Goal: Contribute content: Contribute content

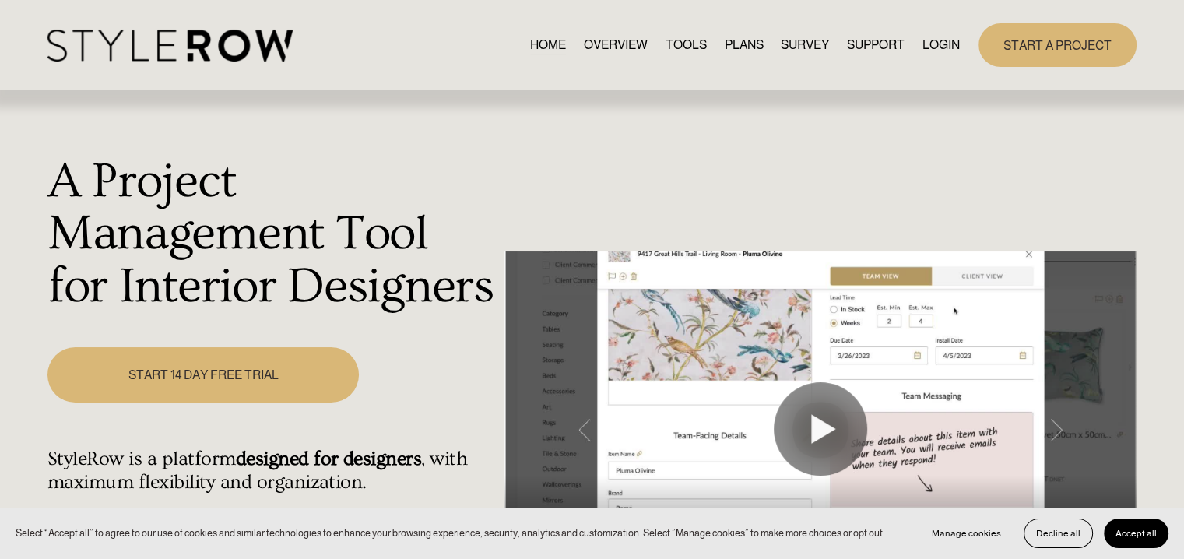
click at [922, 48] on link "LOGIN" at bounding box center [940, 44] width 37 height 21
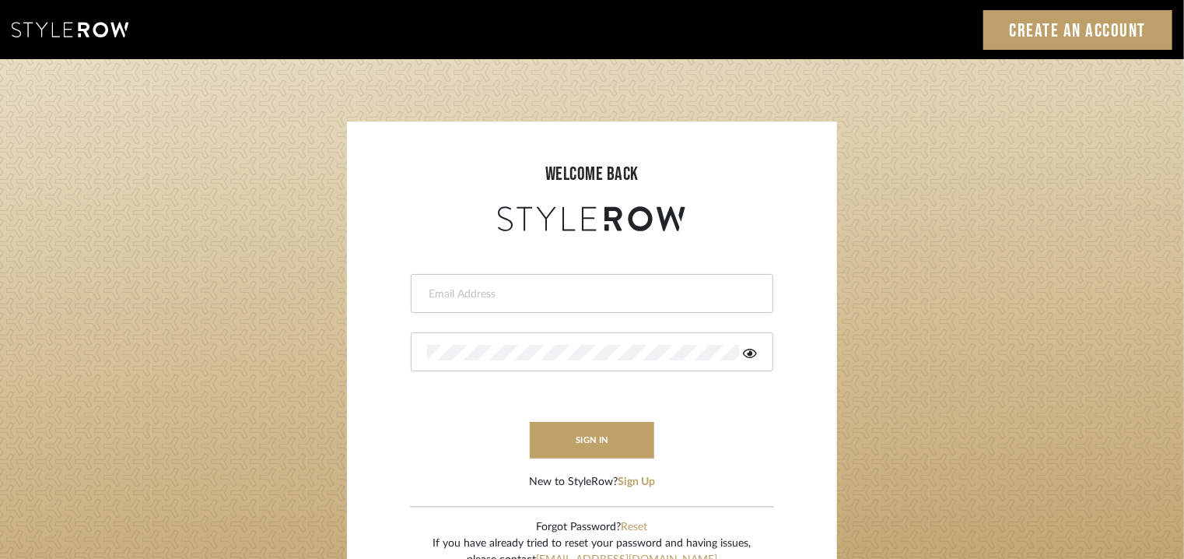
click at [510, 287] on input "email" at bounding box center [590, 294] width 326 height 16
type input "tehseen@mancini-design.com"
click at [508, 360] on div at bounding box center [592, 351] width 363 height 39
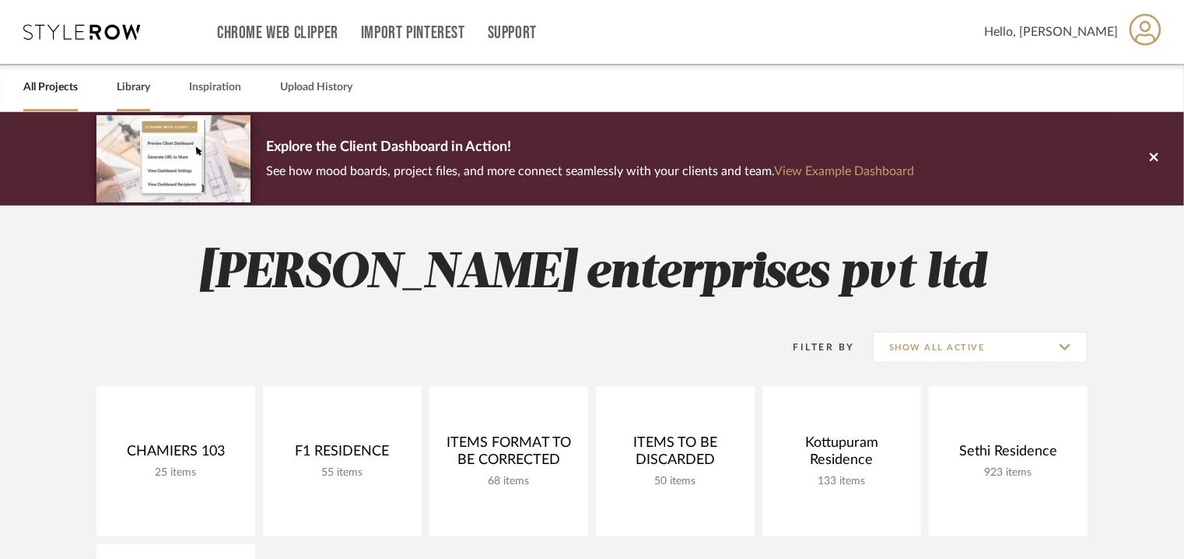
click at [123, 85] on link "Library" at bounding box center [133, 87] width 33 height 21
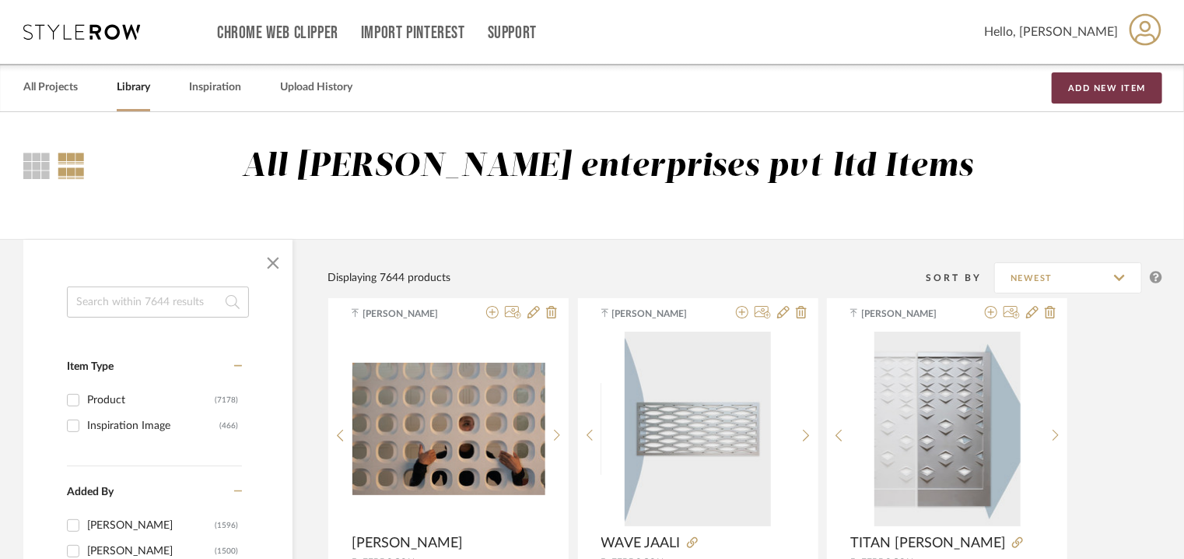
click at [1104, 86] on button "Add New Item" at bounding box center [1107, 87] width 111 height 31
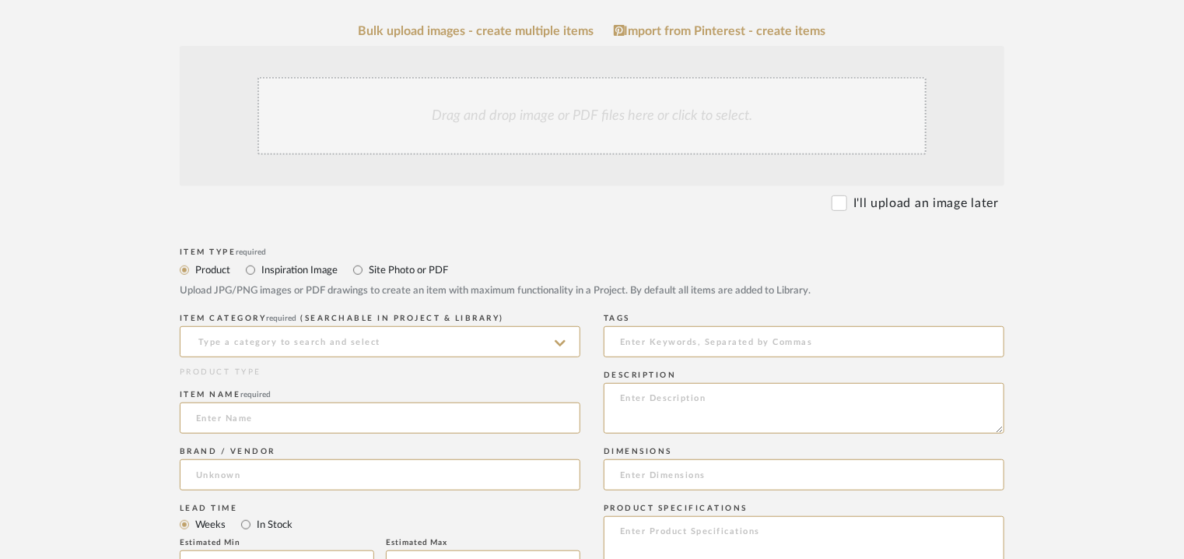
scroll to position [467, 0]
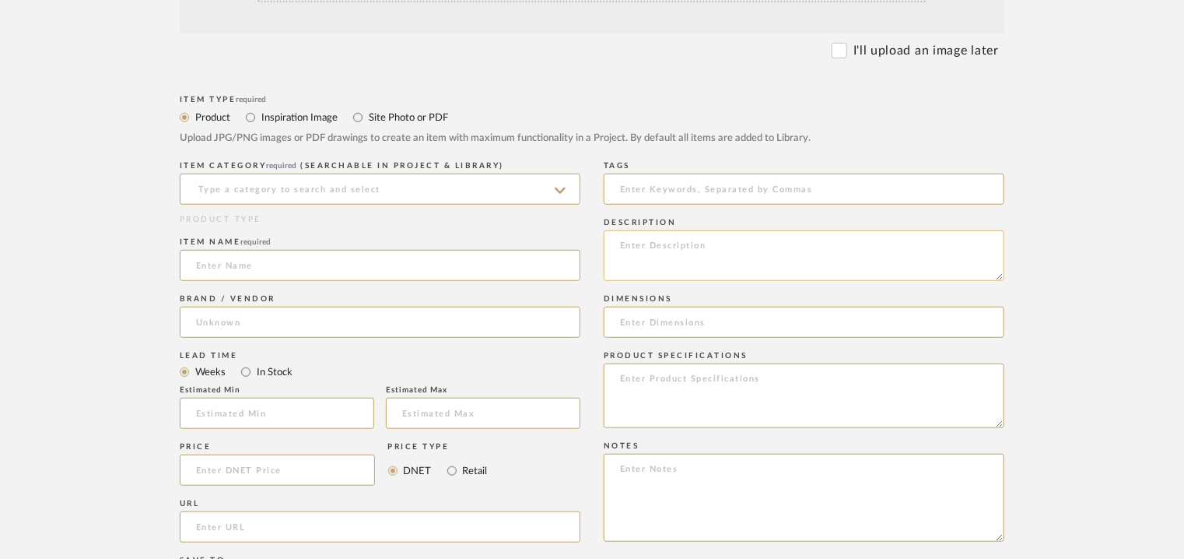
paste textarea "Type: Concrete - Coin Jaali Stock availability: Na Maximum slab size: H 120 x W…"
type textarea "Type: Concrete - Coin Jaali Stock availability: Na Maximum slab size: H 120 x W…"
click at [314, 189] on input at bounding box center [380, 189] width 401 height 31
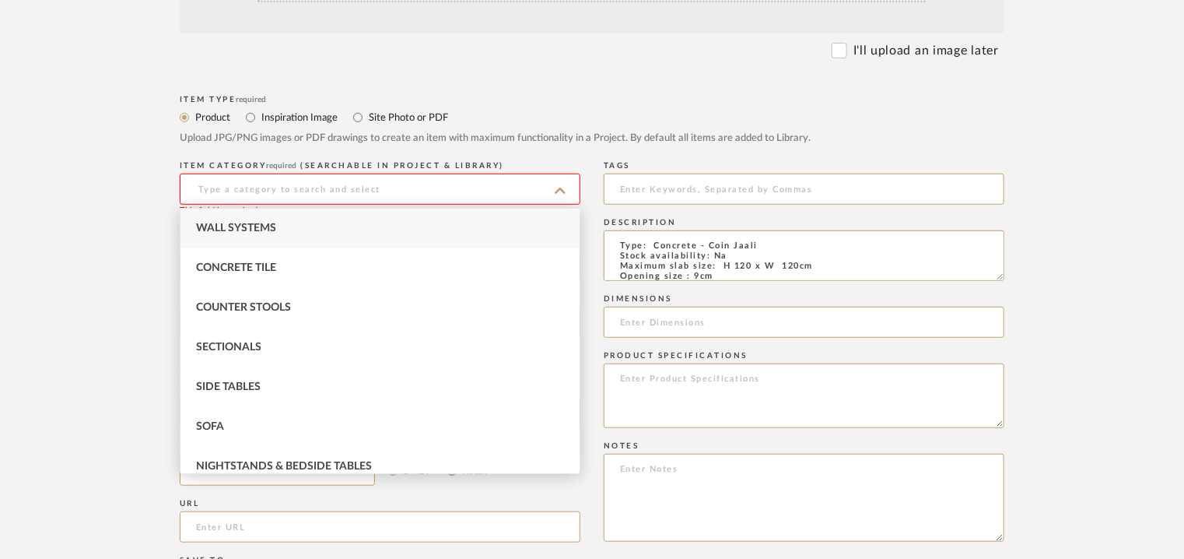
click at [275, 223] on span "Wall Systems" at bounding box center [236, 228] width 80 height 11
type input "Wall Systems"
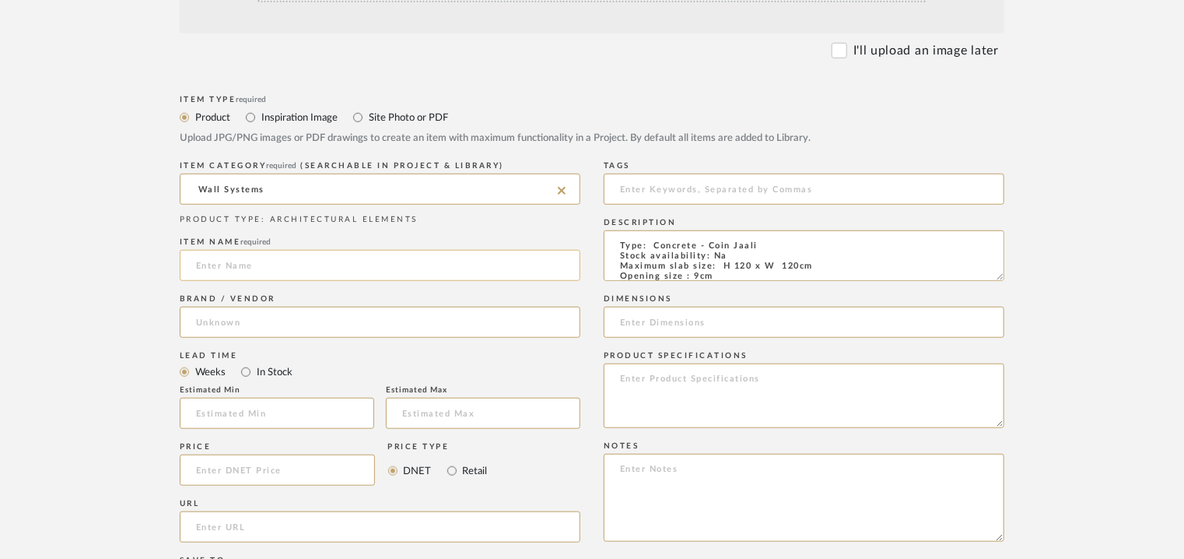
drag, startPoint x: 251, startPoint y: 265, endPoint x: 266, endPoint y: 272, distance: 16.0
click at [252, 265] on input at bounding box center [380, 265] width 401 height 31
type input "c"
type input "COIN JAALI"
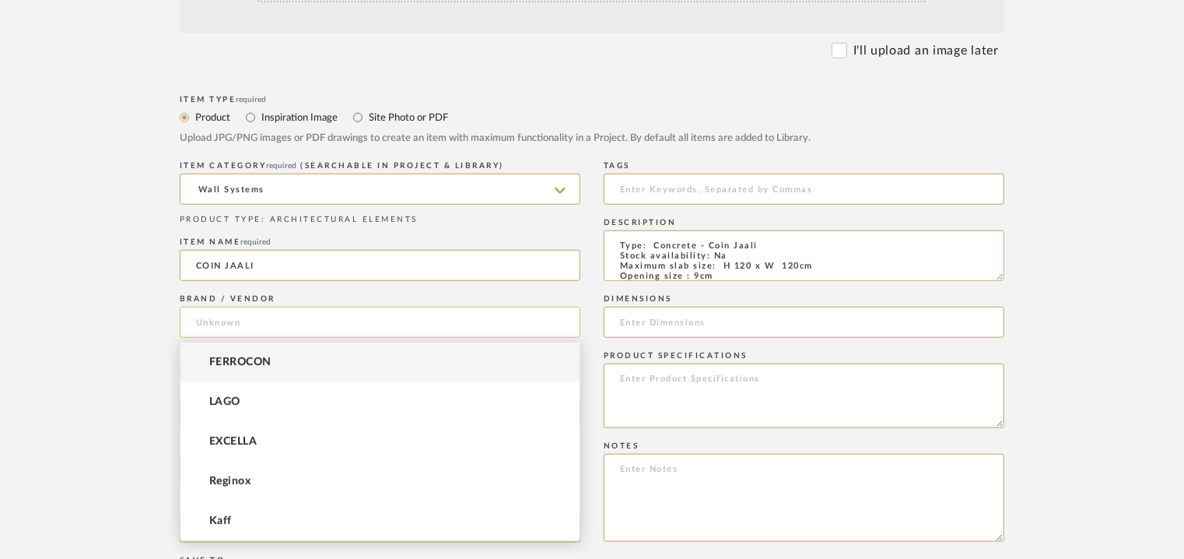
click at [266, 318] on input at bounding box center [380, 322] width 401 height 31
click at [249, 359] on span "FERROCON" at bounding box center [240, 362] width 62 height 13
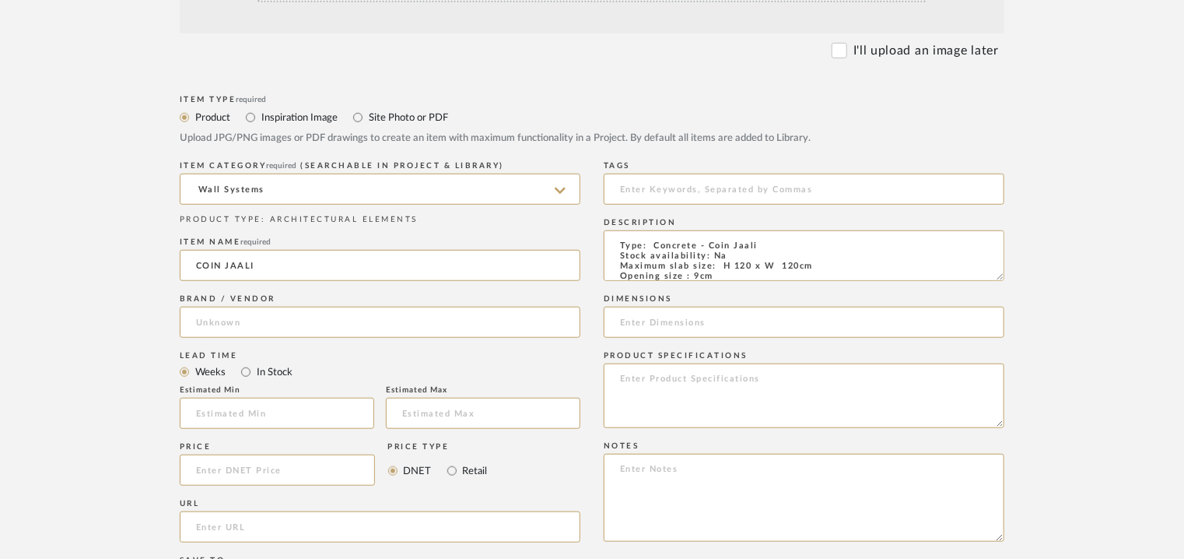
type input "FERROCON"
drag, startPoint x: 678, startPoint y: 192, endPoint x: 668, endPoint y: 194, distance: 9.5
click at [677, 192] on input at bounding box center [804, 189] width 401 height 31
type input "concrete jaali,"
drag, startPoint x: 721, startPoint y: 265, endPoint x: 817, endPoint y: 266, distance: 95.7
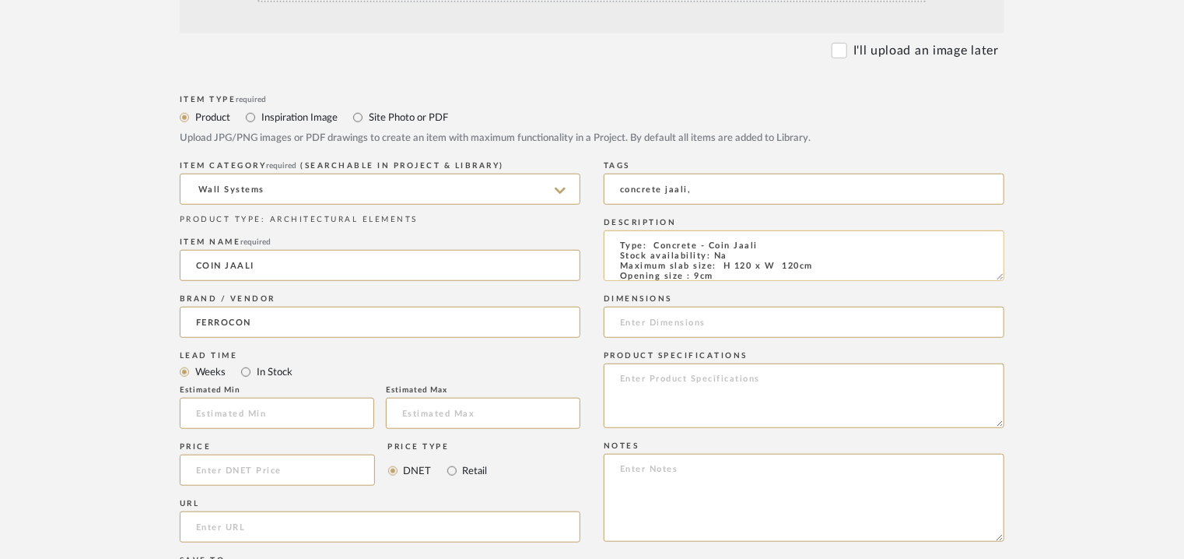
click at [817, 266] on textarea "Type: Concrete - Coin Jaali Stock availability: Na Maximum slab size: H 120 x W…" at bounding box center [804, 255] width 401 height 51
click at [695, 318] on input at bounding box center [804, 322] width 401 height 31
paste input "H 120 x W 120cm"
type input "H 120 x W 120cm"
paste textarea "Price : on request Lead time: Na 3D available: Na BIM available: Na Sample avai…"
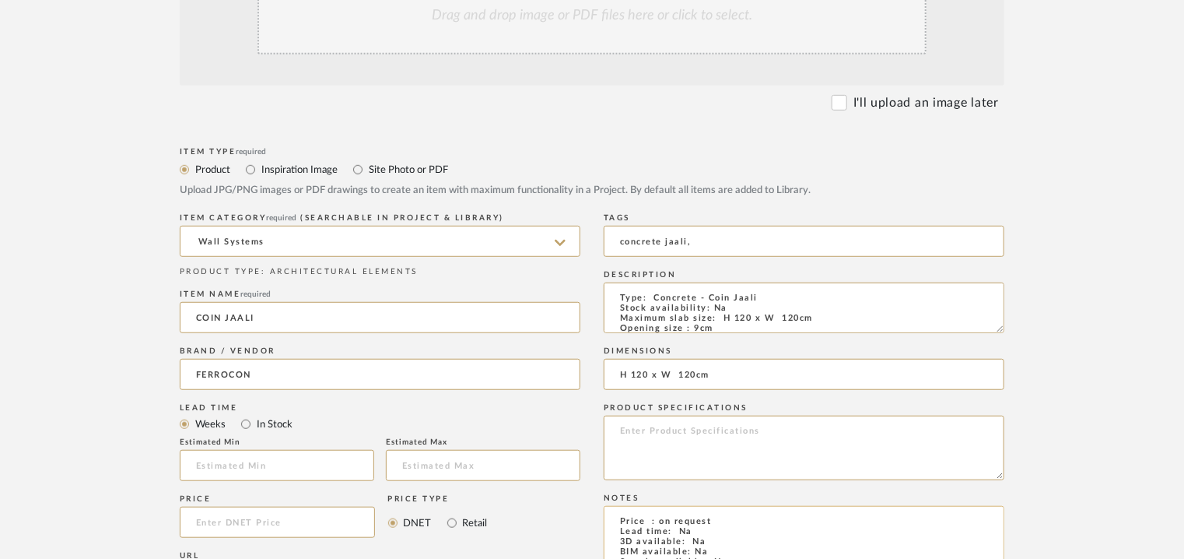
scroll to position [389, 0]
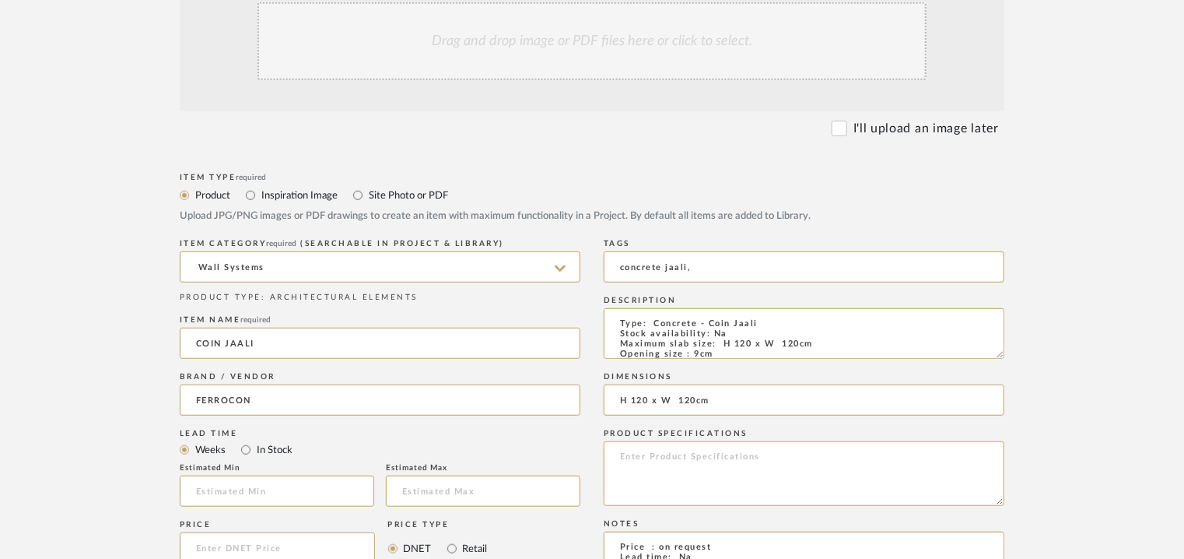
type textarea "Price : on request Lead time: Na 3D available: Na BIM available: Na Sample avai…"
click at [634, 54] on div "Drag and drop image or PDF files here or click to select." at bounding box center [592, 41] width 669 height 78
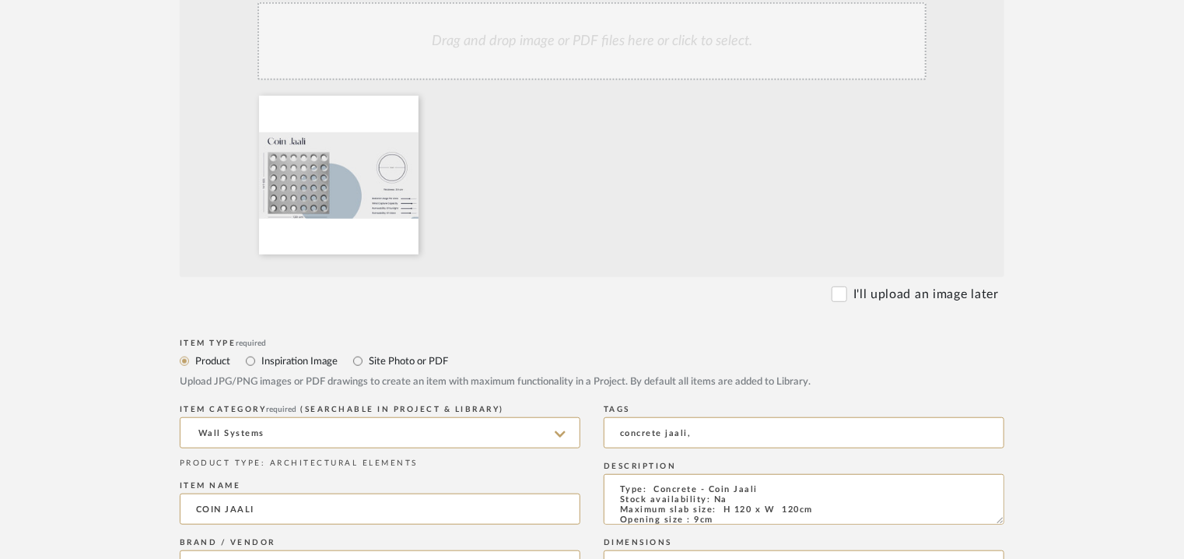
click at [674, 38] on div "Drag and drop image or PDF files here or click to select." at bounding box center [592, 41] width 669 height 78
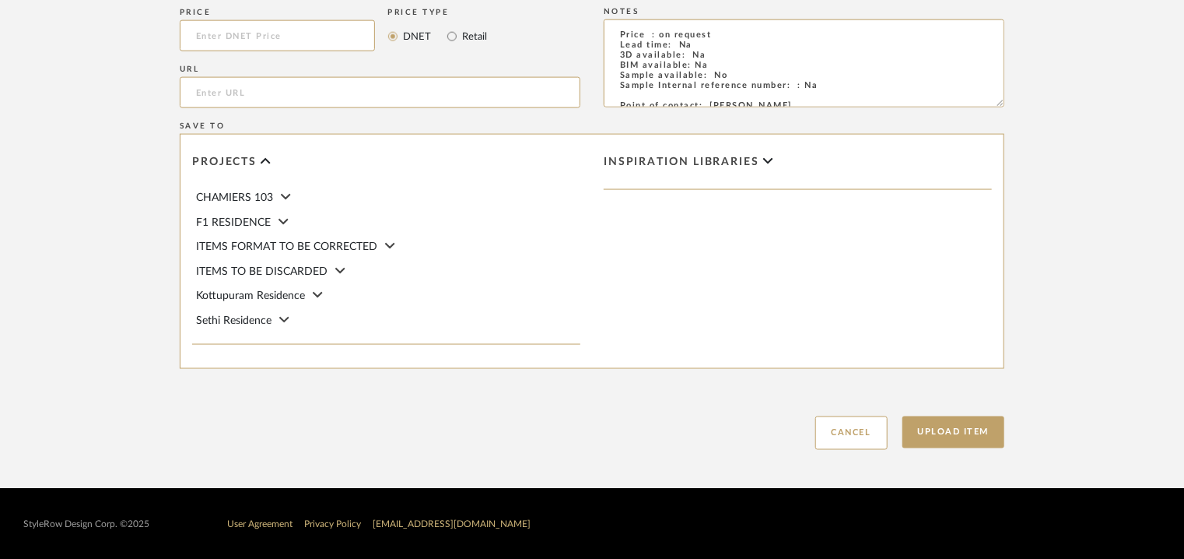
scroll to position [1068, 0]
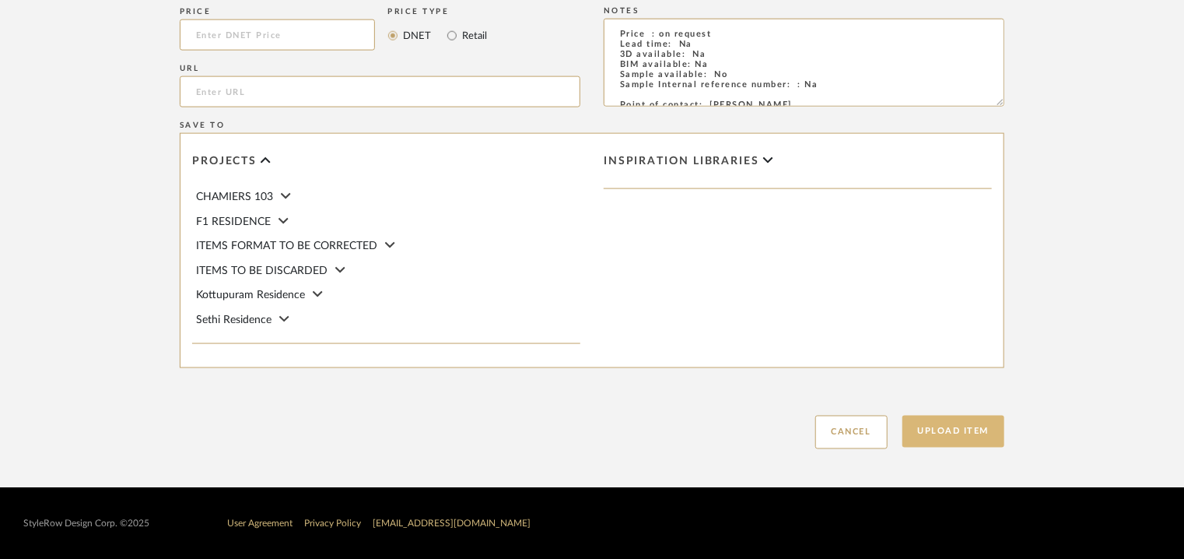
click at [938, 425] on button "Upload Item" at bounding box center [954, 432] width 103 height 32
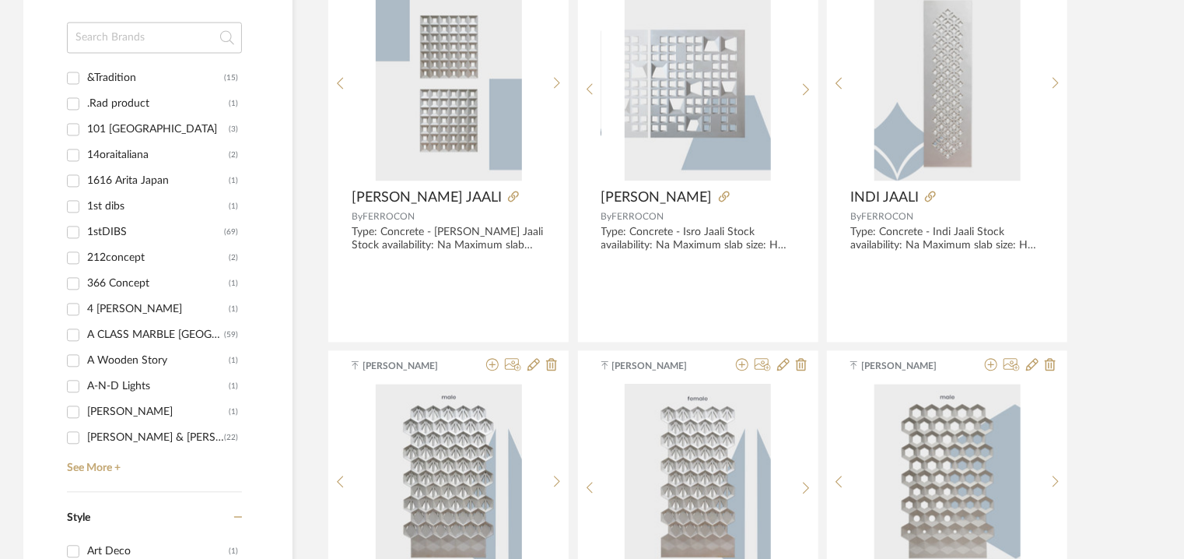
scroll to position [1538, 0]
click at [79, 472] on link "See More +" at bounding box center [152, 463] width 179 height 25
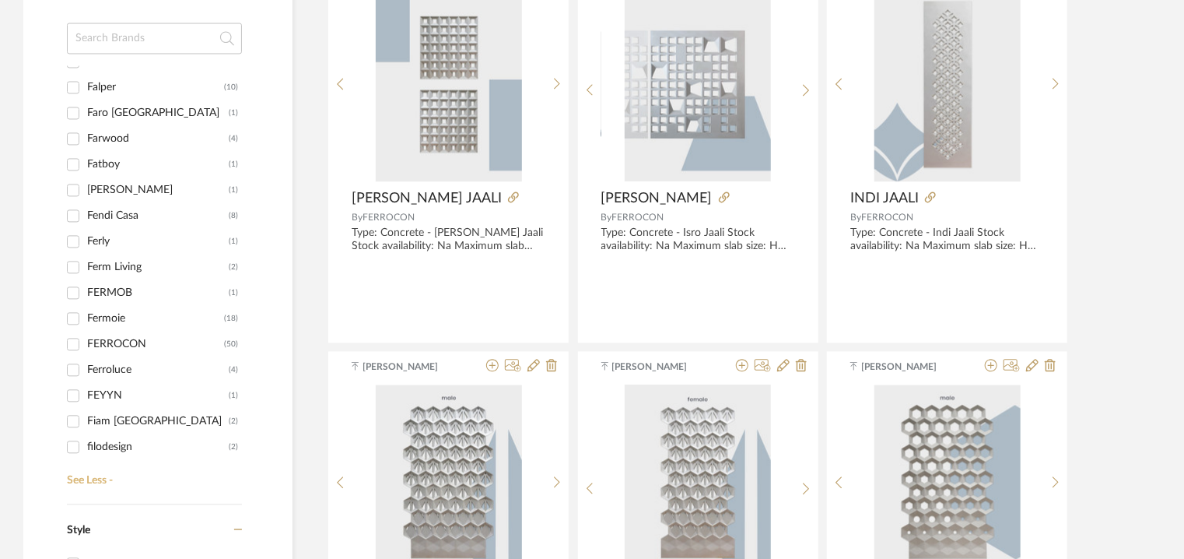
scroll to position [9339, 0]
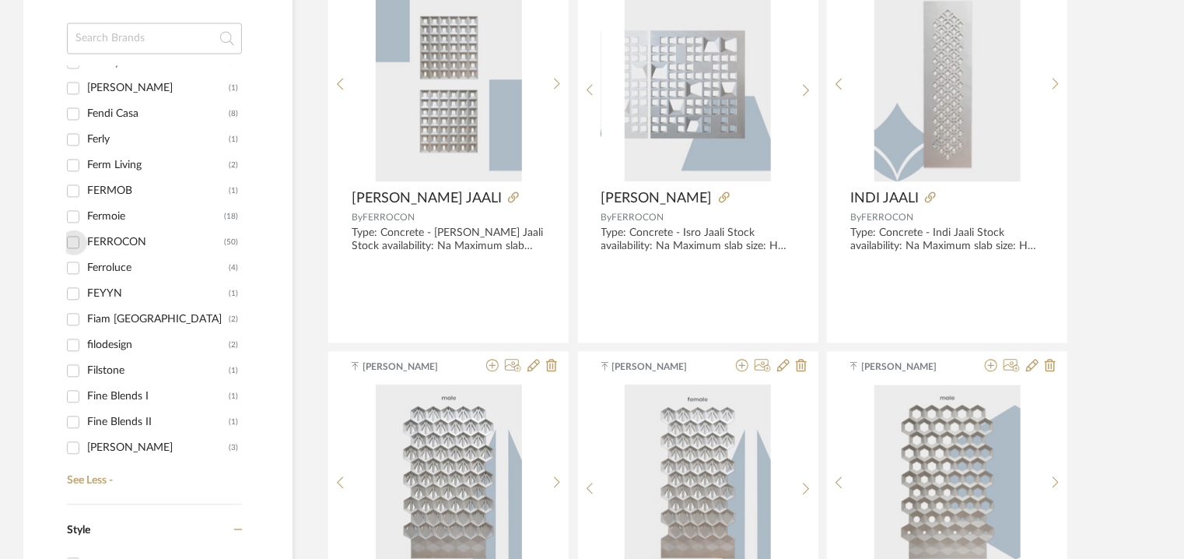
click at [75, 244] on input "FERROCON (50)" at bounding box center [73, 242] width 25 height 25
checkbox input "true"
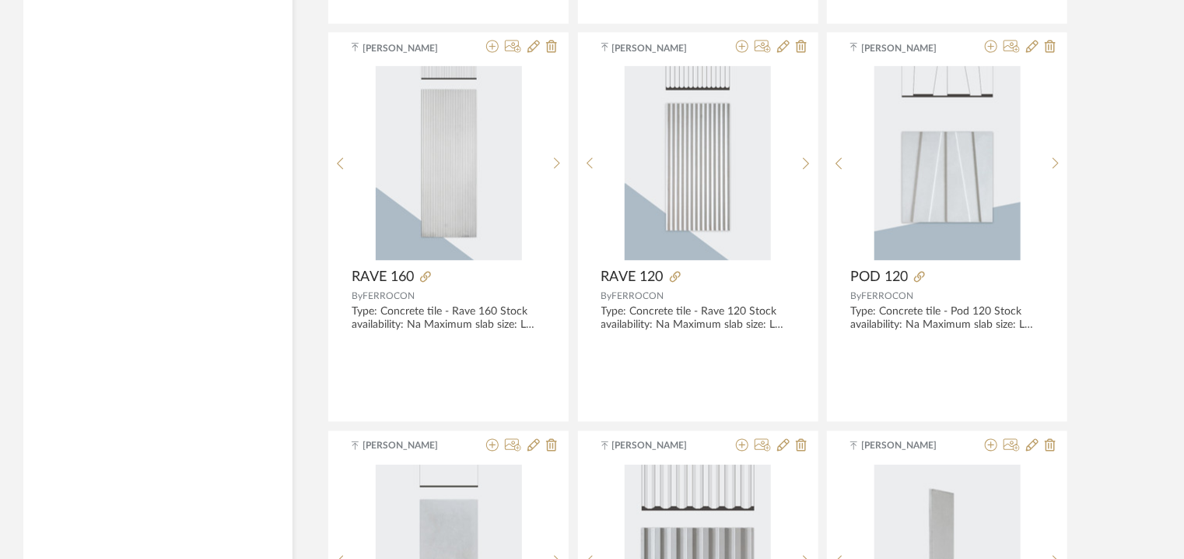
scroll to position [4714, 0]
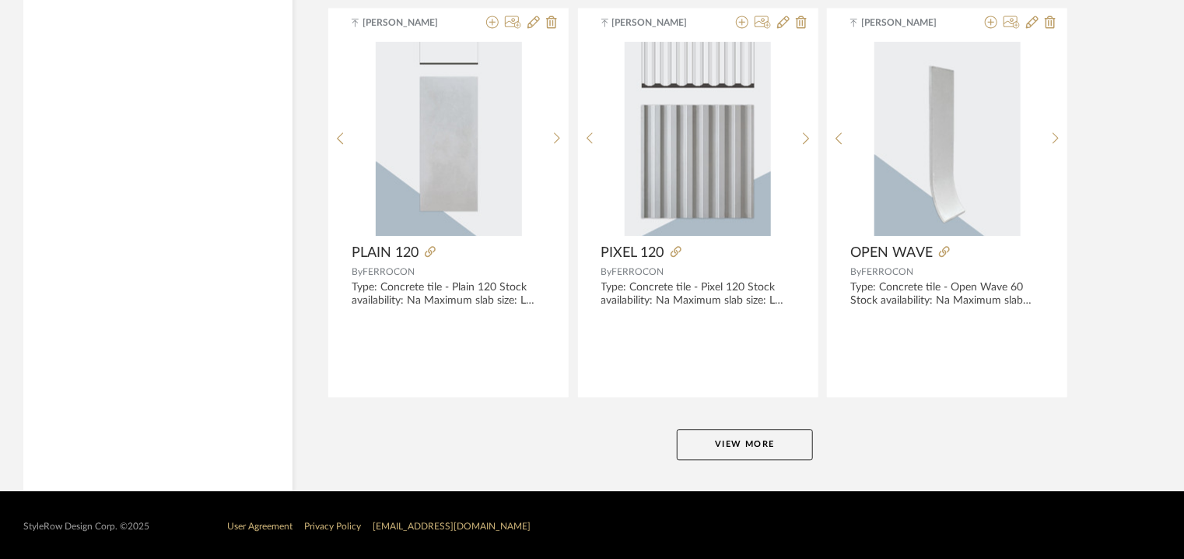
click at [760, 441] on button "View More" at bounding box center [745, 444] width 136 height 31
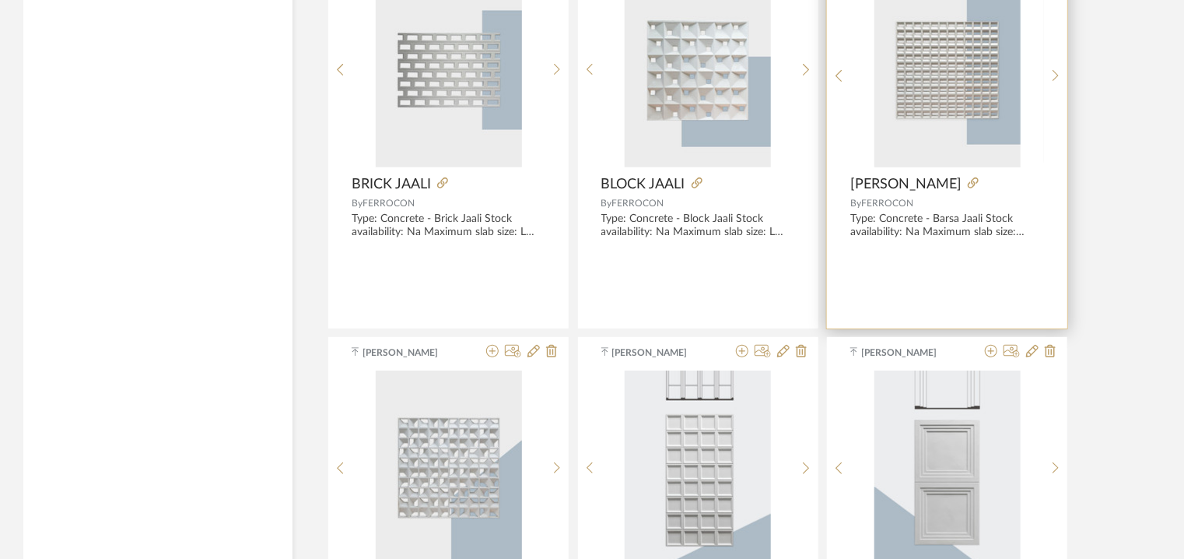
scroll to position [3080, 0]
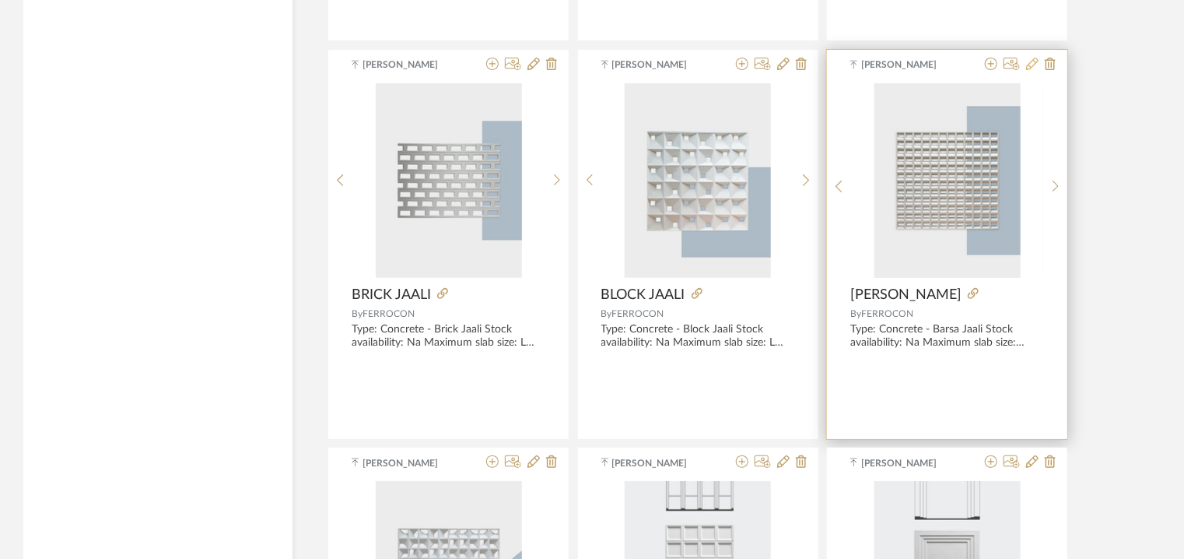
click at [1029, 59] on icon at bounding box center [1032, 64] width 12 height 12
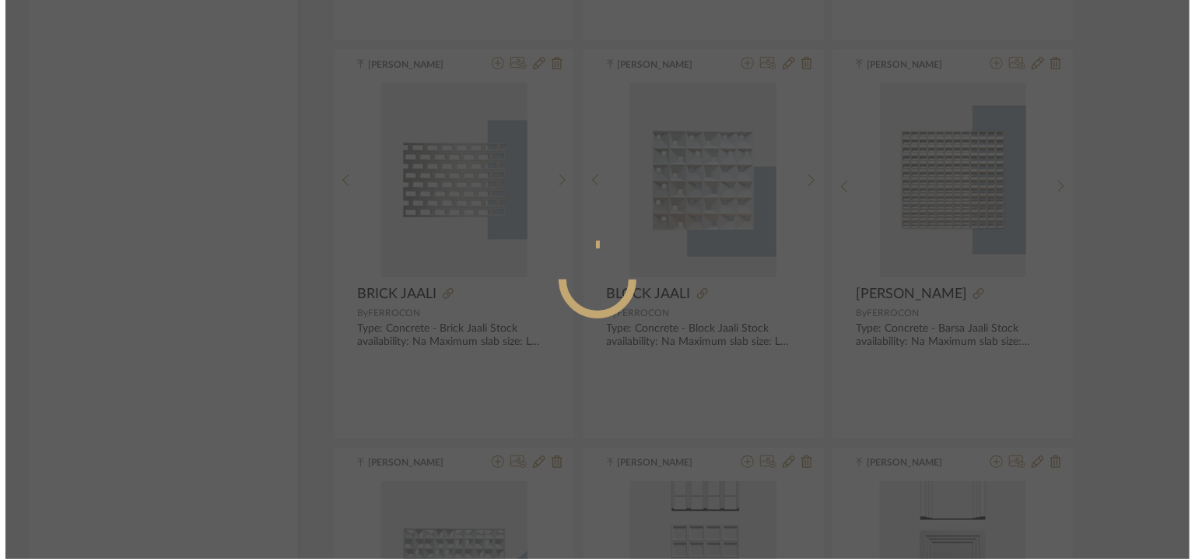
scroll to position [0, 0]
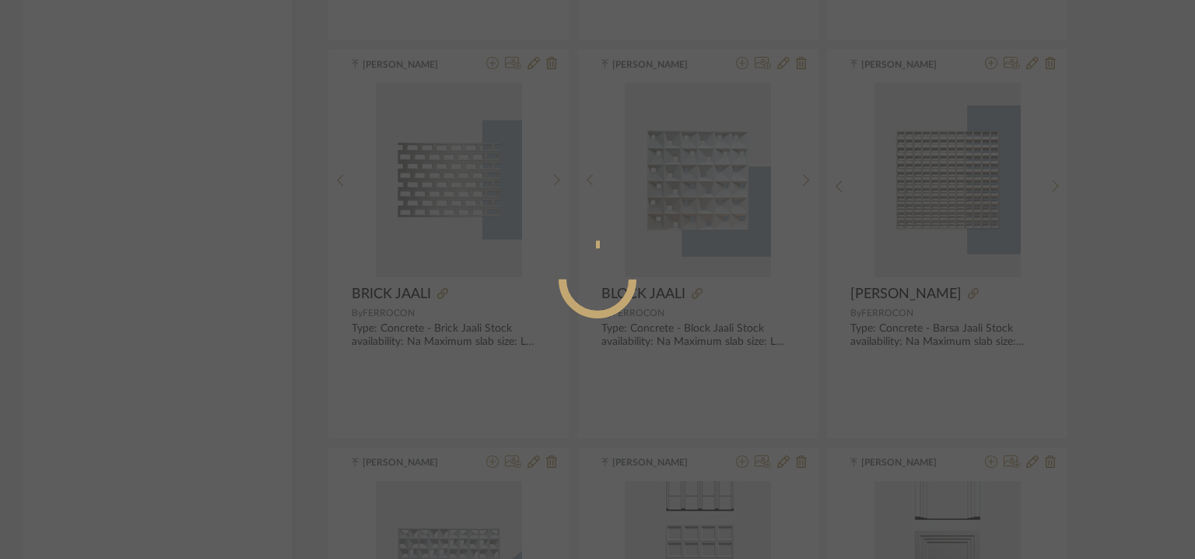
radio input "true"
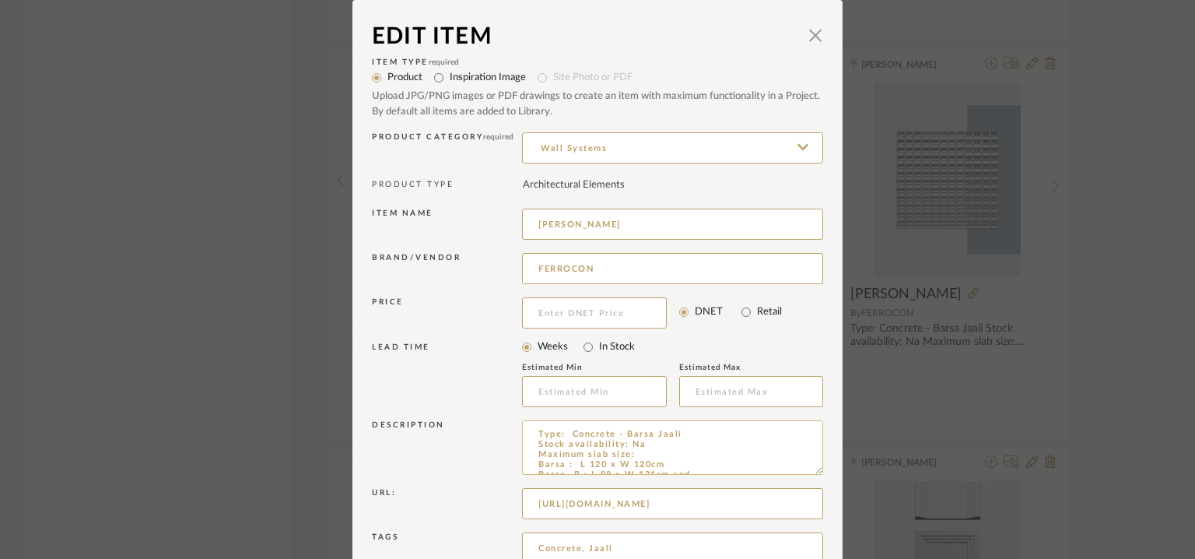
click at [575, 468] on textarea "Type: Concrete - Barsa Jaali Stock availability: Na Maximum slab size: Barsa : …" at bounding box center [672, 447] width 301 height 54
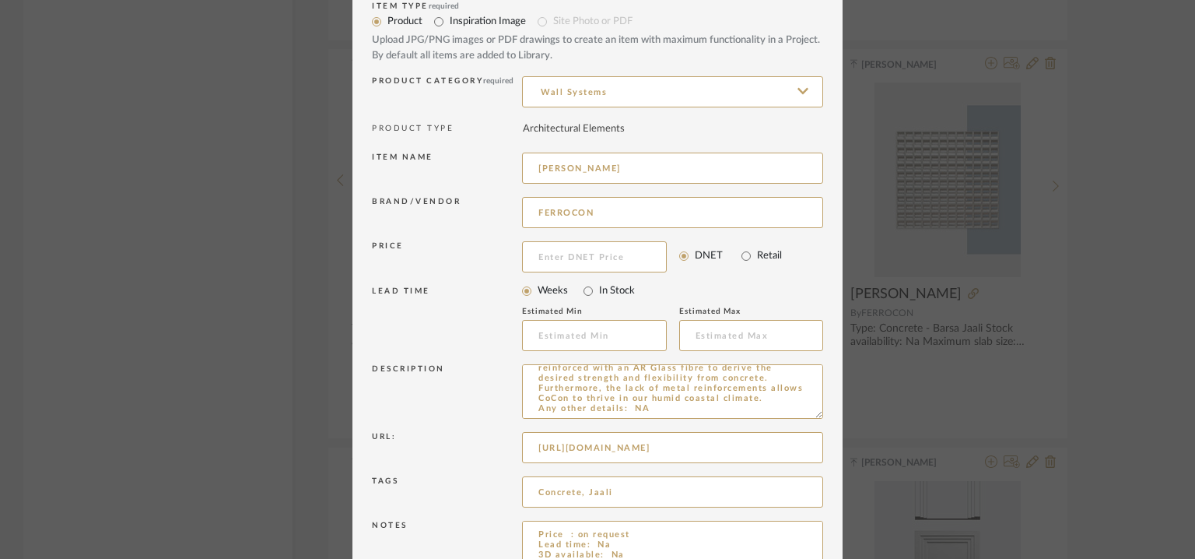
scroll to position [149, 0]
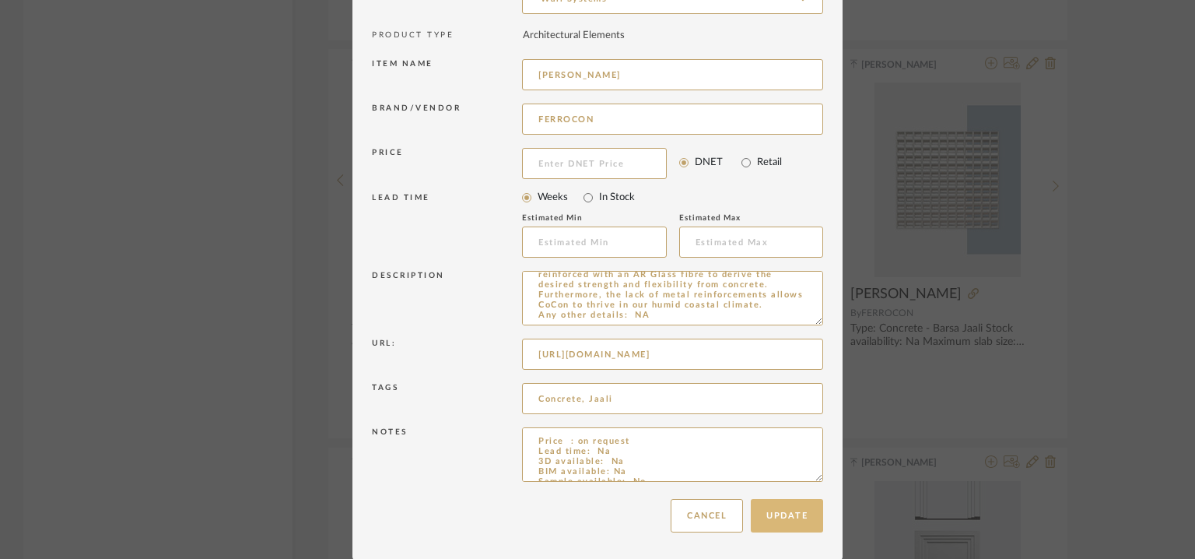
type textarea "Type: Concrete - Barsa Jaali Stock availability: Na Maximum slab size: Barsa : …"
click at [788, 516] on button "Update" at bounding box center [787, 515] width 72 height 33
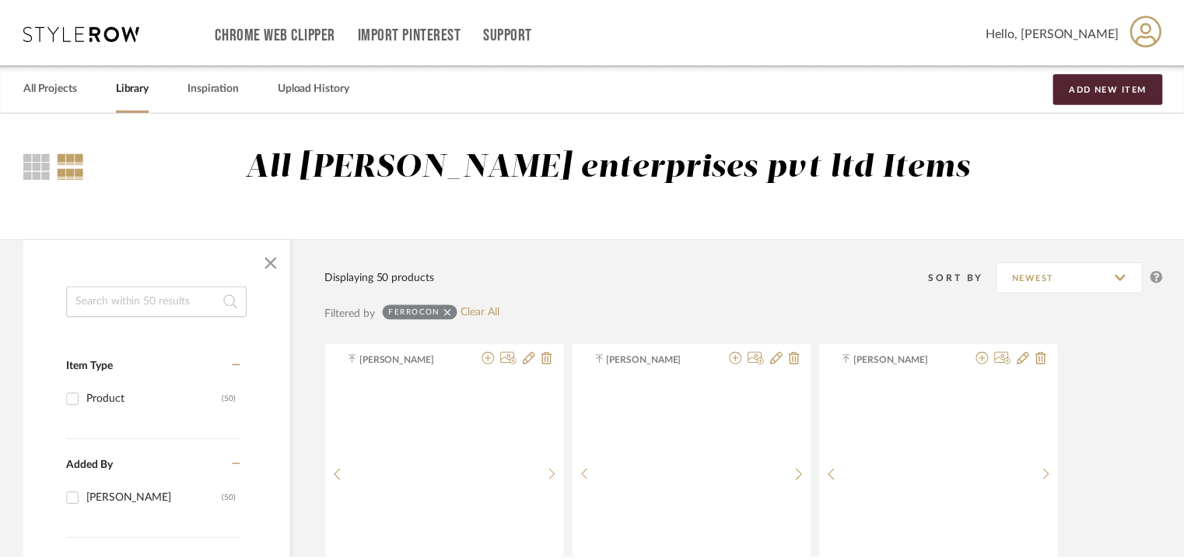
scroll to position [3080, 0]
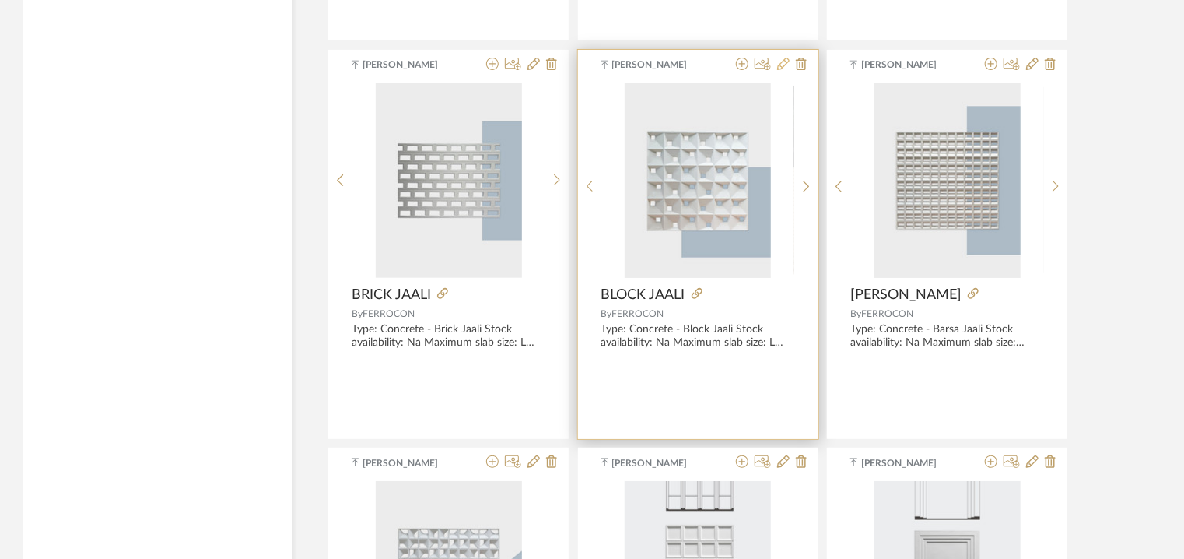
click at [784, 60] on icon at bounding box center [783, 64] width 12 height 12
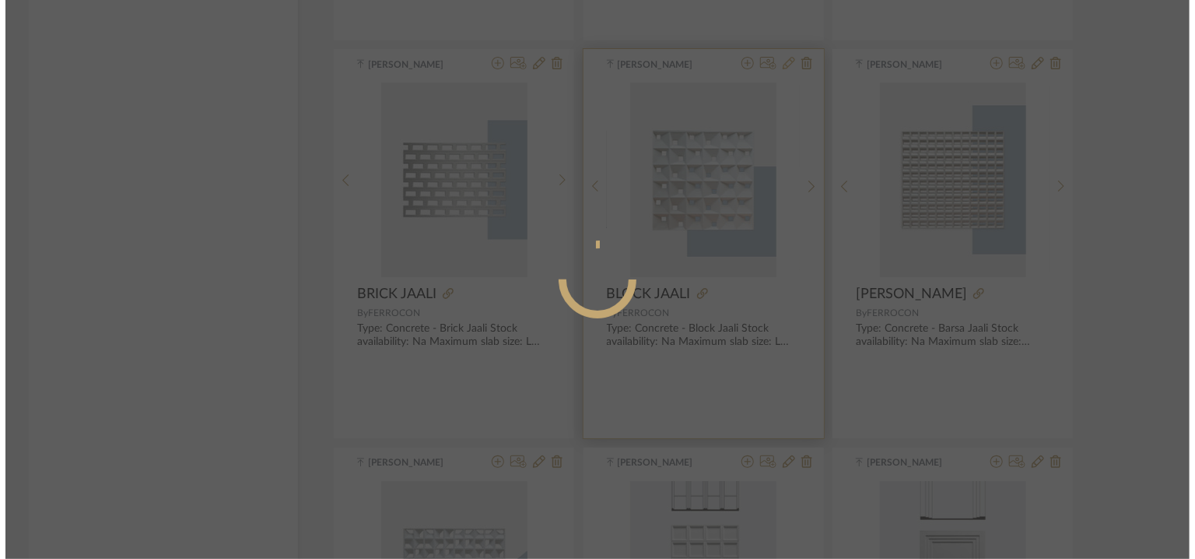
scroll to position [0, 0]
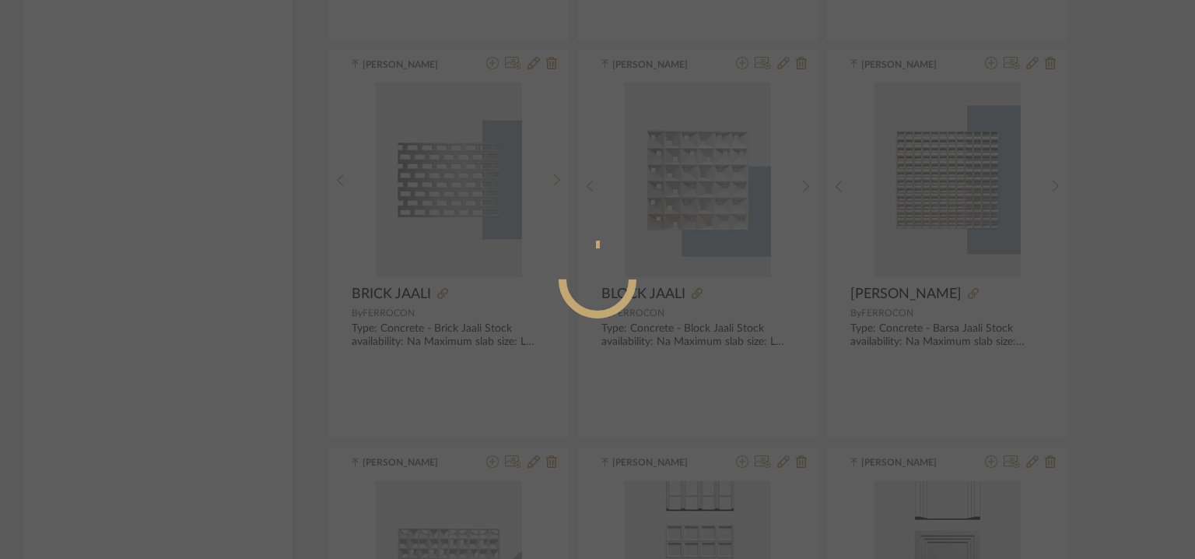
radio input "true"
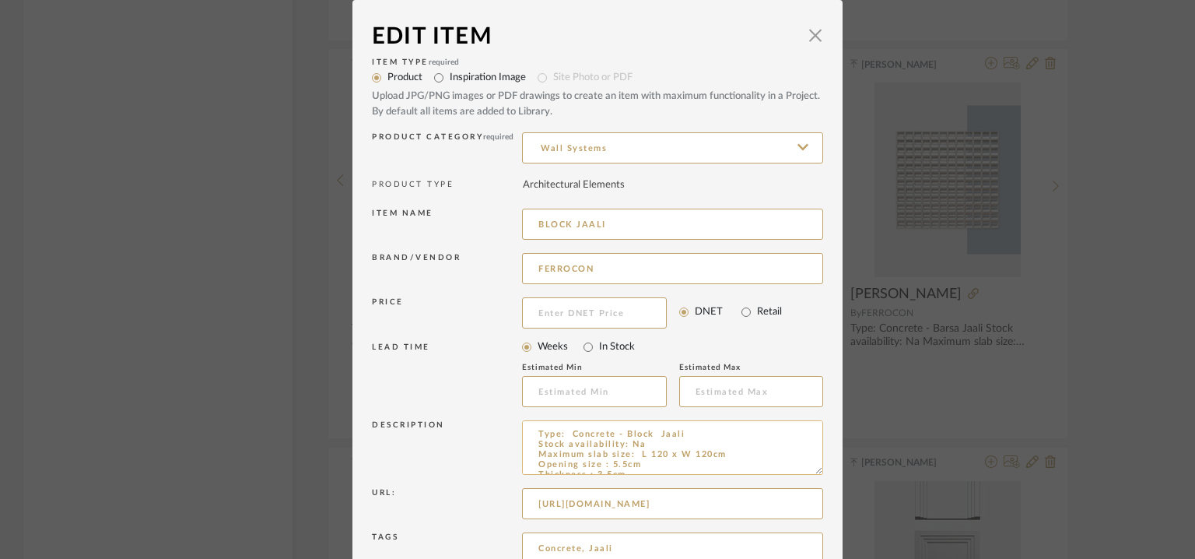
click at [637, 453] on textarea "Type: Concrete - Block Jaali Stock availability: Na Maximum slab size: L 120 x …" at bounding box center [672, 447] width 301 height 54
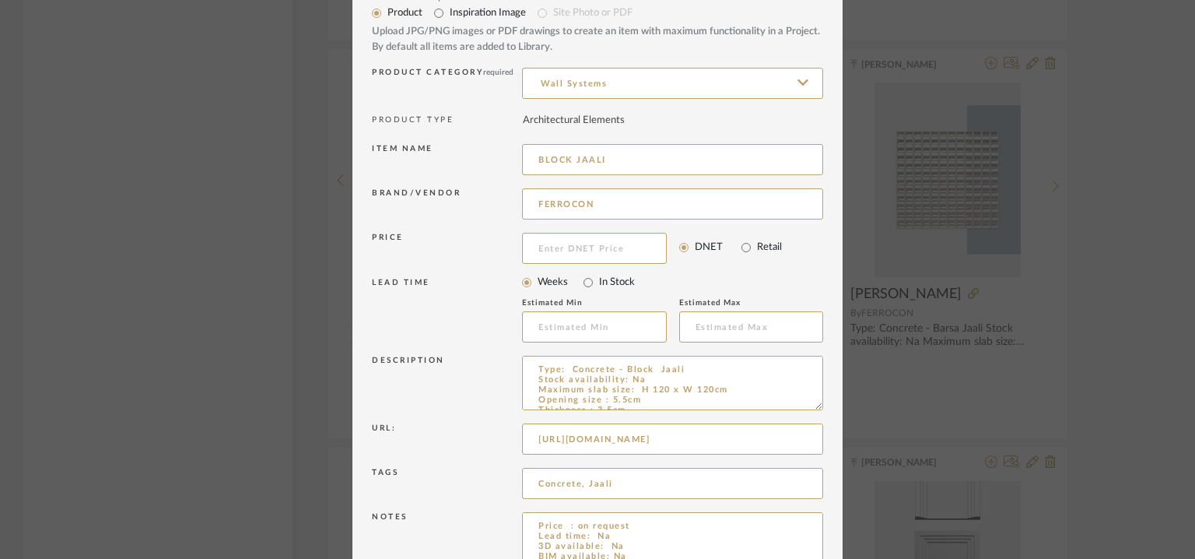
scroll to position [149, 0]
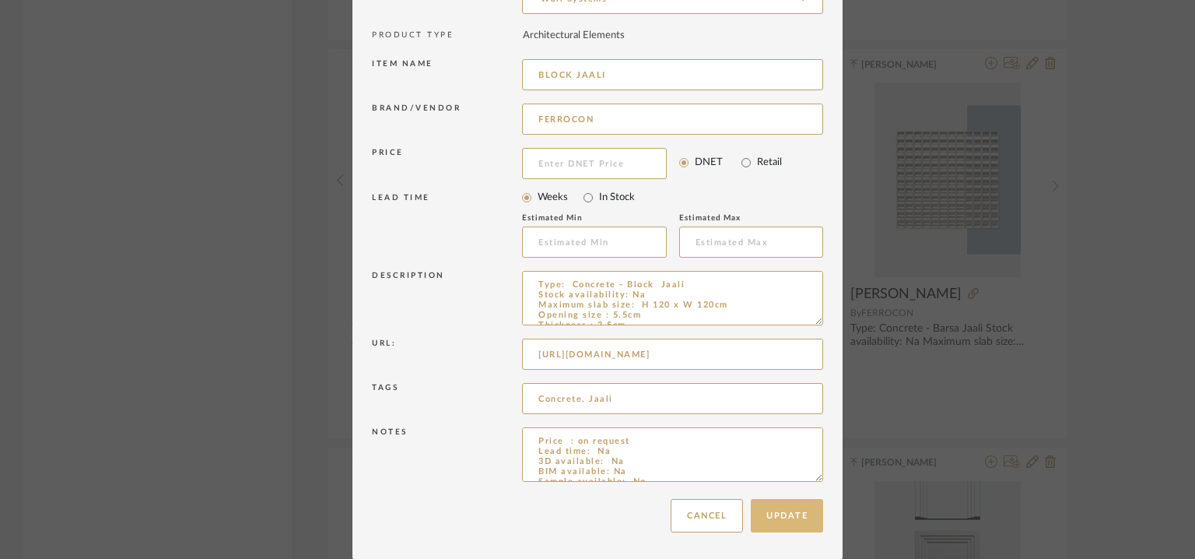
type textarea "Type: Concrete - Block Jaali Stock availability: Na Maximum slab size: H 120 x …"
click at [774, 514] on button "Update" at bounding box center [787, 515] width 72 height 33
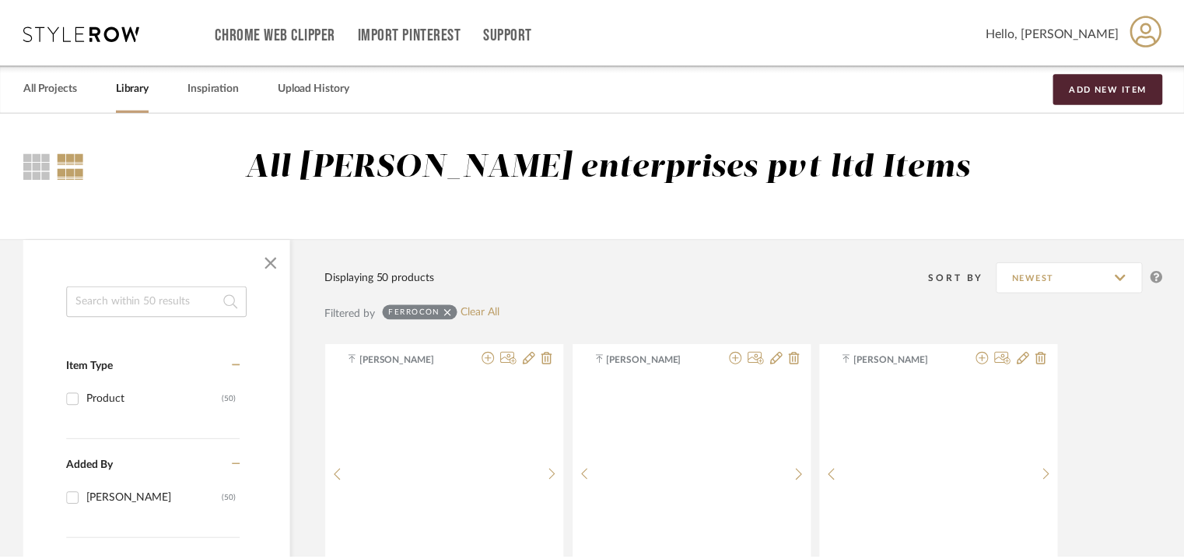
scroll to position [3080, 0]
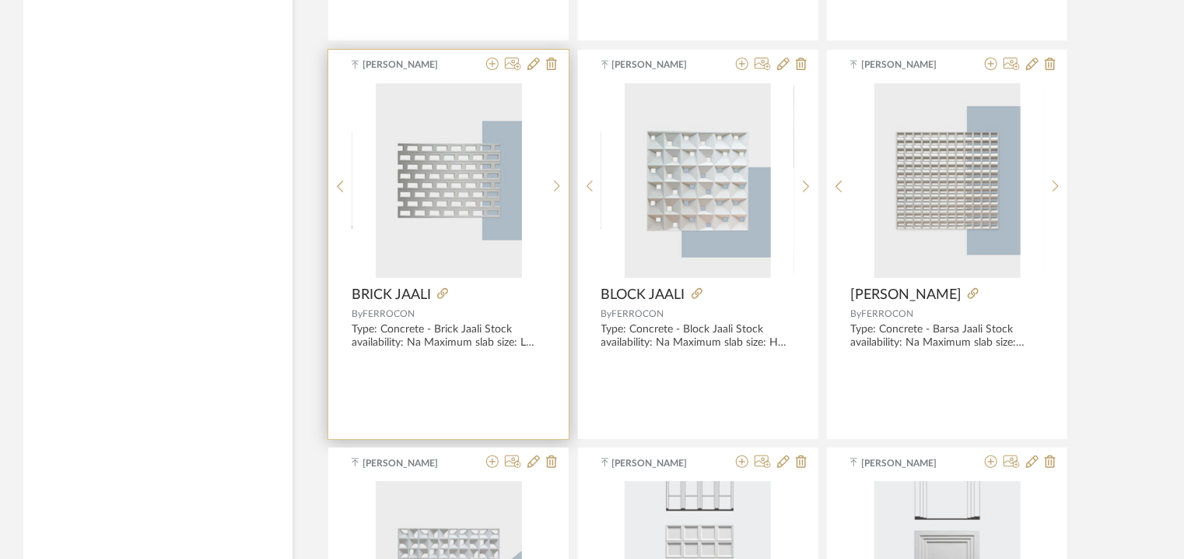
click at [540, 60] on div at bounding box center [518, 65] width 77 height 15
click at [534, 60] on icon at bounding box center [534, 64] width 12 height 12
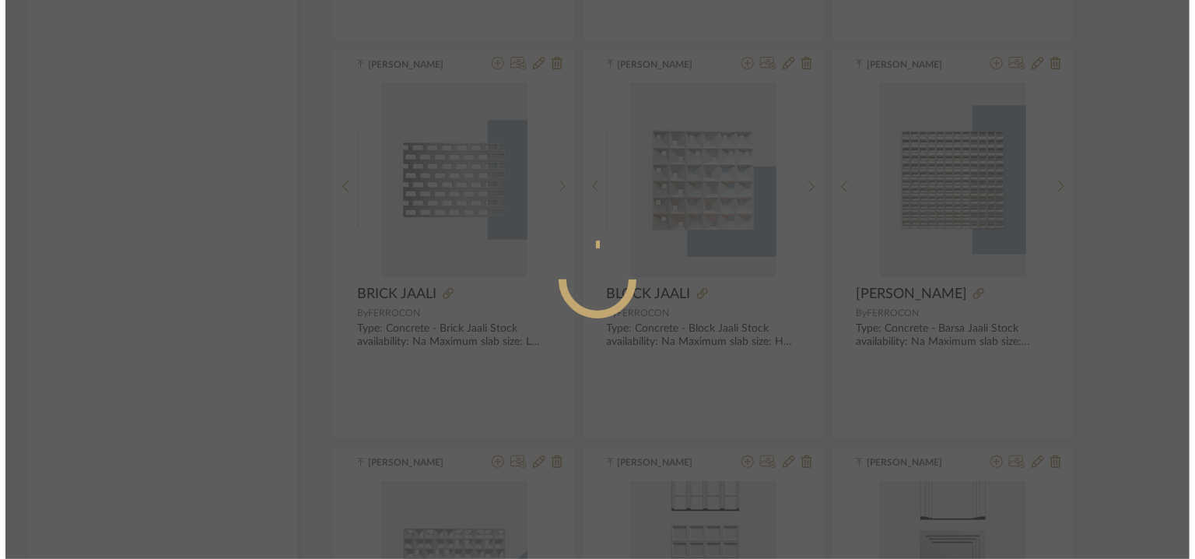
scroll to position [0, 0]
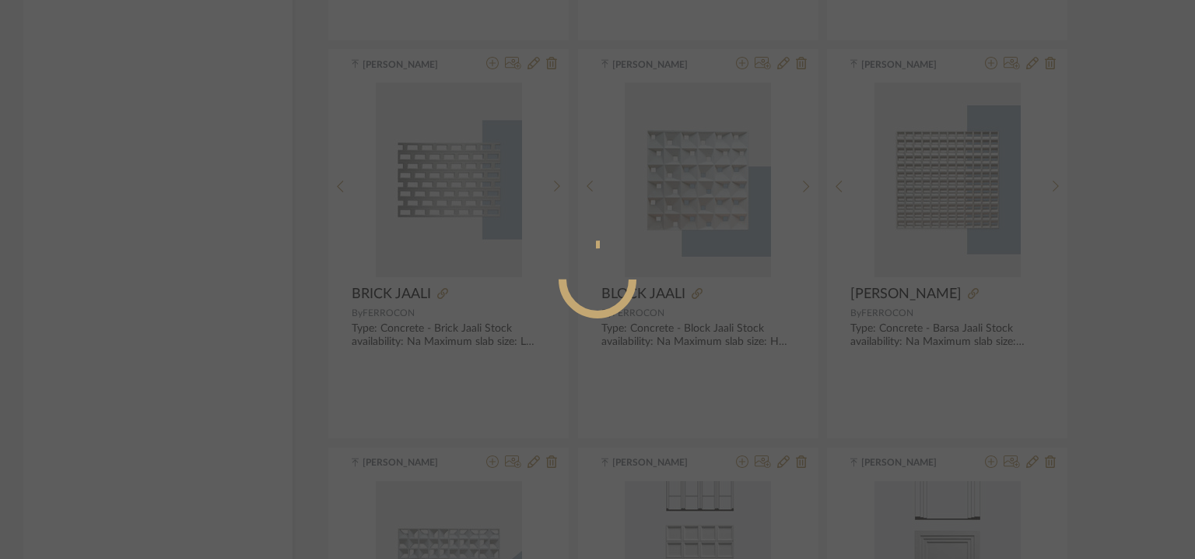
radio input "true"
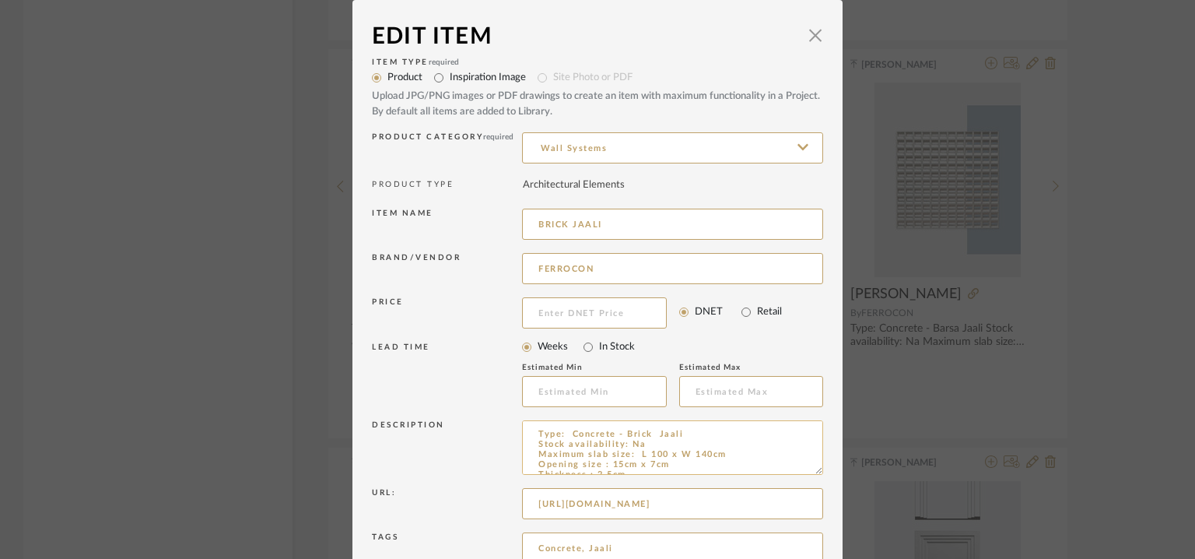
click at [638, 458] on textarea "Type: Concrete - Brick Jaali Stock availability: Na Maximum slab size: L 100 x …" at bounding box center [672, 447] width 301 height 54
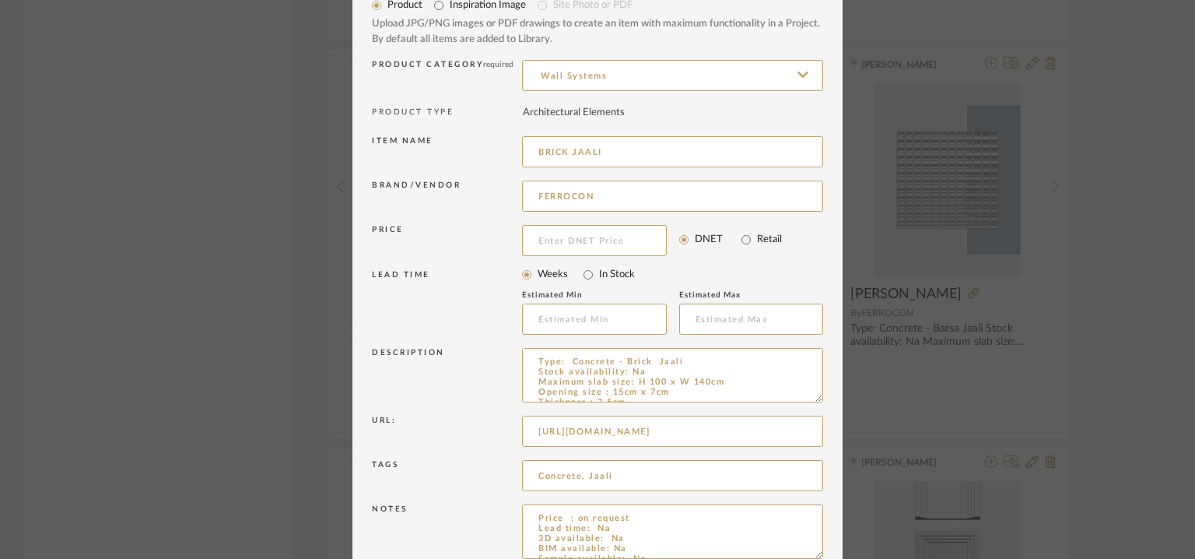
scroll to position [149, 0]
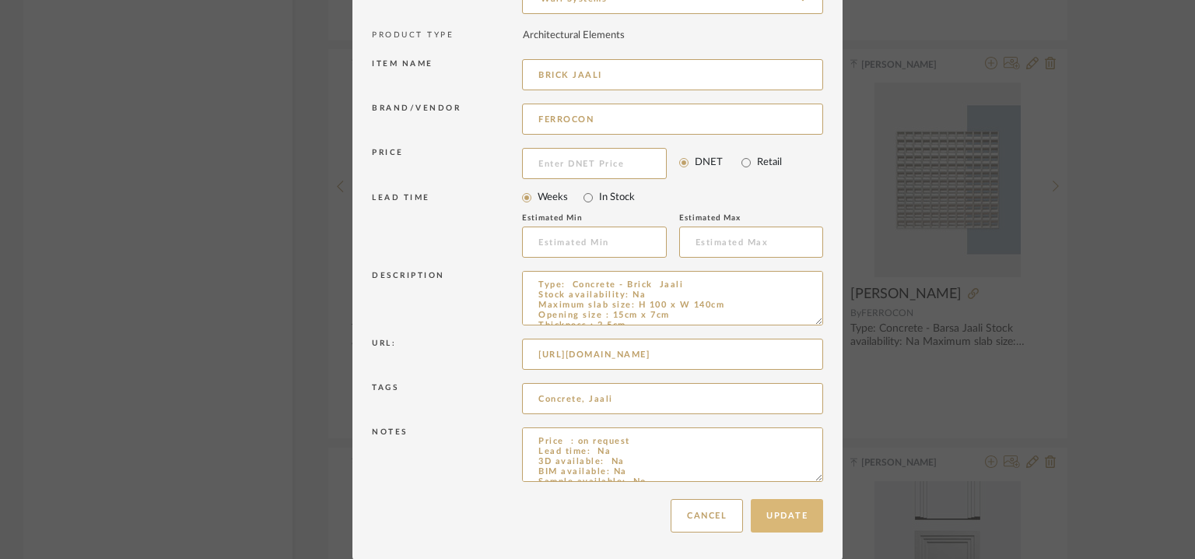
type textarea "Type: Concrete - Brick Jaali Stock availability: Na Maximum slab size: H 100 x …"
click at [795, 518] on button "Update" at bounding box center [787, 515] width 72 height 33
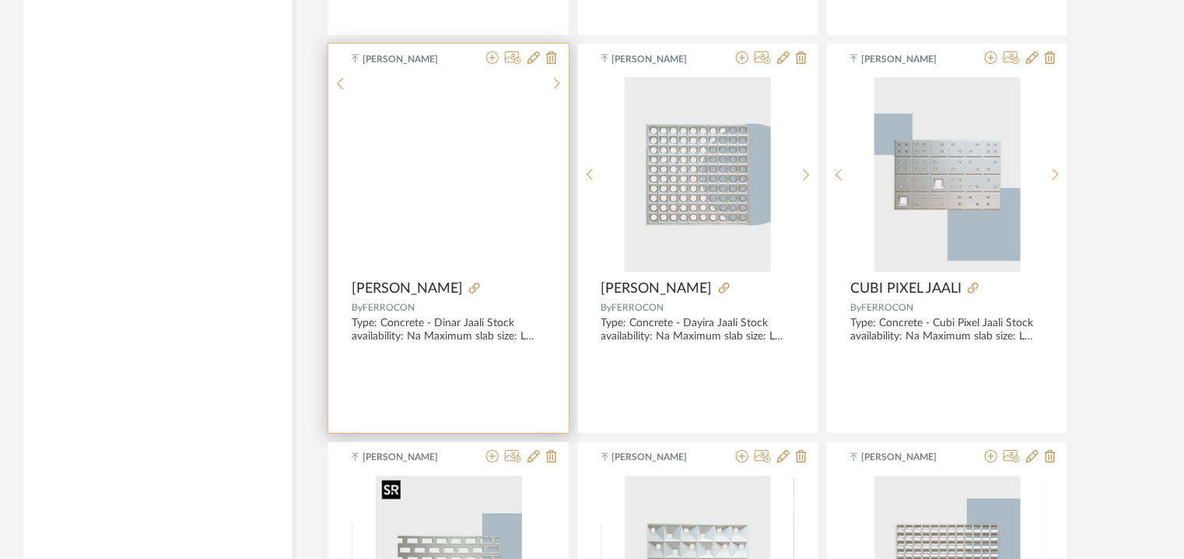
scroll to position [2613, 0]
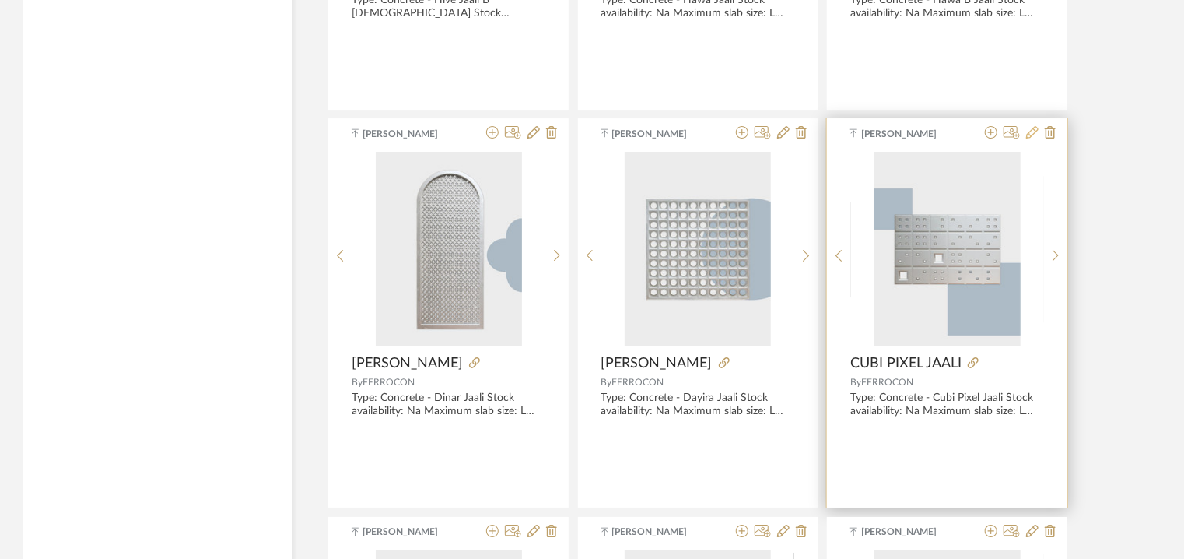
click at [1035, 131] on icon at bounding box center [1032, 132] width 12 height 12
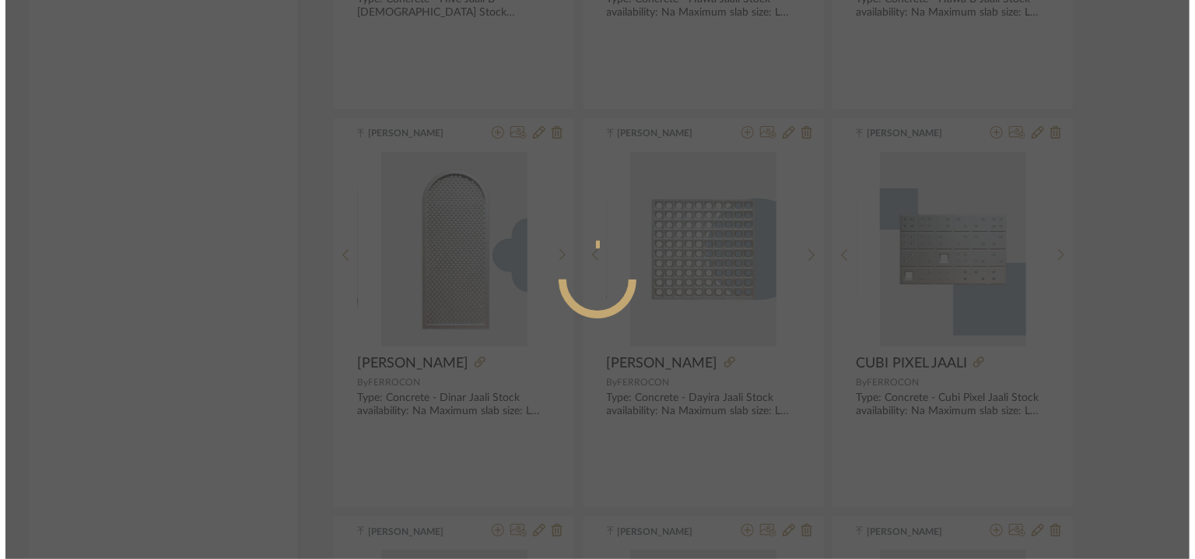
scroll to position [0, 0]
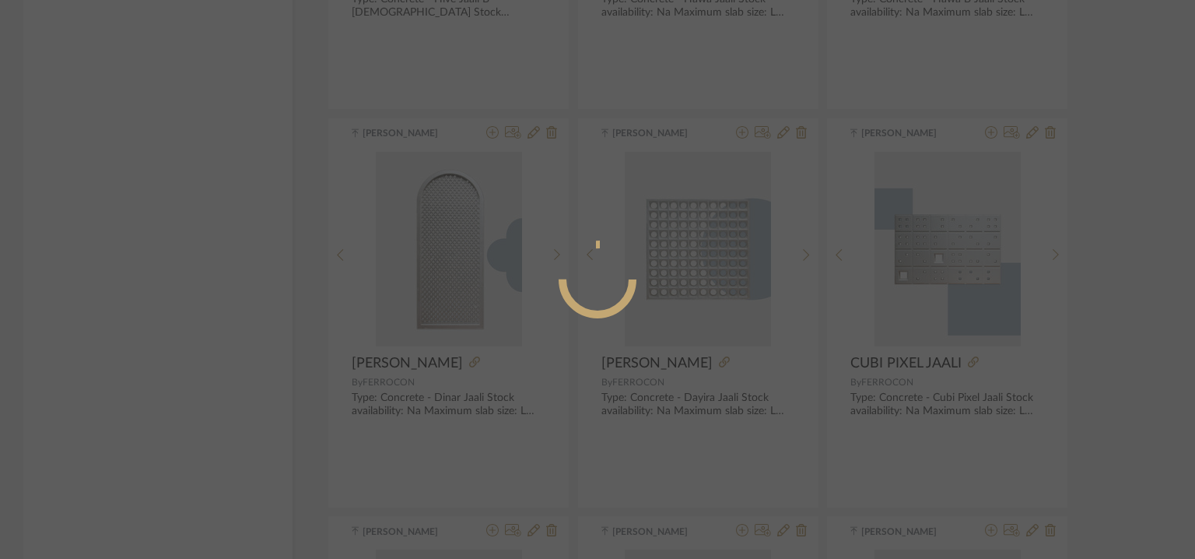
radio input "true"
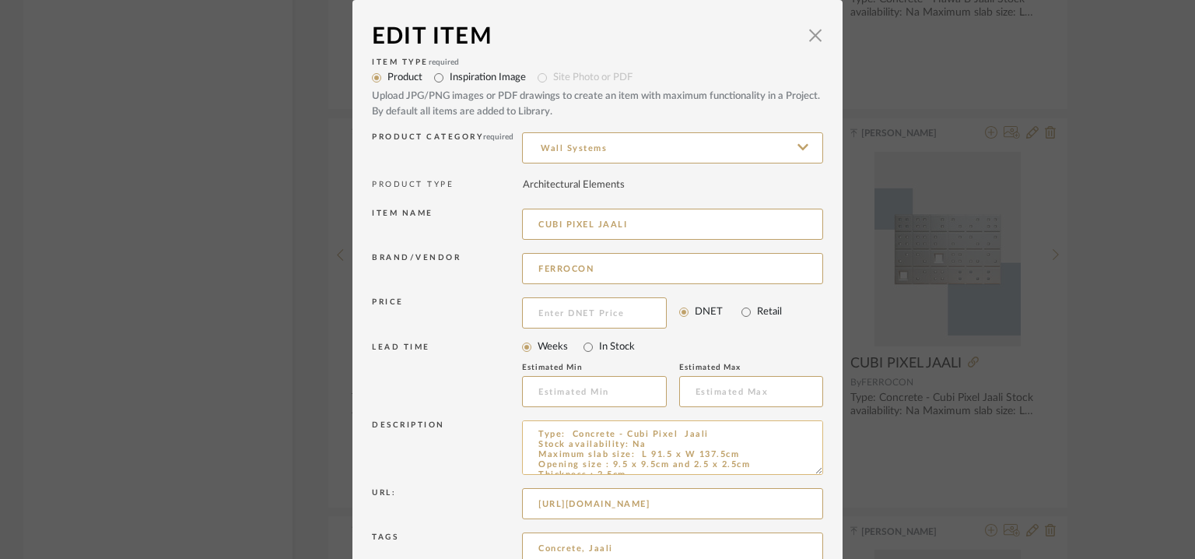
click at [640, 456] on textarea "Type: Concrete - Cubi Pixel Jaali Stock availability: Na Maximum slab size: L 9…" at bounding box center [672, 447] width 301 height 54
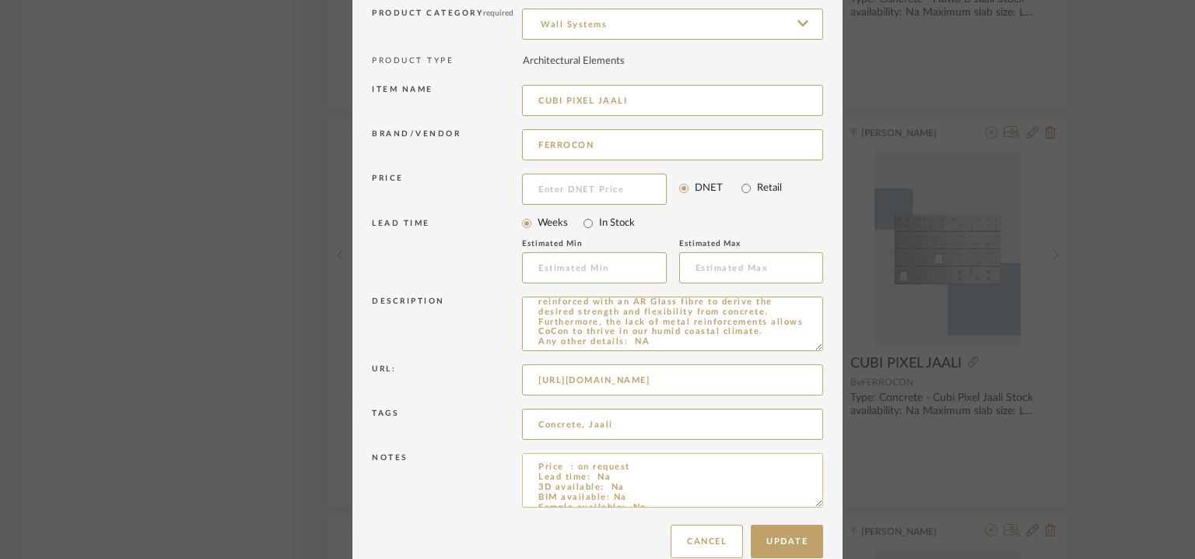
scroll to position [149, 0]
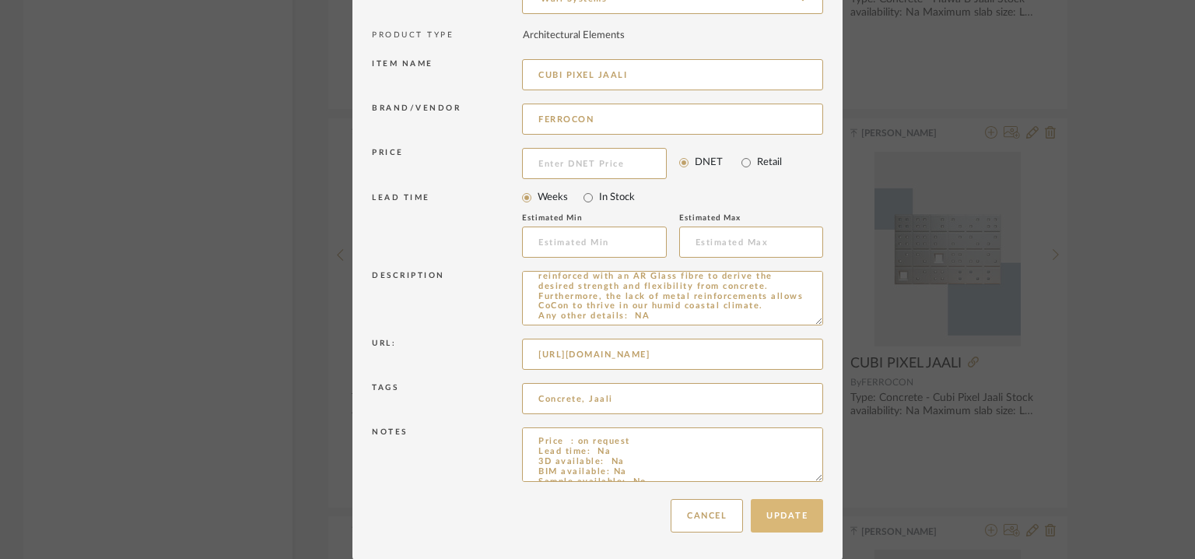
type textarea "Type: Concrete - Cubi Pixel Jaali Stock availability: Na Maximum slab size: H 9…"
click at [797, 508] on button "Update" at bounding box center [787, 515] width 72 height 33
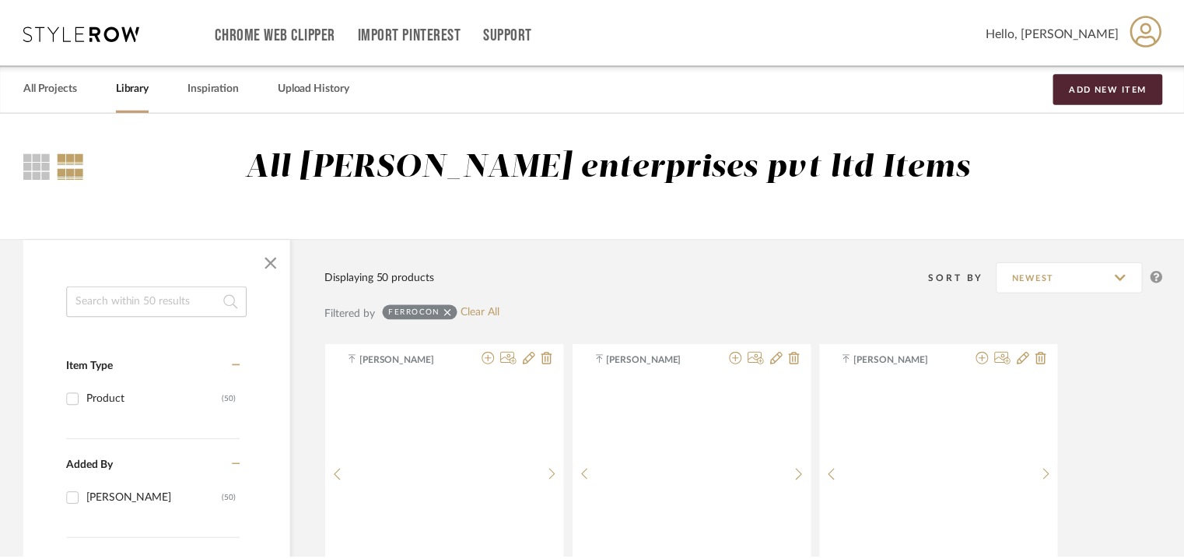
scroll to position [2613, 0]
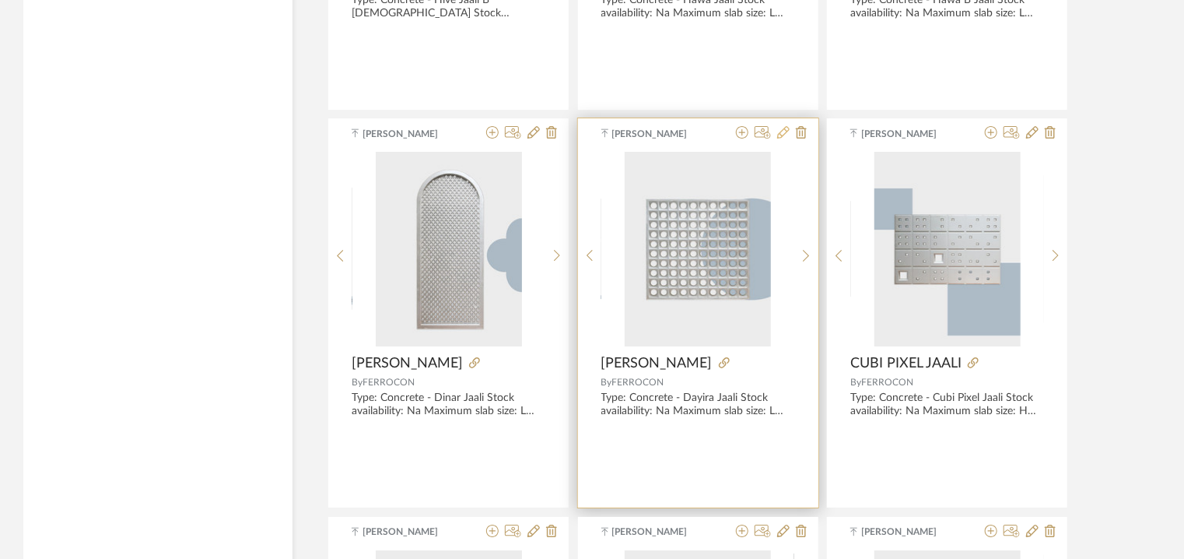
click at [787, 132] on icon at bounding box center [783, 132] width 12 height 12
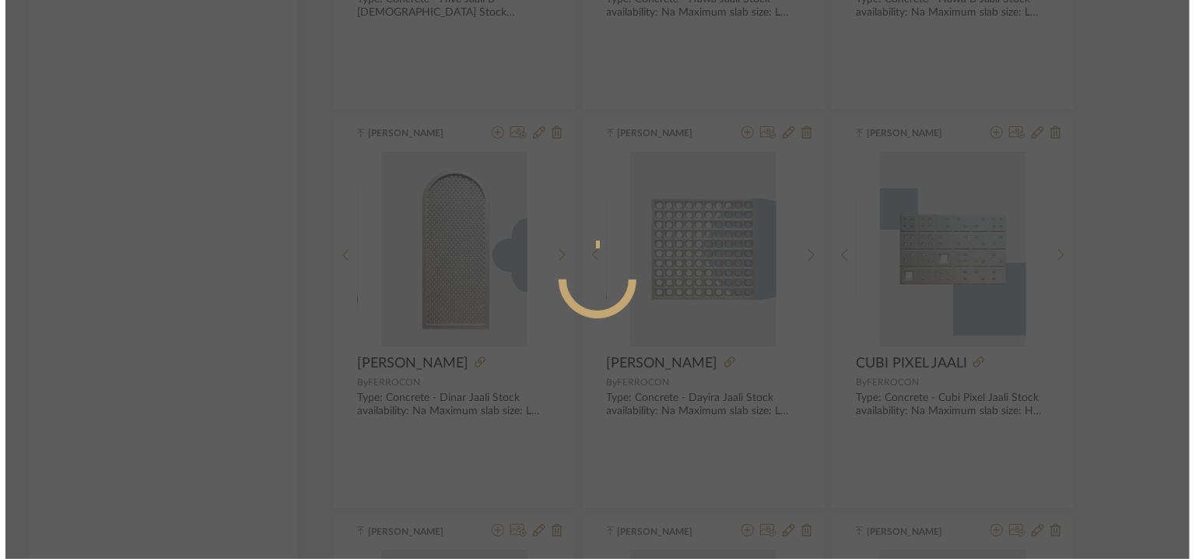
scroll to position [0, 0]
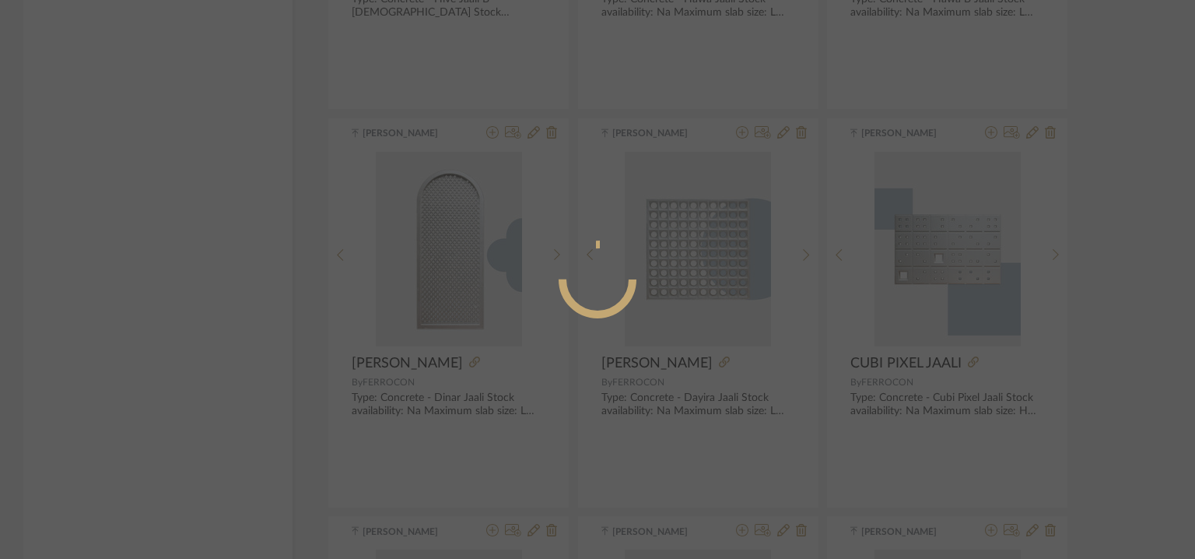
radio input "true"
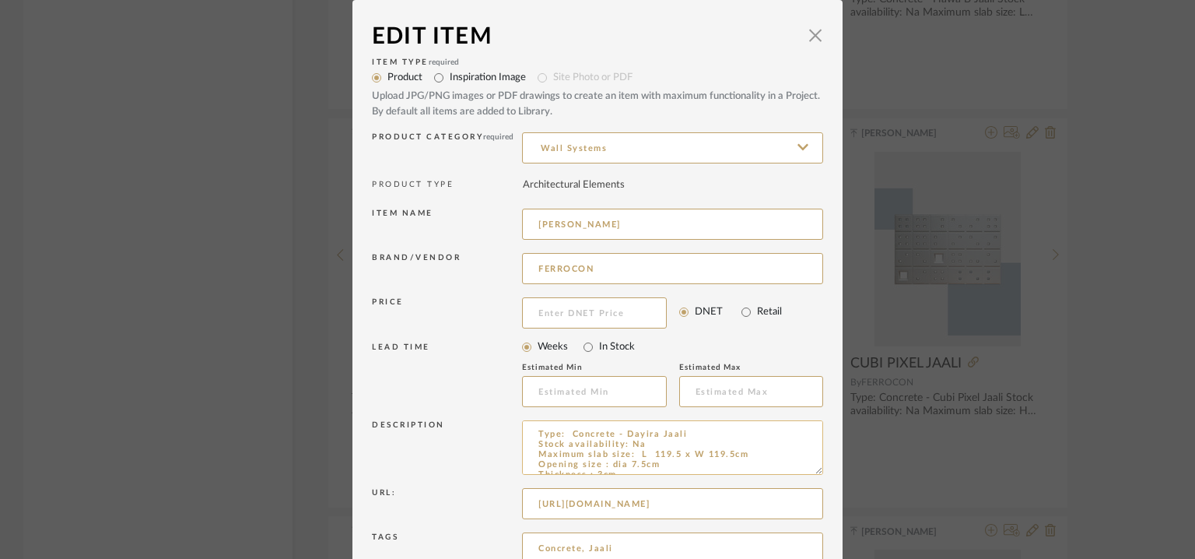
drag, startPoint x: 633, startPoint y: 451, endPoint x: 641, endPoint y: 454, distance: 8.9
click at [641, 454] on textarea "Type: Concrete - Dayira Jaali Stock availability: Na Maximum slab size: L 119.5…" at bounding box center [672, 447] width 301 height 54
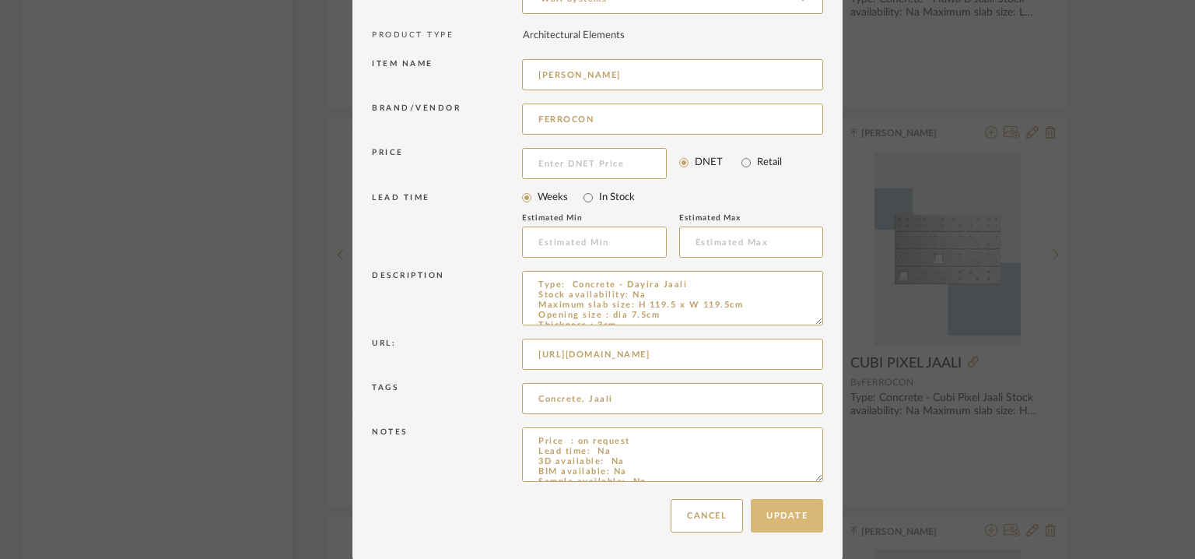
type textarea "Type: Concrete - Dayira Jaali Stock availability: Na Maximum slab size: H 119.5…"
click at [791, 521] on button "Update" at bounding box center [787, 515] width 72 height 33
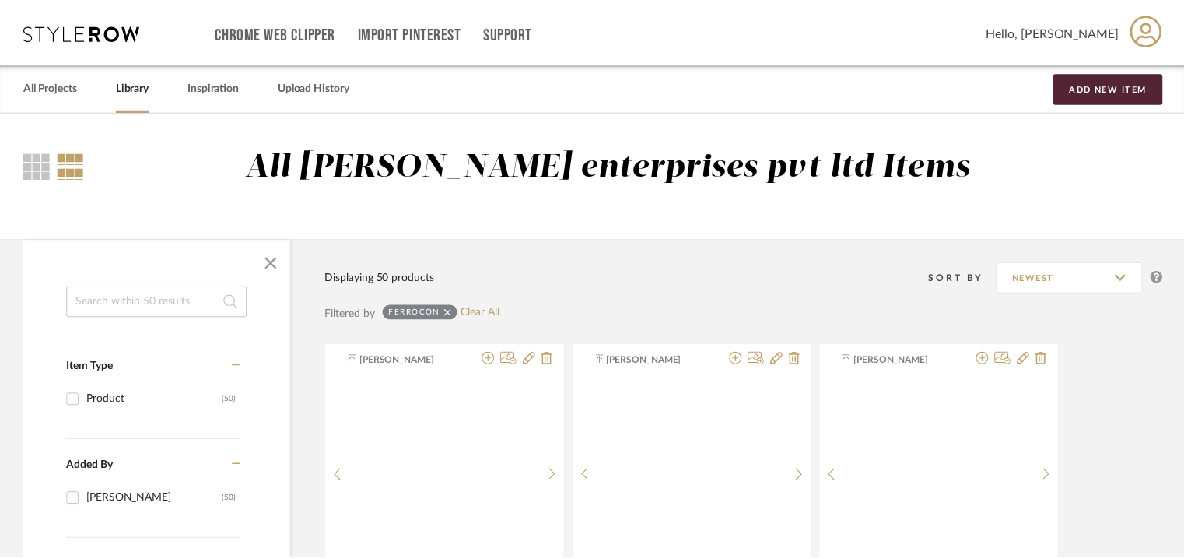
scroll to position [2613, 0]
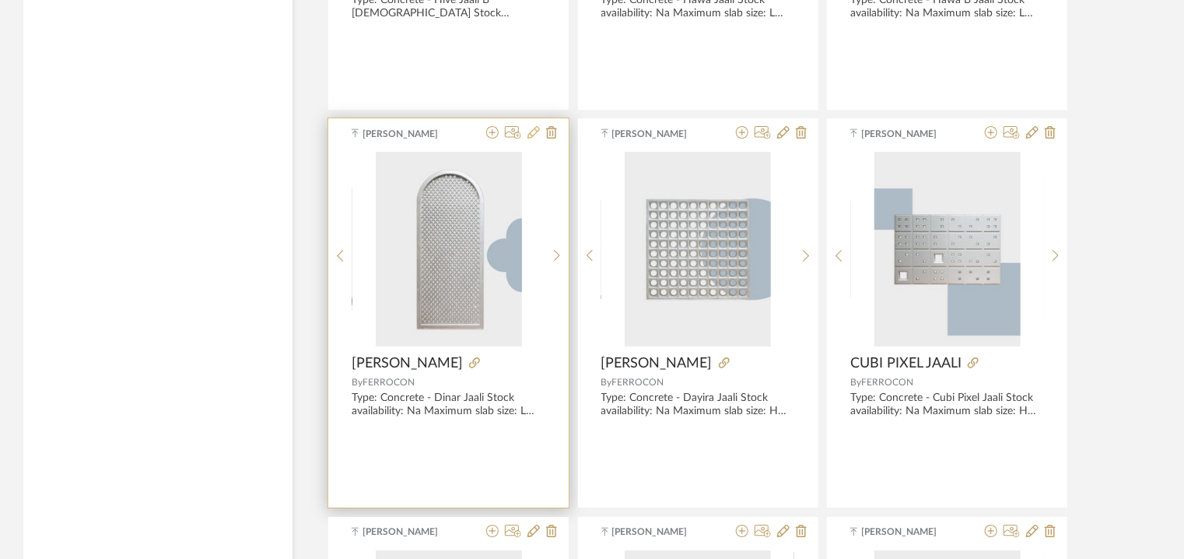
click at [529, 129] on icon at bounding box center [534, 132] width 12 height 12
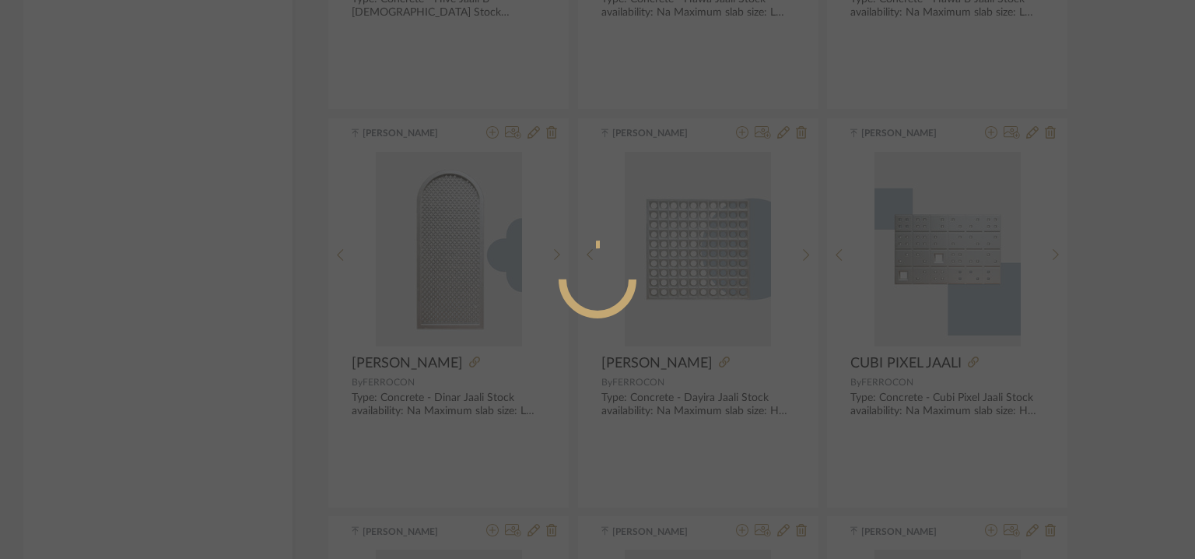
radio input "true"
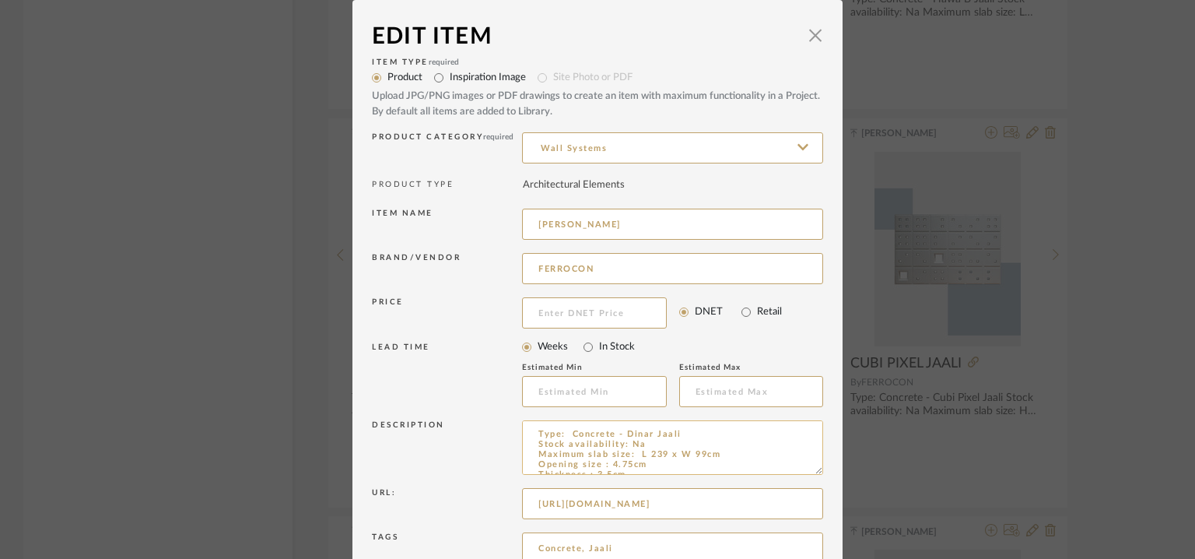
drag, startPoint x: 634, startPoint y: 451, endPoint x: 640, endPoint y: 458, distance: 8.9
click at [640, 458] on textarea "Type: Concrete - Dinar Jaali Stock availability: Na Maximum slab size: L 239 x …" at bounding box center [672, 447] width 301 height 54
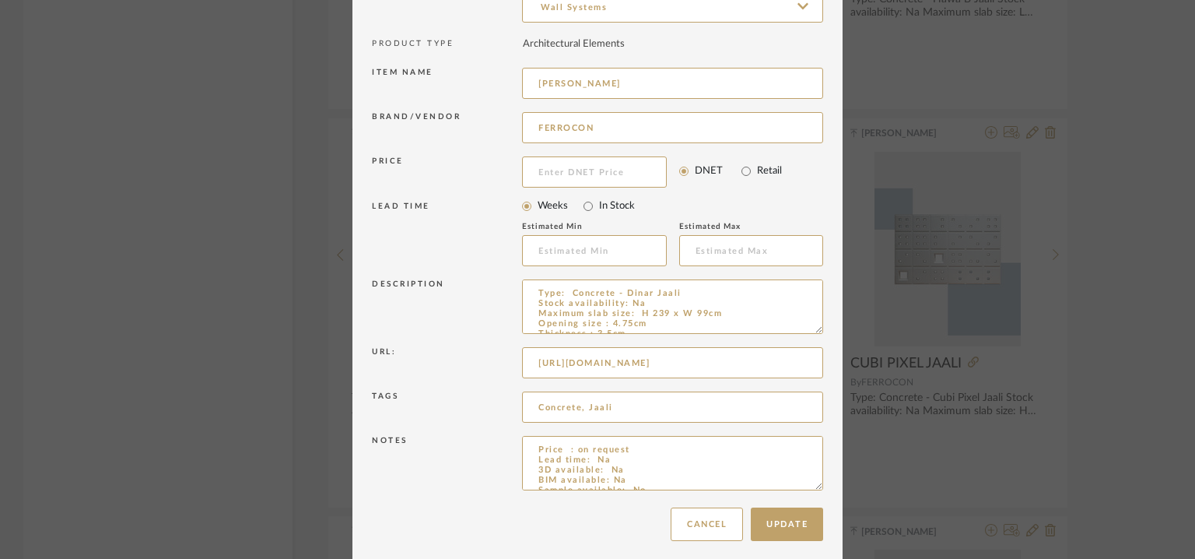
scroll to position [149, 0]
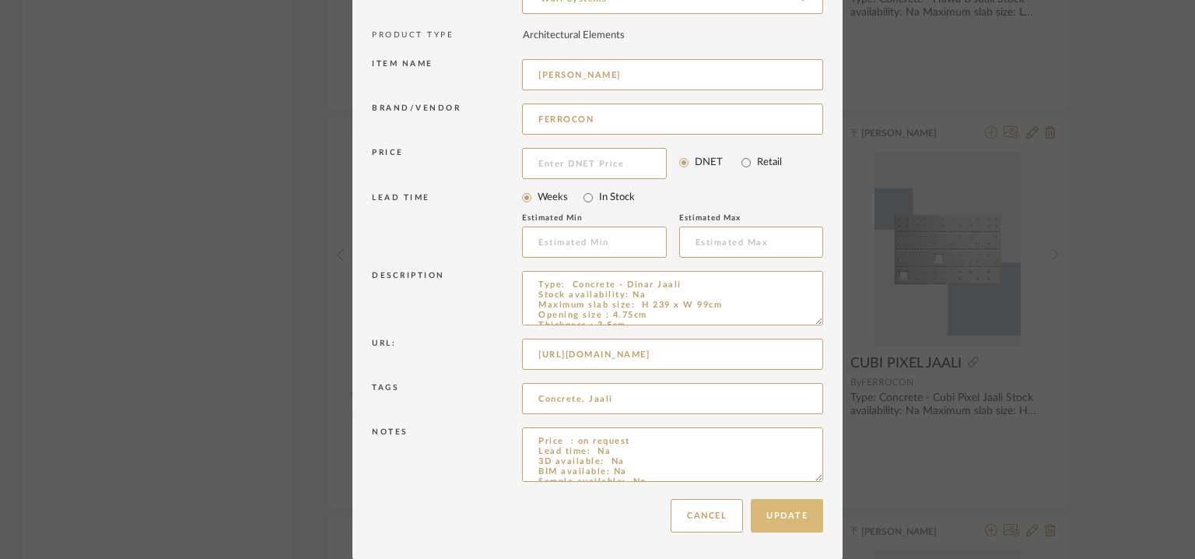
type textarea "Type: Concrete - Dinar Jaali Stock availability: Na Maximum slab size: H 239 x …"
click at [780, 512] on button "Update" at bounding box center [787, 515] width 72 height 33
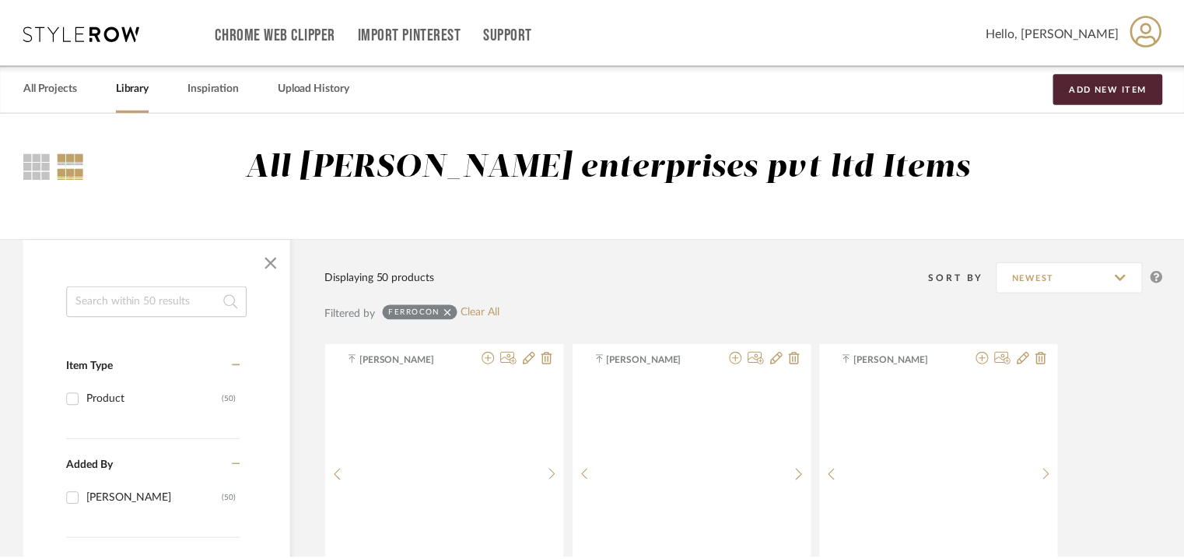
scroll to position [2613, 0]
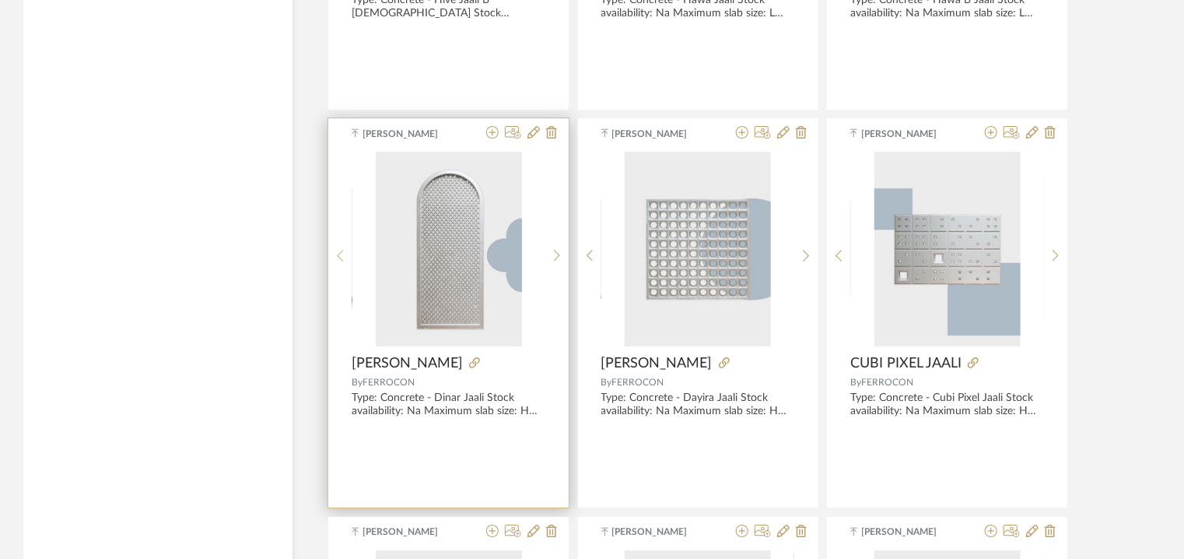
click at [345, 249] on sr-prev-btn at bounding box center [340, 255] width 24 height 13
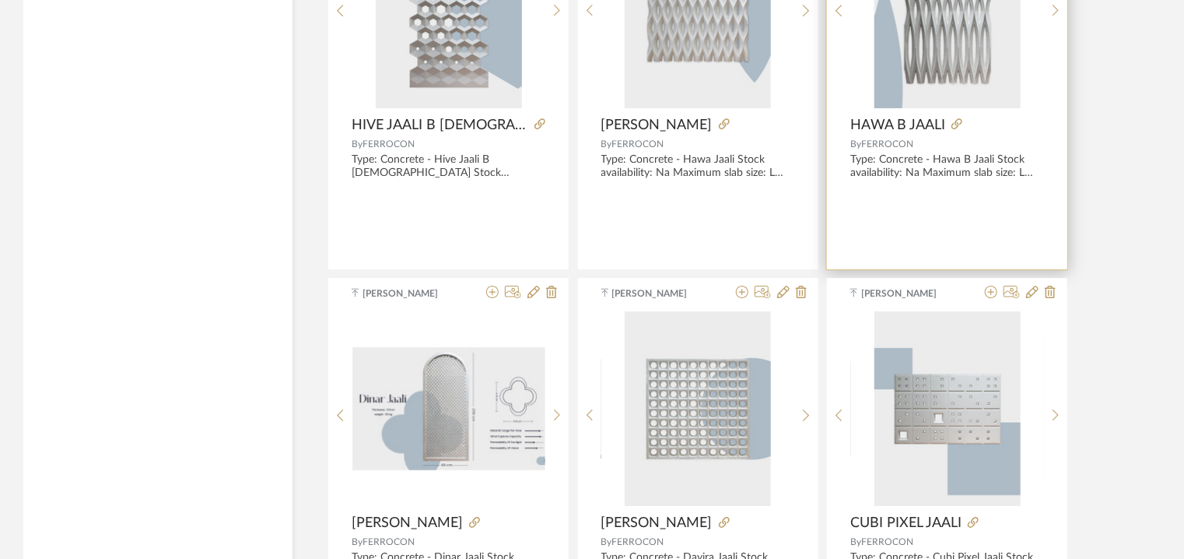
scroll to position [2224, 0]
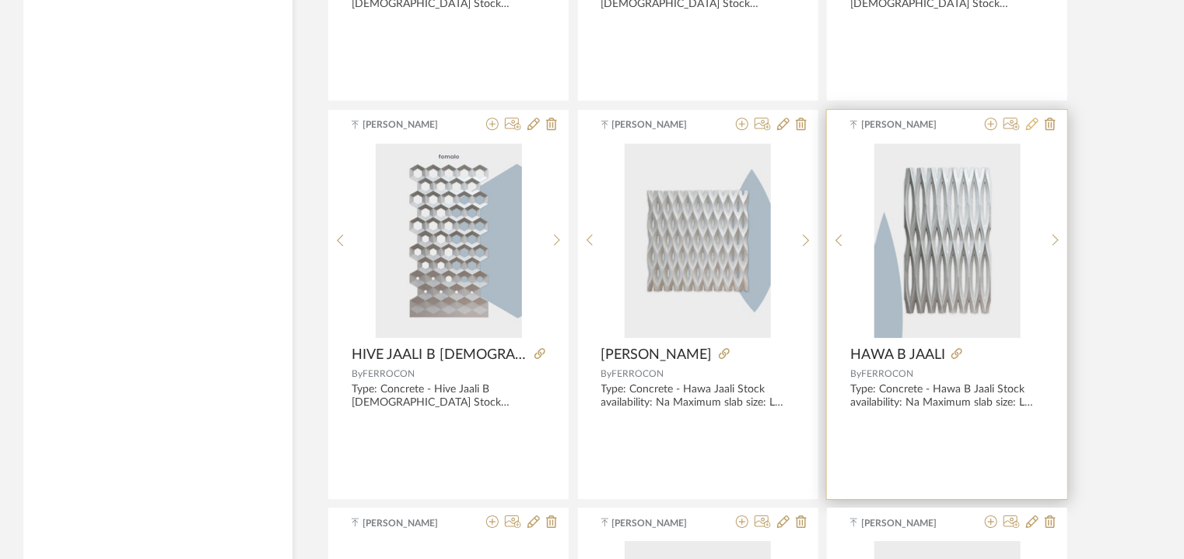
click at [1033, 122] on icon at bounding box center [1032, 124] width 12 height 12
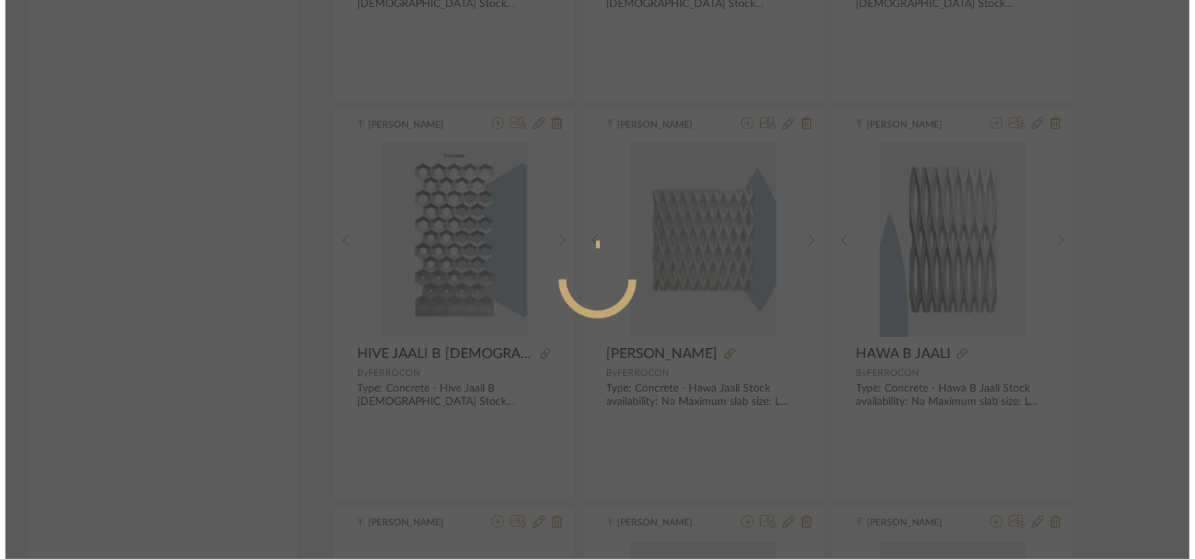
scroll to position [0, 0]
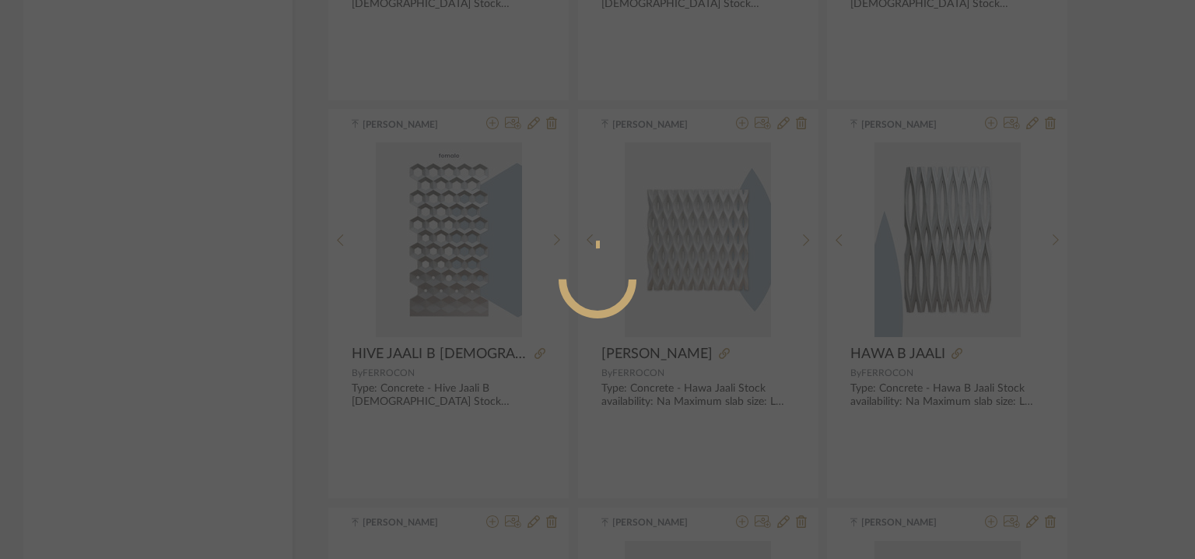
radio input "true"
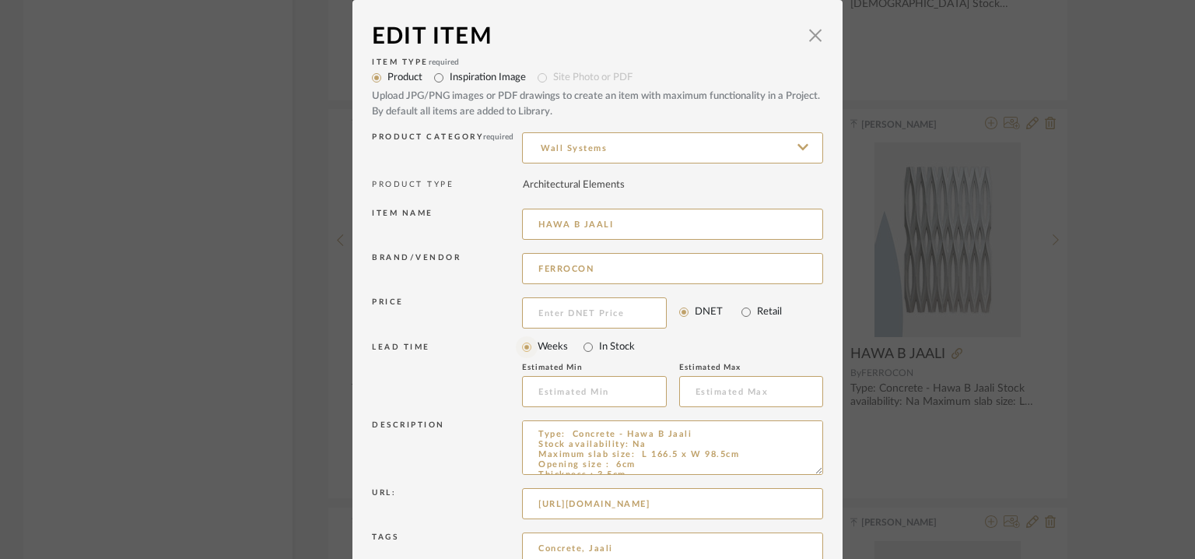
scroll to position [149, 0]
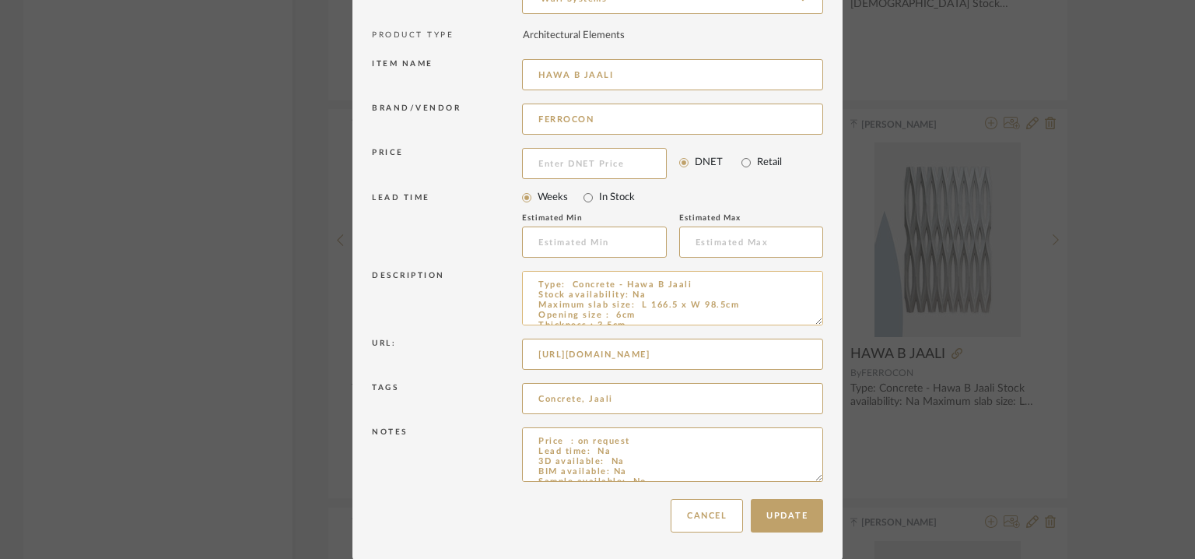
drag, startPoint x: 633, startPoint y: 303, endPoint x: 640, endPoint y: 307, distance: 8.4
click at [641, 307] on textarea "Type: Concrete - Hawa B Jaali Stock availability: Na Maximum slab size: L 166.5…" at bounding box center [672, 298] width 301 height 54
type textarea "Type: Concrete - Hawa B Jaali Stock availability: Na Maximum slab size: H 166.5…"
click at [780, 508] on button "Update" at bounding box center [787, 515] width 72 height 33
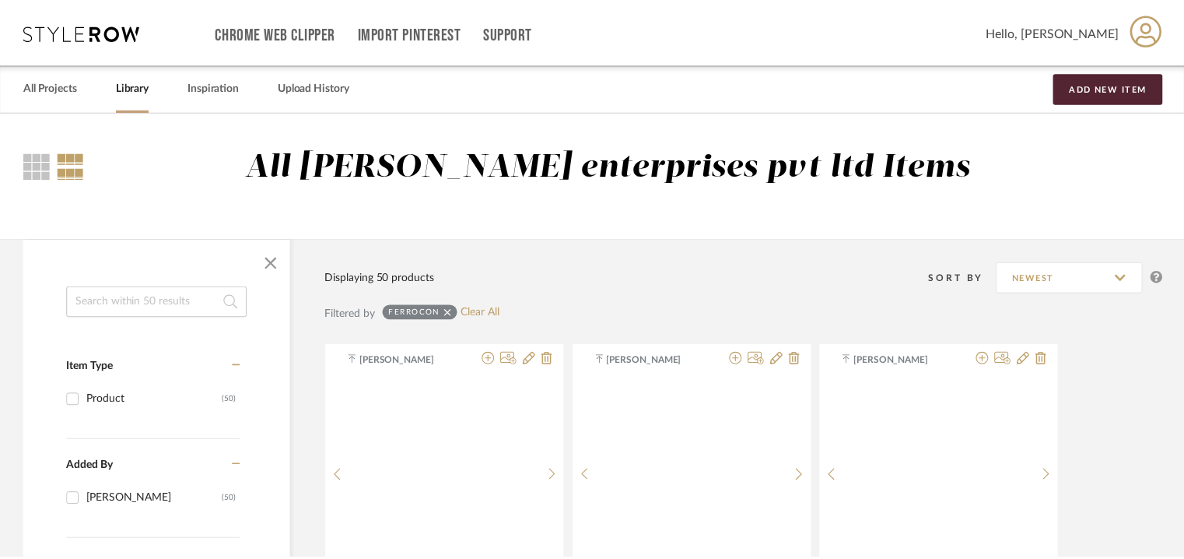
scroll to position [2224, 0]
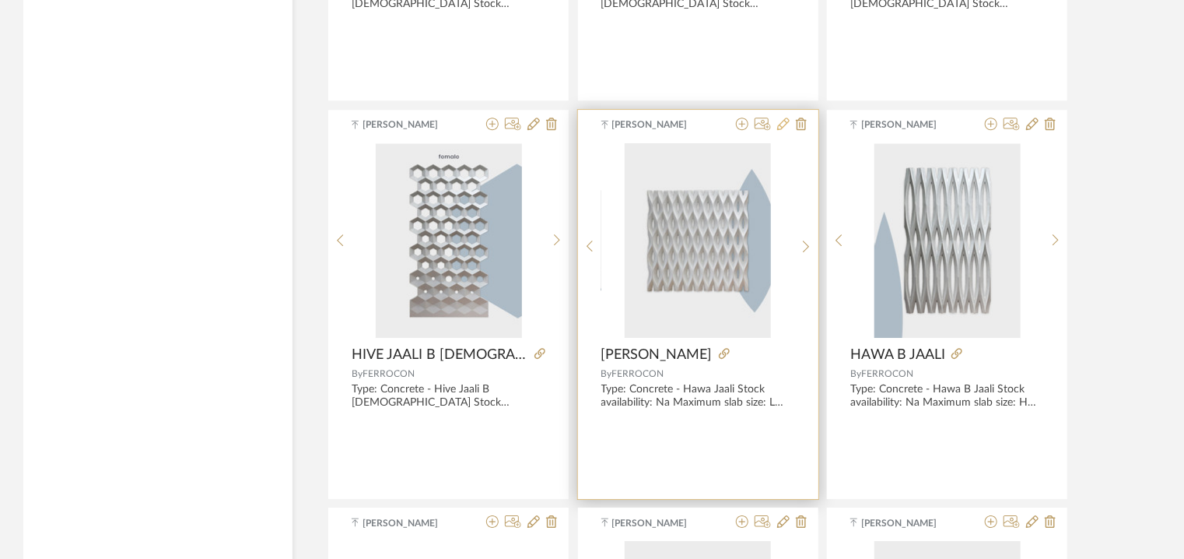
click at [788, 119] on icon at bounding box center [783, 124] width 12 height 12
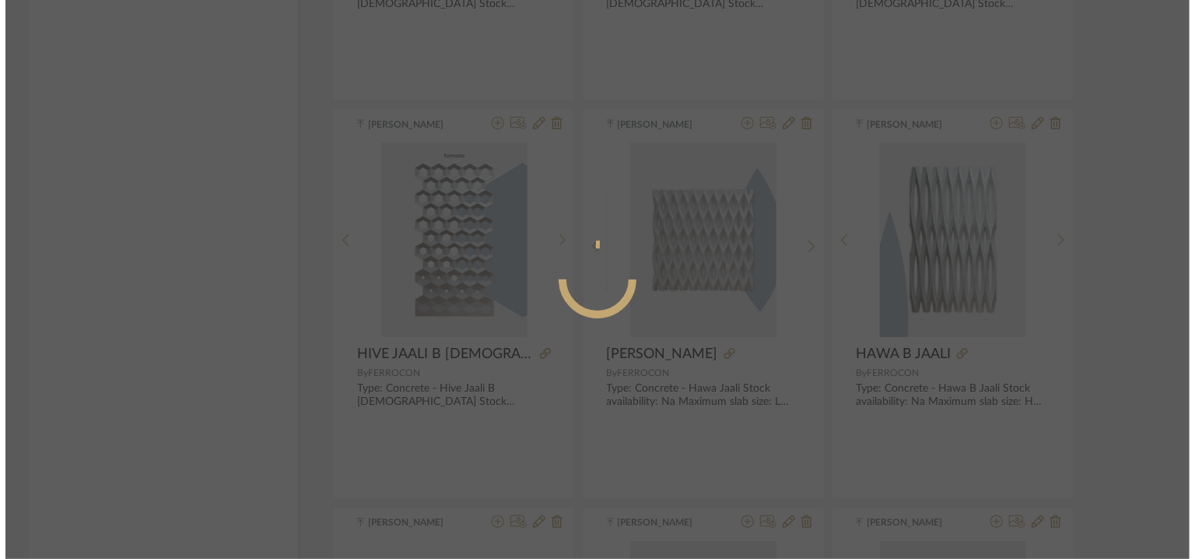
scroll to position [0, 0]
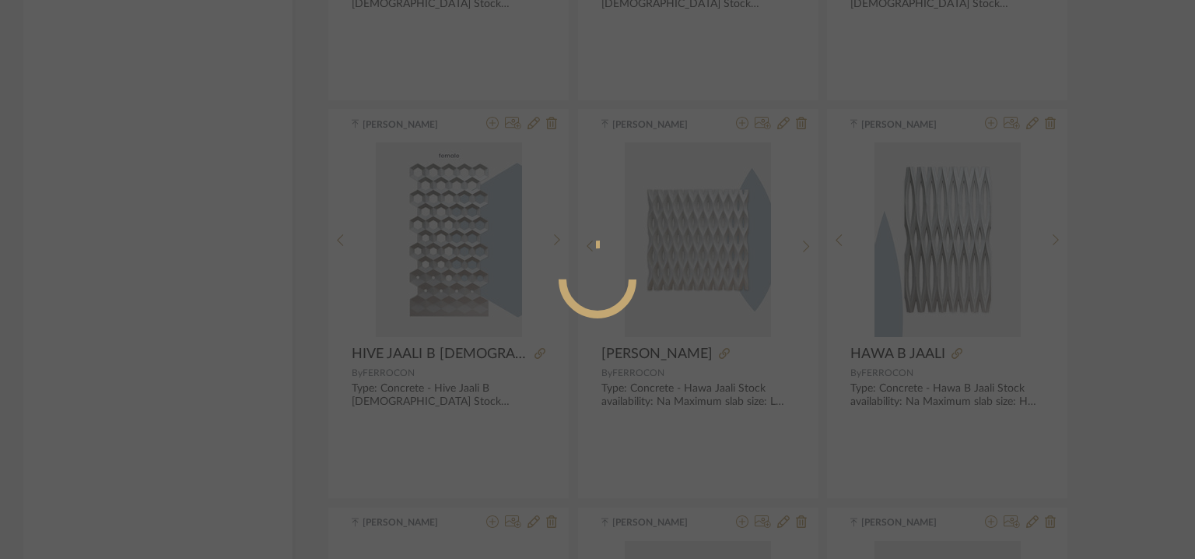
radio input "true"
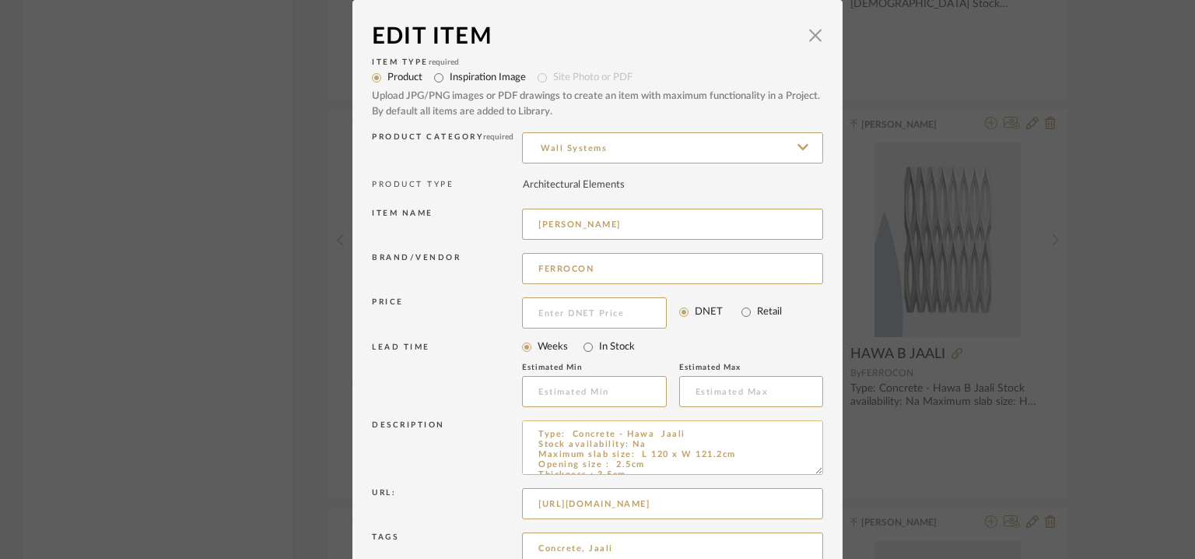
click at [640, 454] on textarea "Type: Concrete - Hawa Jaali Stock availability: Na Maximum slab size: L 120 x W…" at bounding box center [672, 447] width 301 height 54
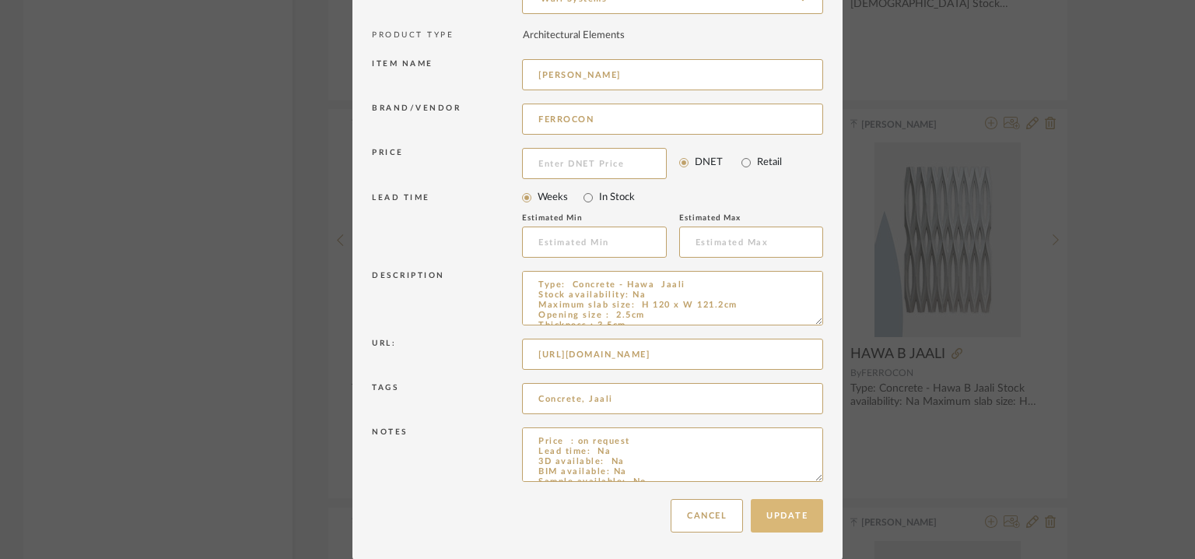
type textarea "Type: Concrete - Hawa Jaali Stock availability: Na Maximum slab size: H 120 x W…"
click at [800, 508] on button "Update" at bounding box center [787, 515] width 72 height 33
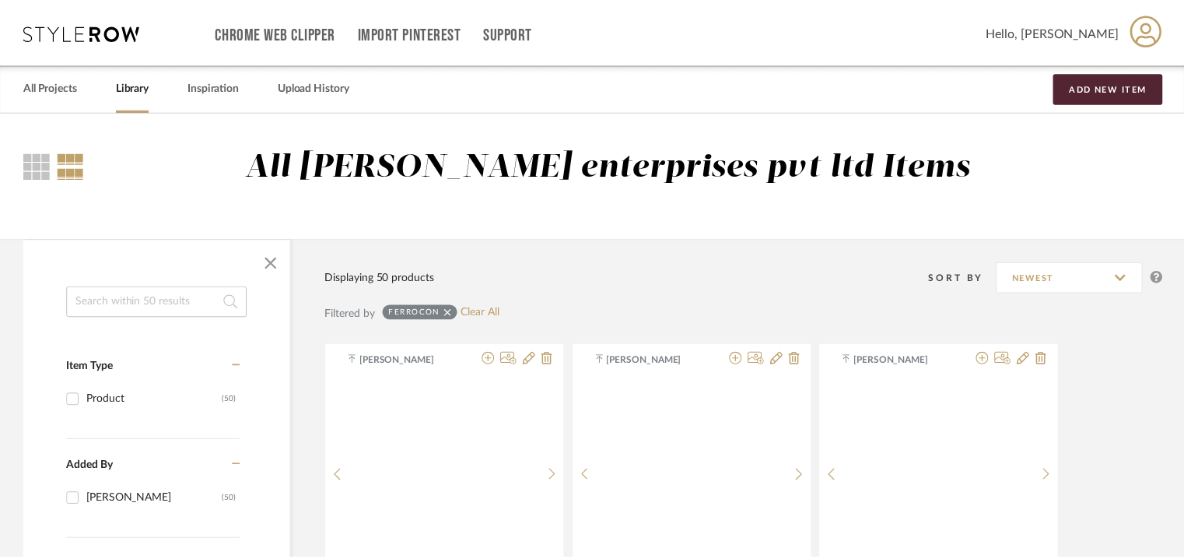
scroll to position [2224, 0]
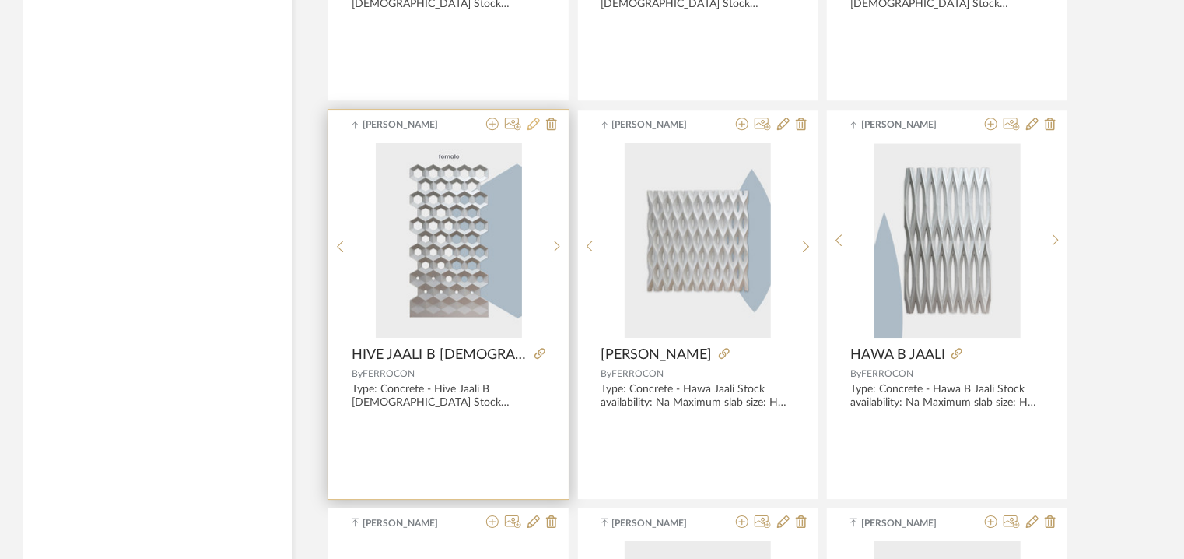
click at [530, 122] on icon at bounding box center [534, 124] width 12 height 12
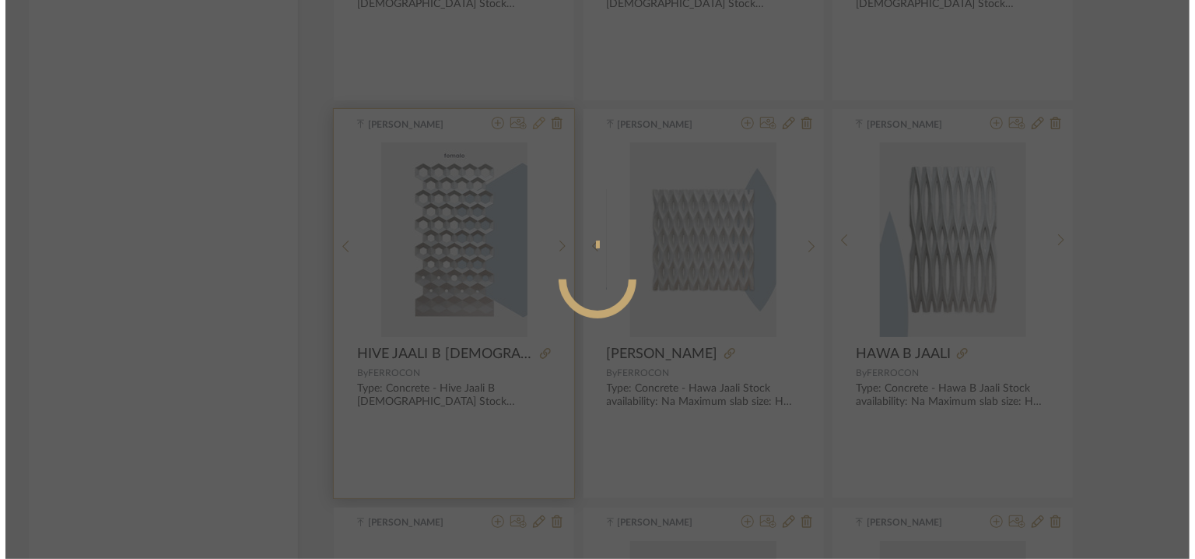
scroll to position [0, 0]
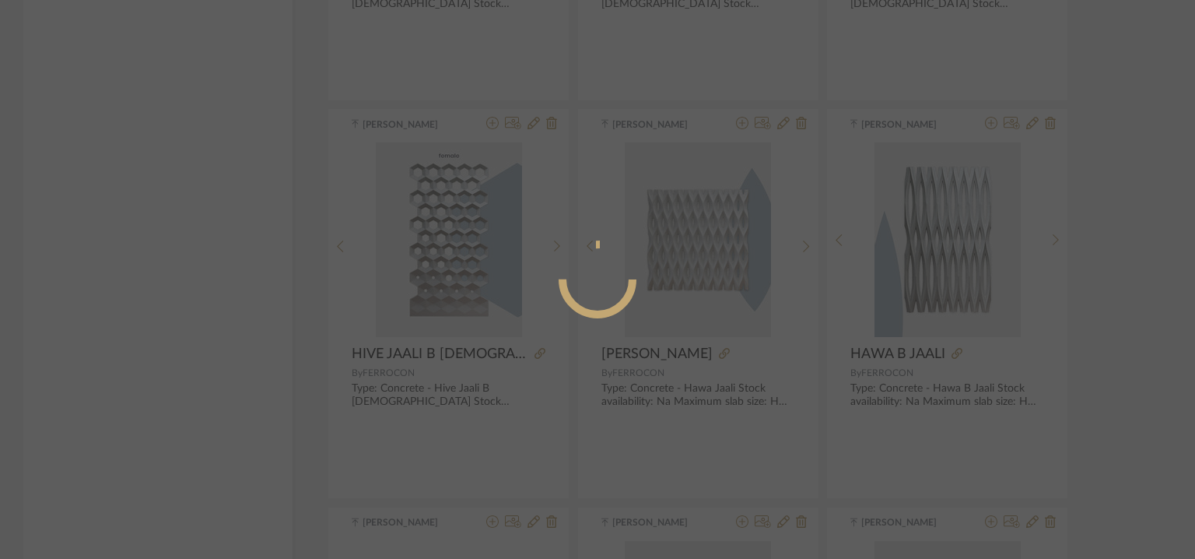
radio input "true"
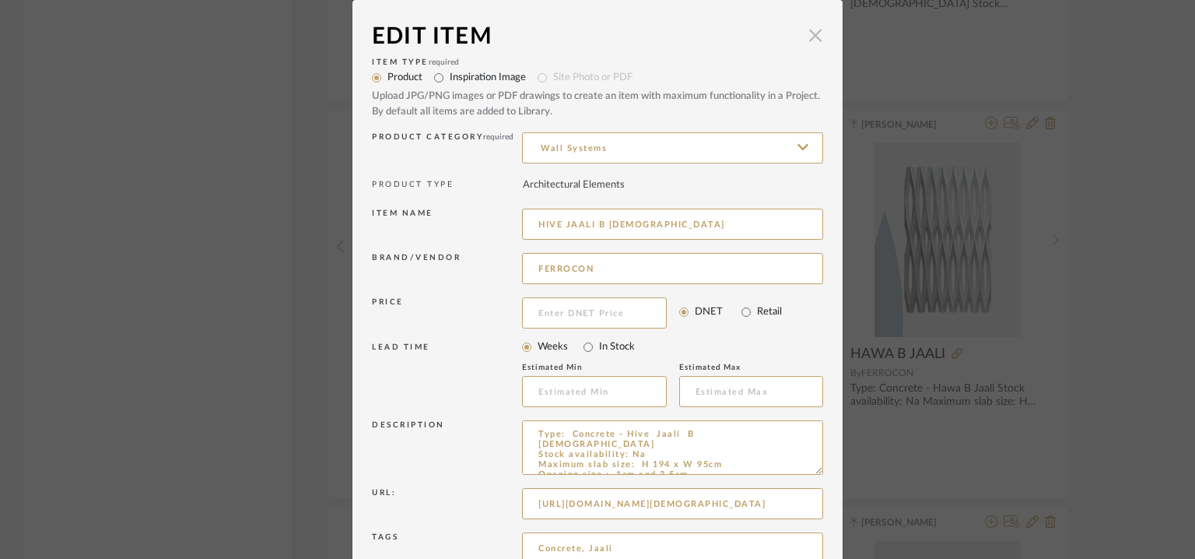
click at [809, 36] on span "button" at bounding box center [815, 34] width 31 height 31
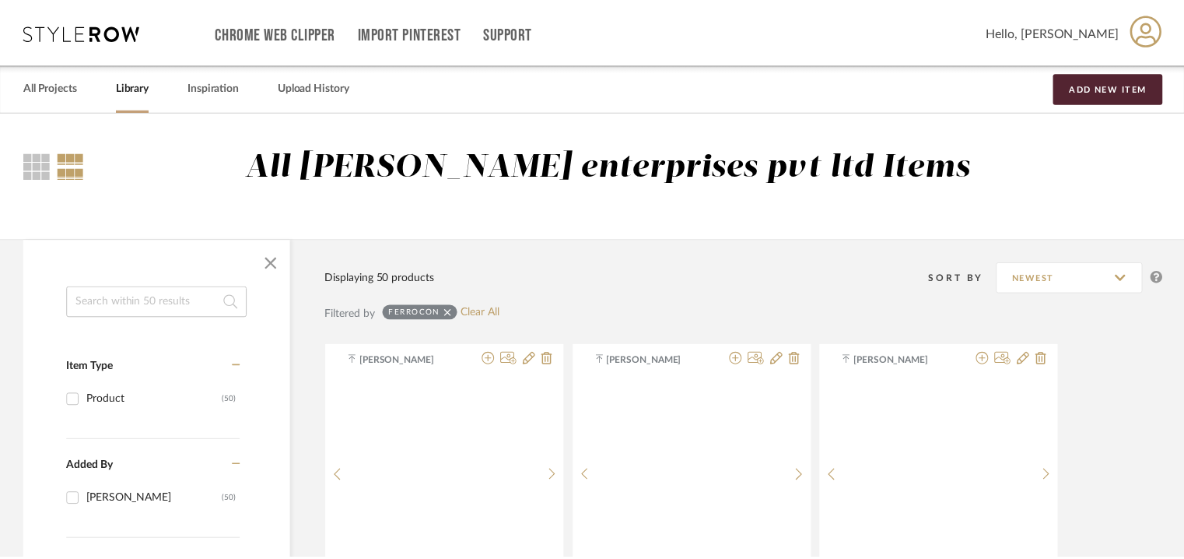
scroll to position [2224, 0]
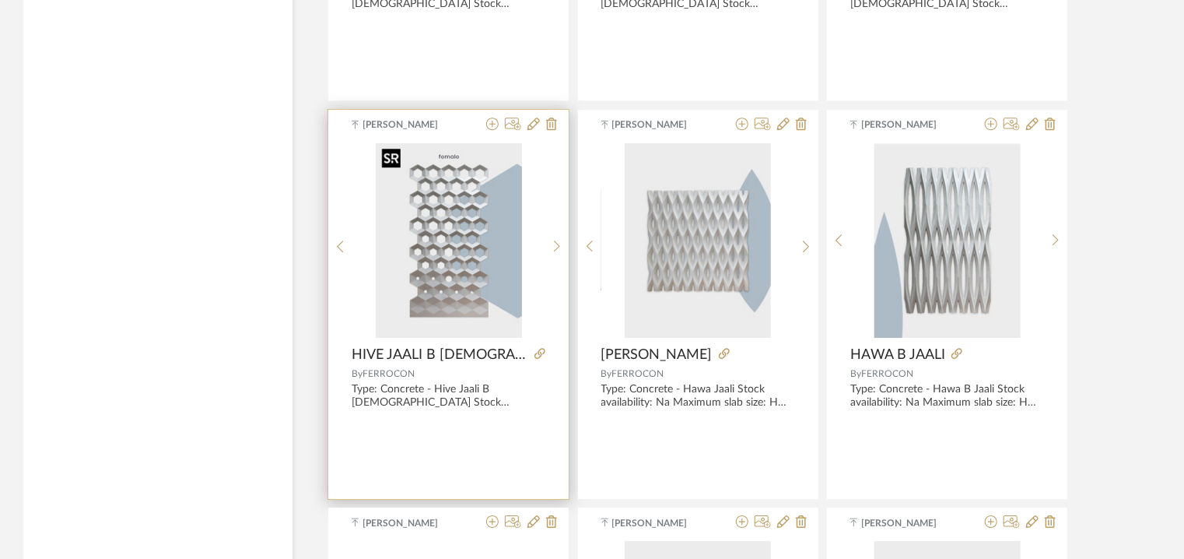
click at [447, 244] on img "0" at bounding box center [449, 240] width 146 height 195
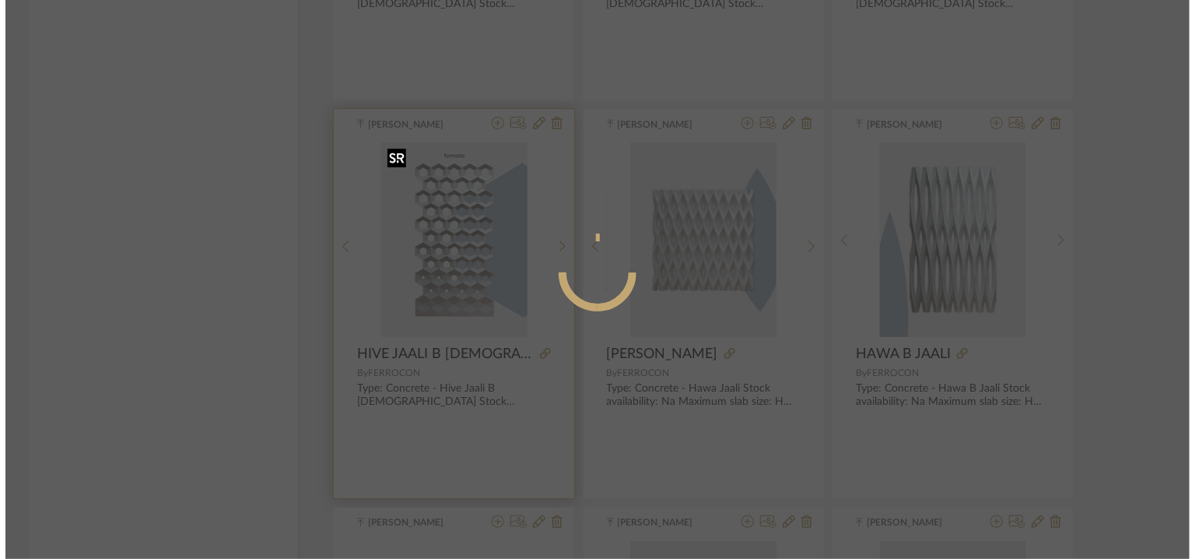
scroll to position [0, 0]
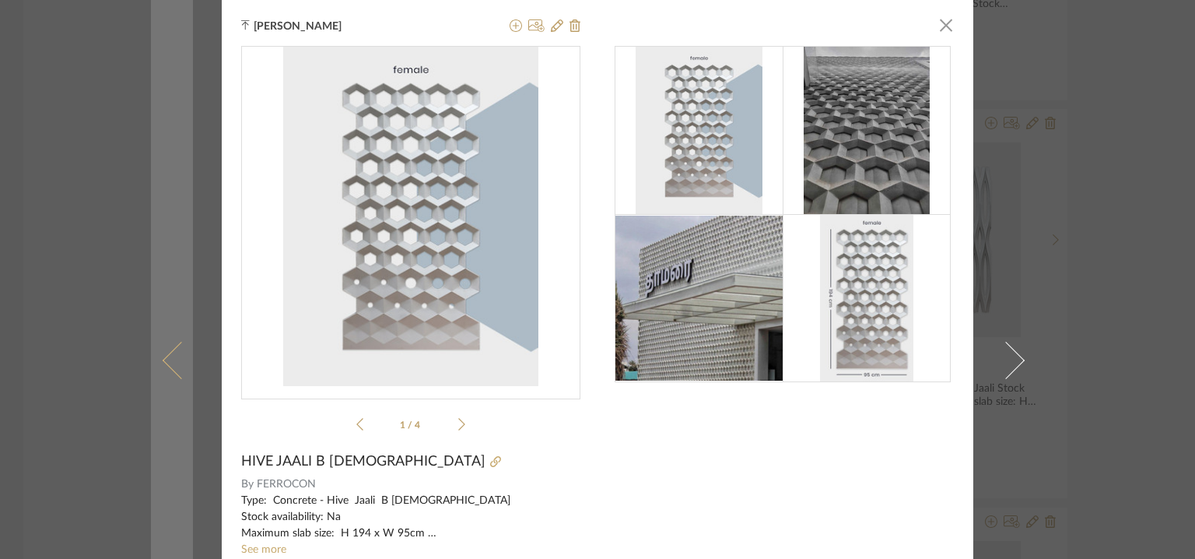
click at [163, 364] on span at bounding box center [181, 360] width 37 height 37
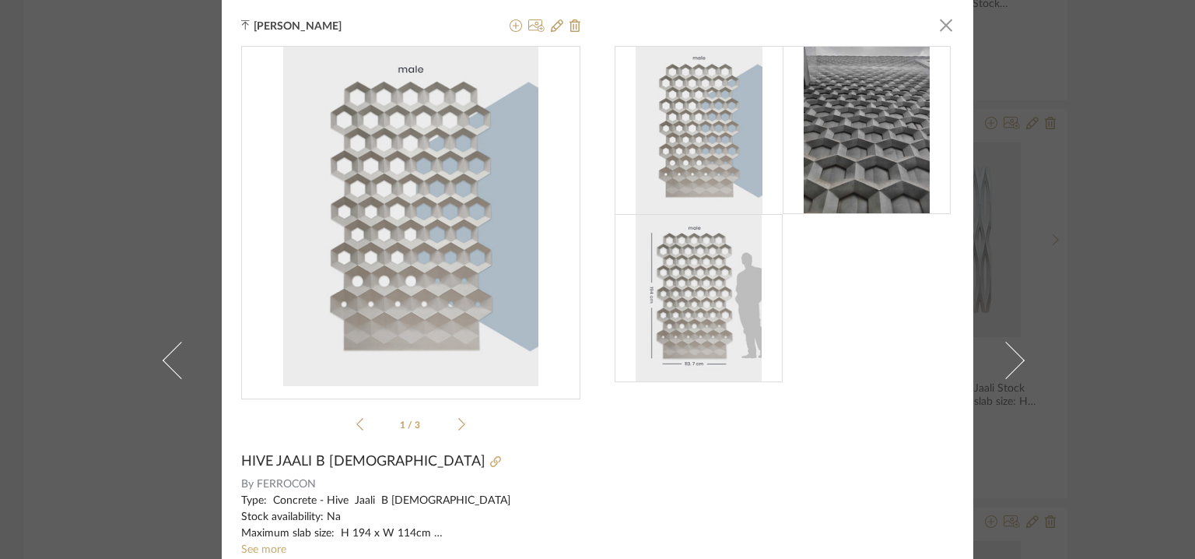
click at [163, 365] on span at bounding box center [181, 360] width 37 height 37
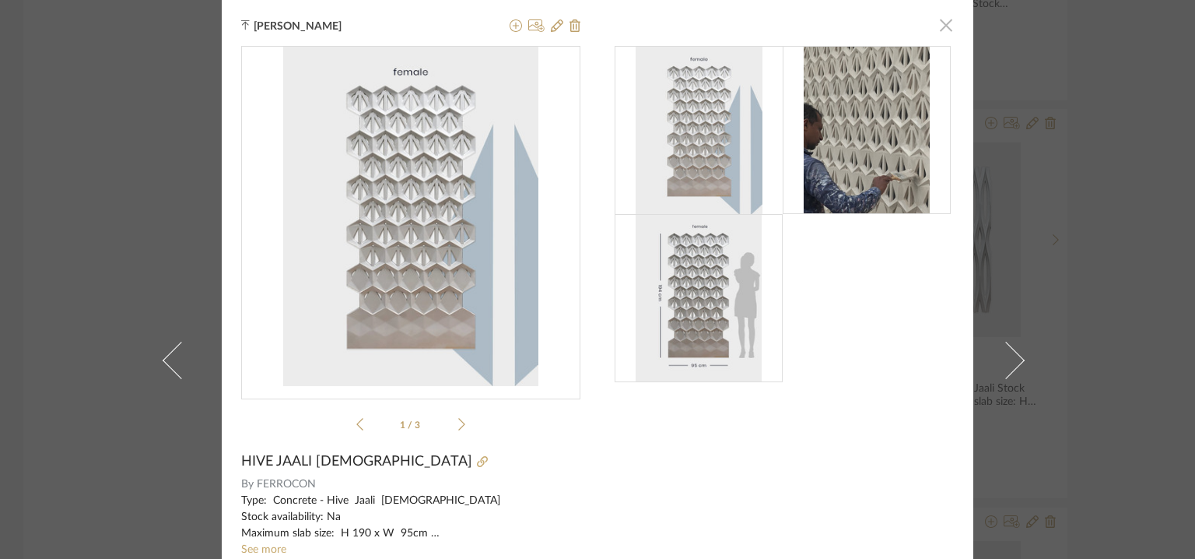
click at [943, 23] on span "button" at bounding box center [946, 24] width 31 height 31
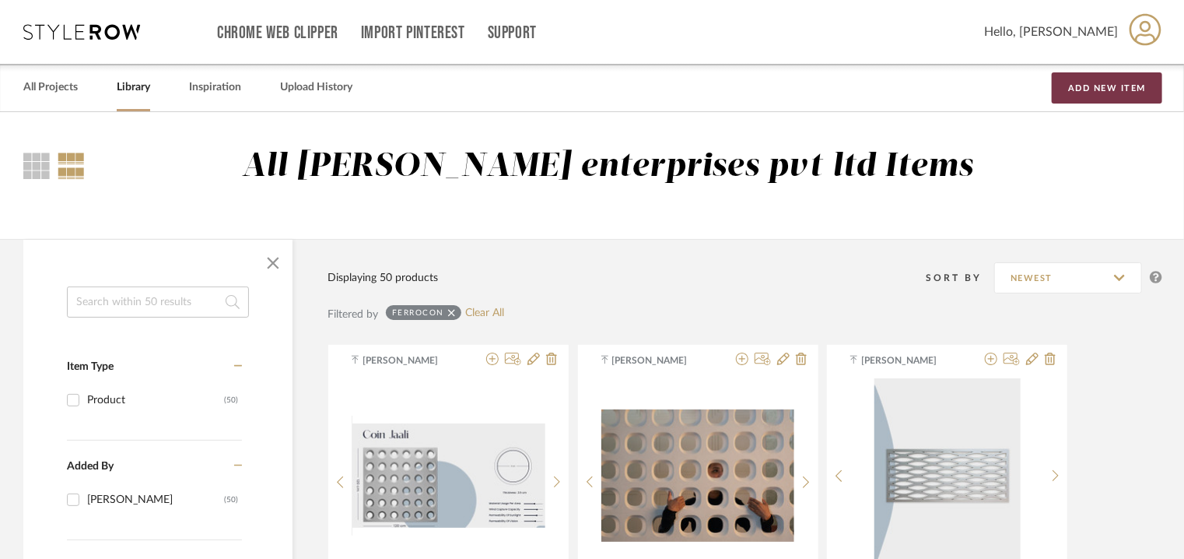
click at [1142, 88] on button "Add New Item" at bounding box center [1107, 87] width 111 height 31
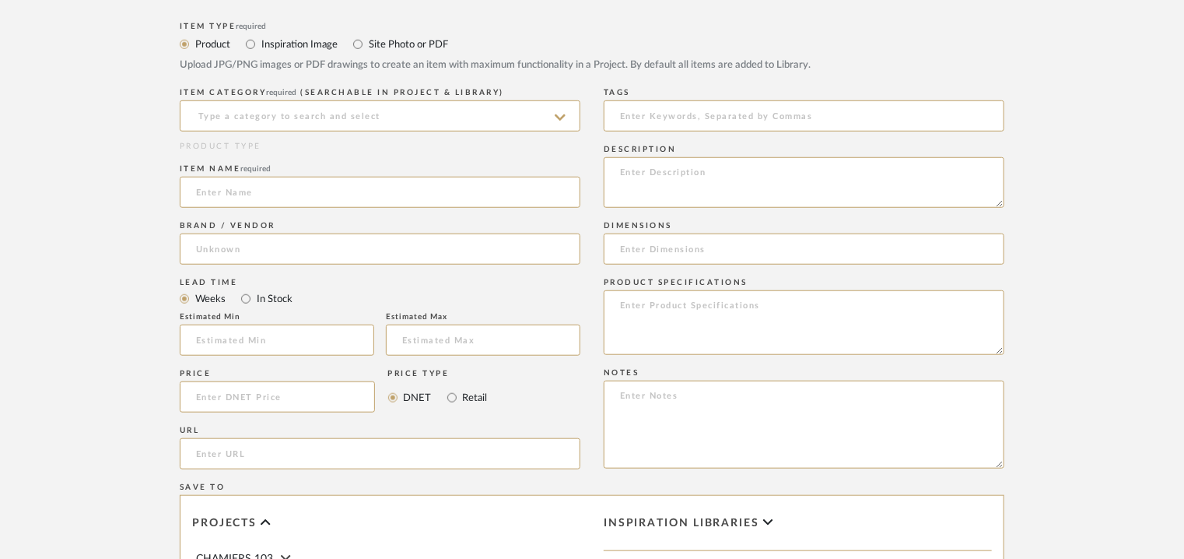
scroll to position [545, 0]
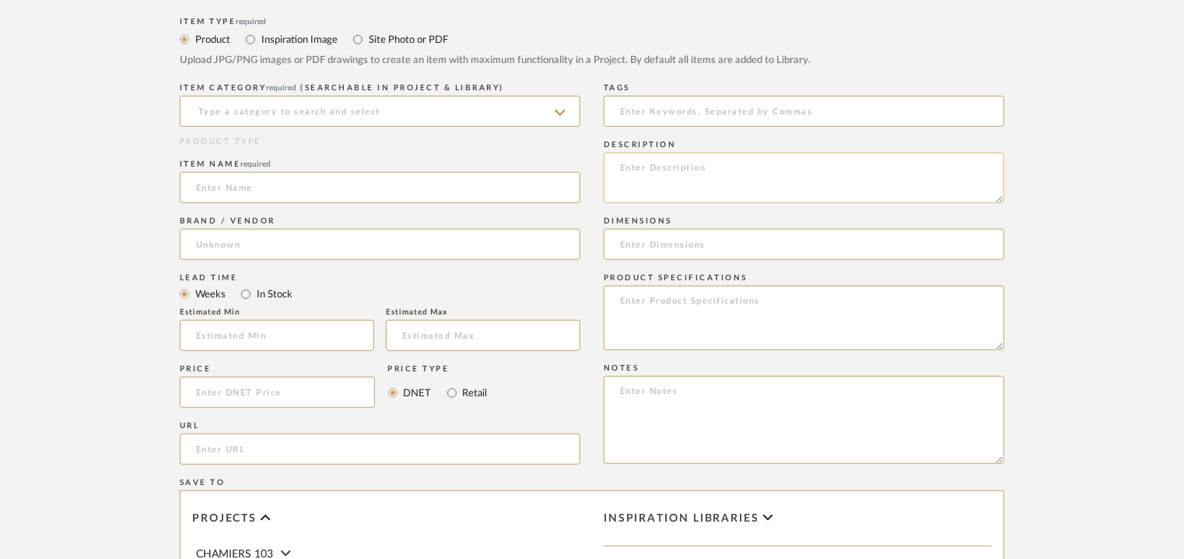
paste textarea "Type: Concrete - Slits Jaali Stock availability: Na Maximum slab size: H 90 x W…"
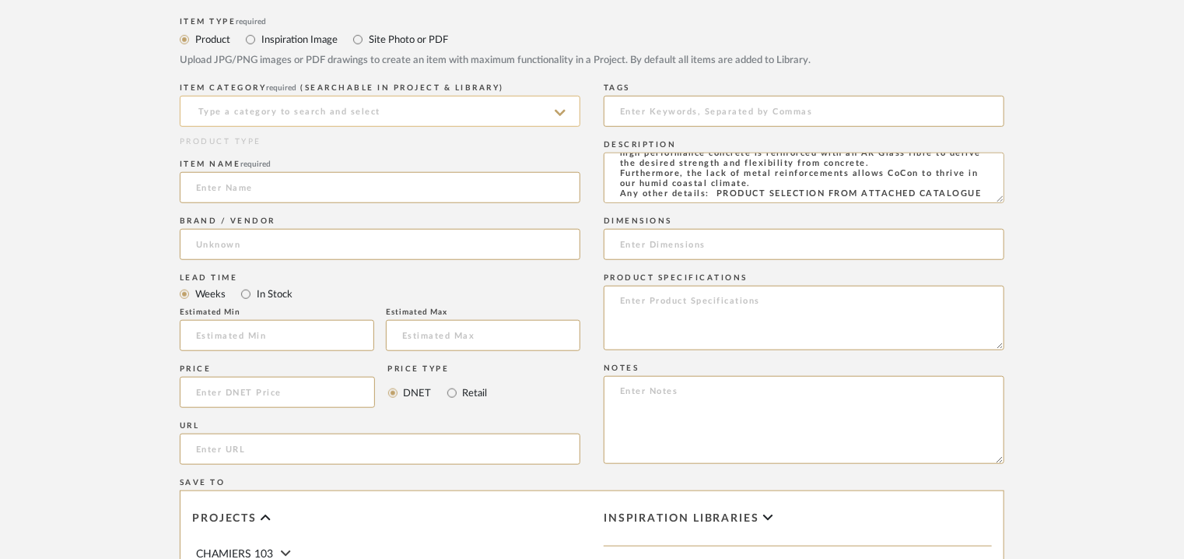
type textarea "Type: Concrete - Slits Jaali Stock availability: Na Maximum slab size: H 90 x W…"
click at [342, 121] on input at bounding box center [380, 111] width 401 height 31
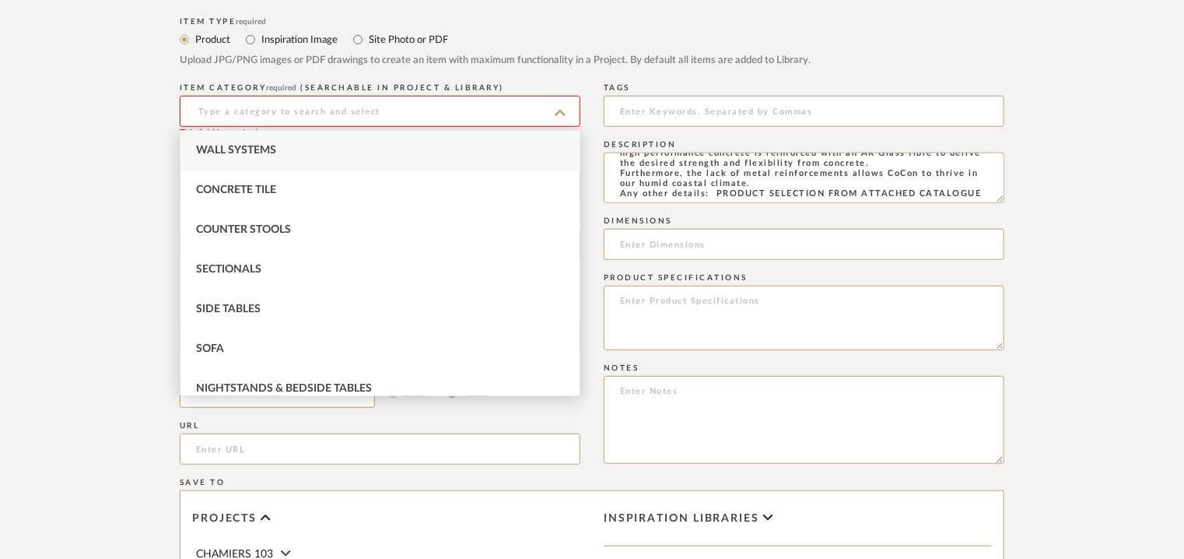
click at [311, 141] on div "Wall Systems" at bounding box center [380, 151] width 399 height 40
type input "Wall Systems"
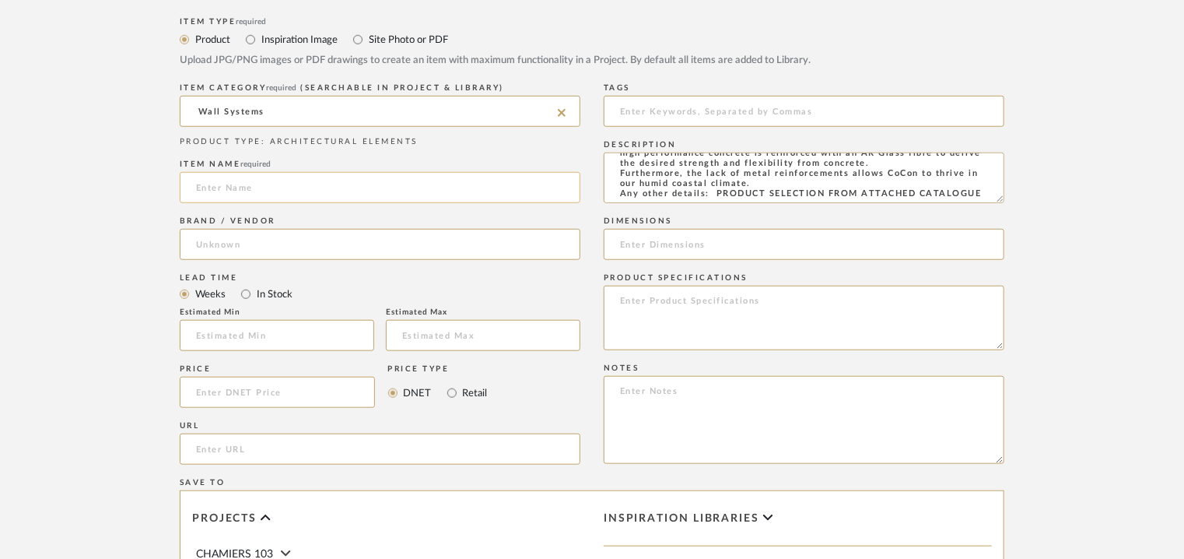
click at [269, 183] on input at bounding box center [380, 187] width 401 height 31
type input "s"
click at [223, 188] on input "SLITSJAALI" at bounding box center [380, 187] width 401 height 31
type input "SLITS JAALI"
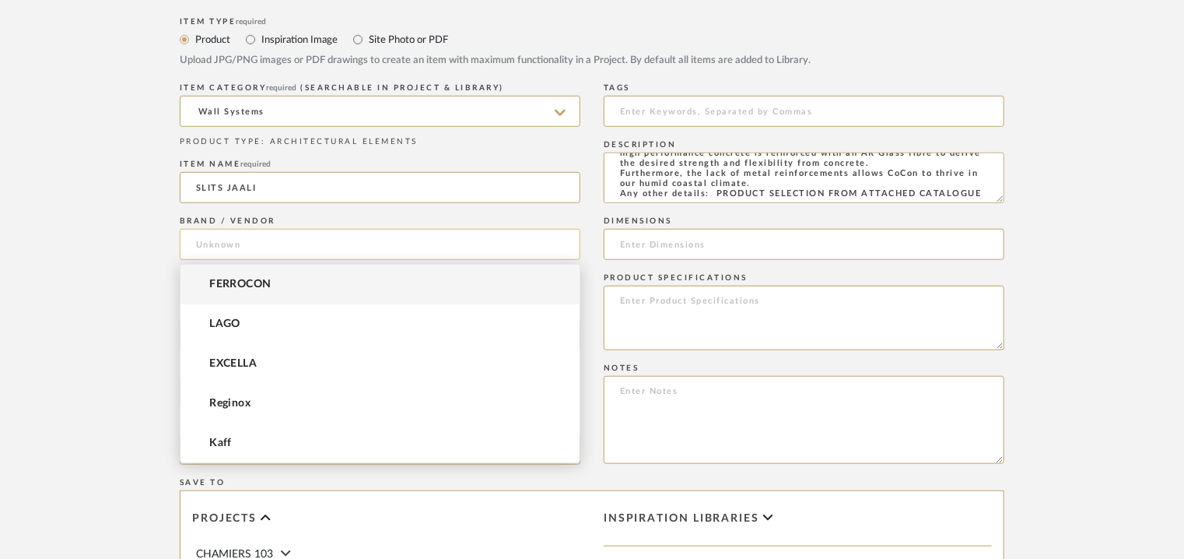
click at [223, 240] on input at bounding box center [380, 244] width 401 height 31
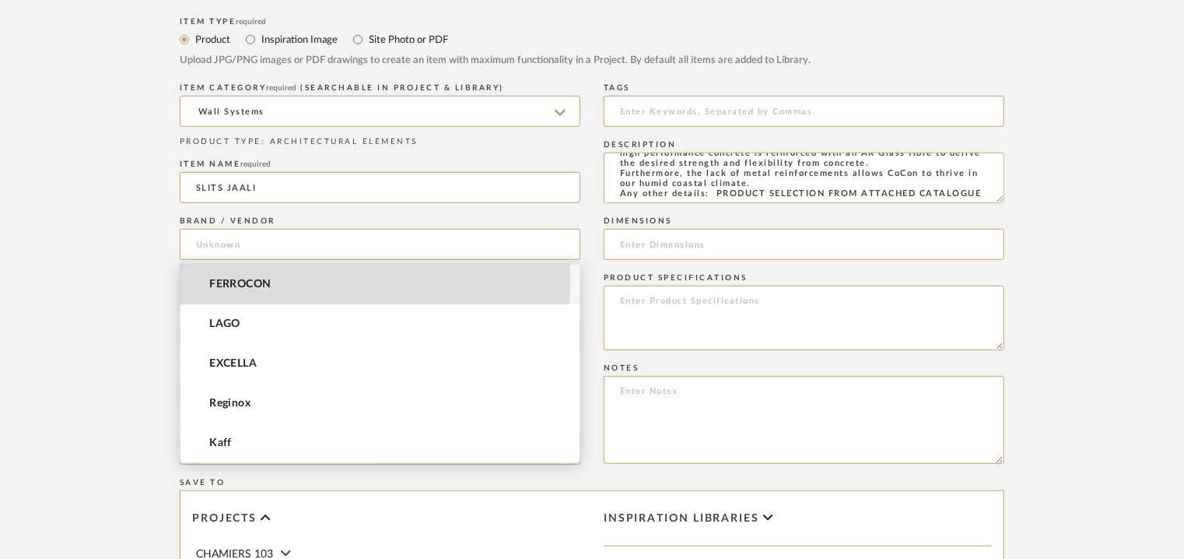
click at [244, 281] on span "FERROCON" at bounding box center [240, 284] width 62 height 13
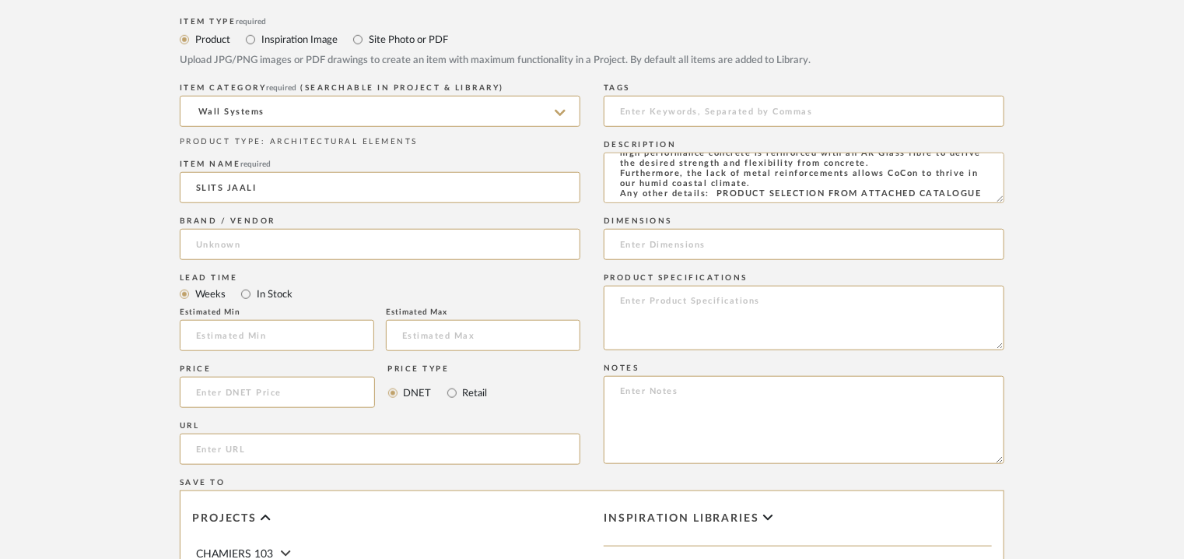
type input "FERROCON"
click at [286, 337] on input "text" at bounding box center [277, 335] width 195 height 31
click at [254, 448] on input "url" at bounding box center [380, 448] width 401 height 31
click at [640, 107] on input at bounding box center [804, 111] width 401 height 31
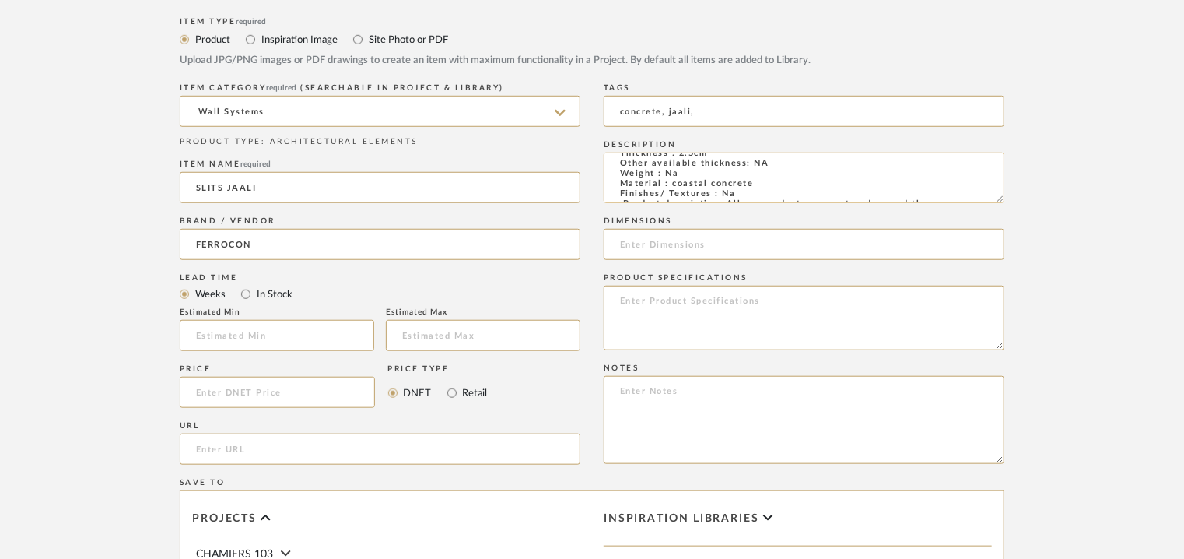
scroll to position [0, 0]
type input "concrete, jaali,"
click at [803, 188] on textarea "Type: Concrete - Slits Jaali Stock availability: Na Maximum slab size: H 90 x W…" at bounding box center [804, 178] width 401 height 51
drag, startPoint x: 772, startPoint y: 187, endPoint x: 781, endPoint y: 217, distance: 31.8
click at [772, 188] on textarea "Type: Concrete - Slits Jaali Stock availability: Na Maximum slab size: H 90 x W…" at bounding box center [804, 178] width 401 height 51
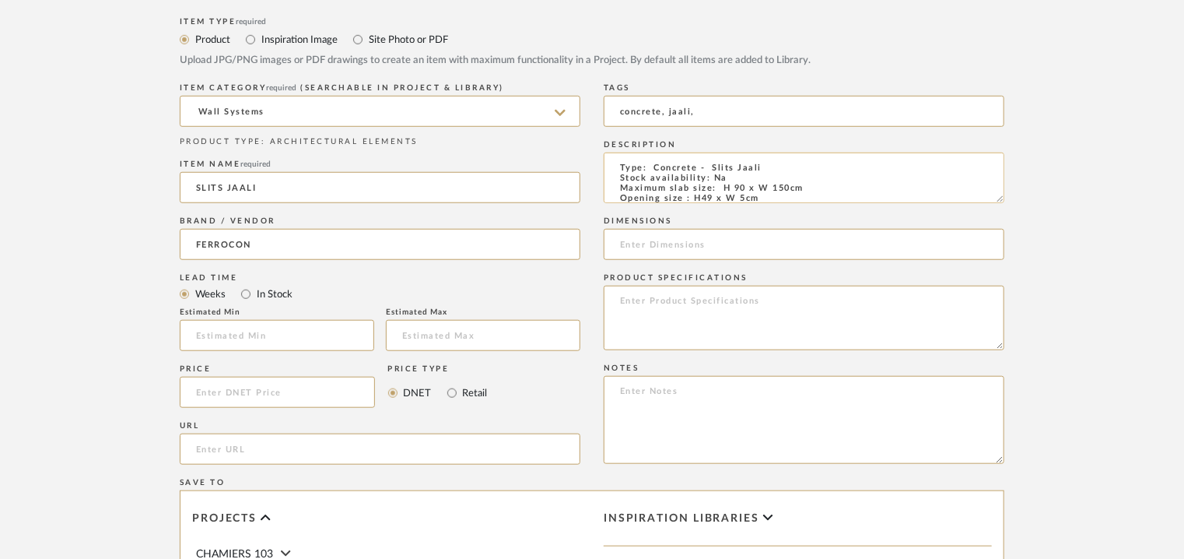
drag, startPoint x: 811, startPoint y: 185, endPoint x: 719, endPoint y: 187, distance: 91.8
click at [719, 187] on textarea "Type: Concrete - Slits Jaali Stock availability: Na Maximum slab size: H 90 x W…" at bounding box center [804, 178] width 401 height 51
type textarea "Type: Concrete - Slits Jaali Stock availability: Na Maximum slab size: H 90 x W…"
paste input "H 90 x W 150cm"
type input "H 90 x W 150cm"
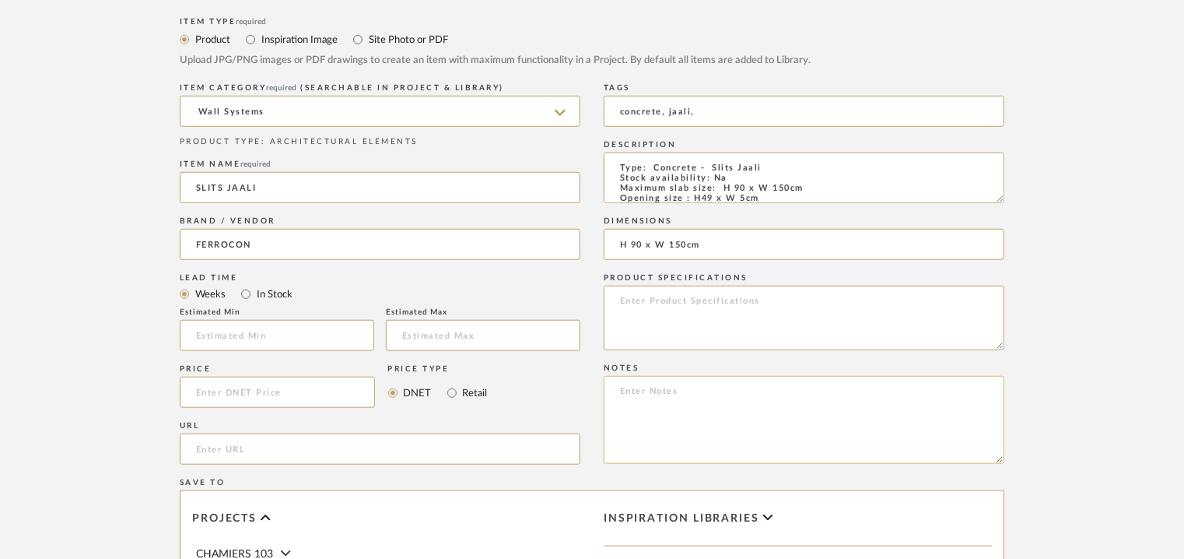
click at [751, 384] on textarea at bounding box center [804, 420] width 401 height 88
paste textarea "Price : on request Lead time: Na 3D available: Na BIM available: Na Sample avai…"
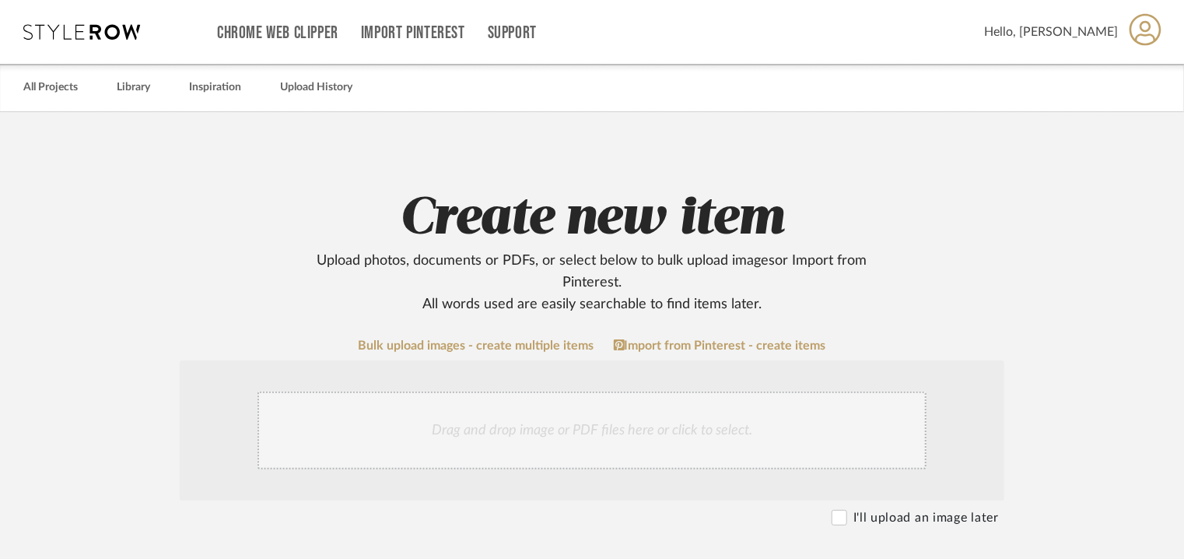
type textarea "Price : on request Lead time: Na 3D available: Na BIM available: Na Sample avai…"
click at [586, 447] on div "Drag and drop image or PDF files here or click to select." at bounding box center [592, 430] width 669 height 78
click at [560, 424] on div "Drag and drop image or PDF files here or click to select." at bounding box center [592, 430] width 669 height 78
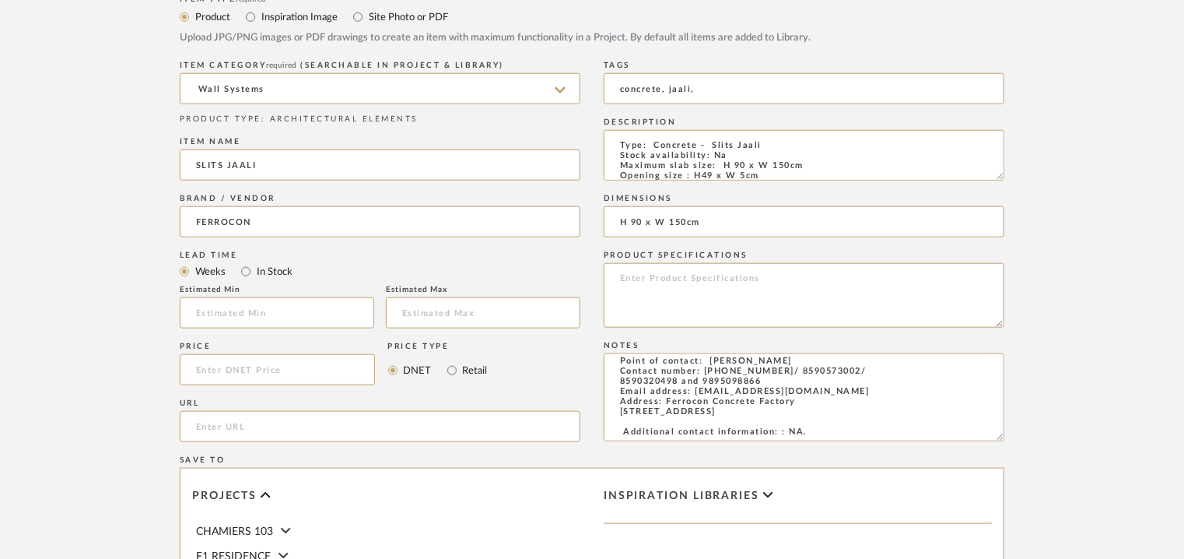
scroll to position [1012, 0]
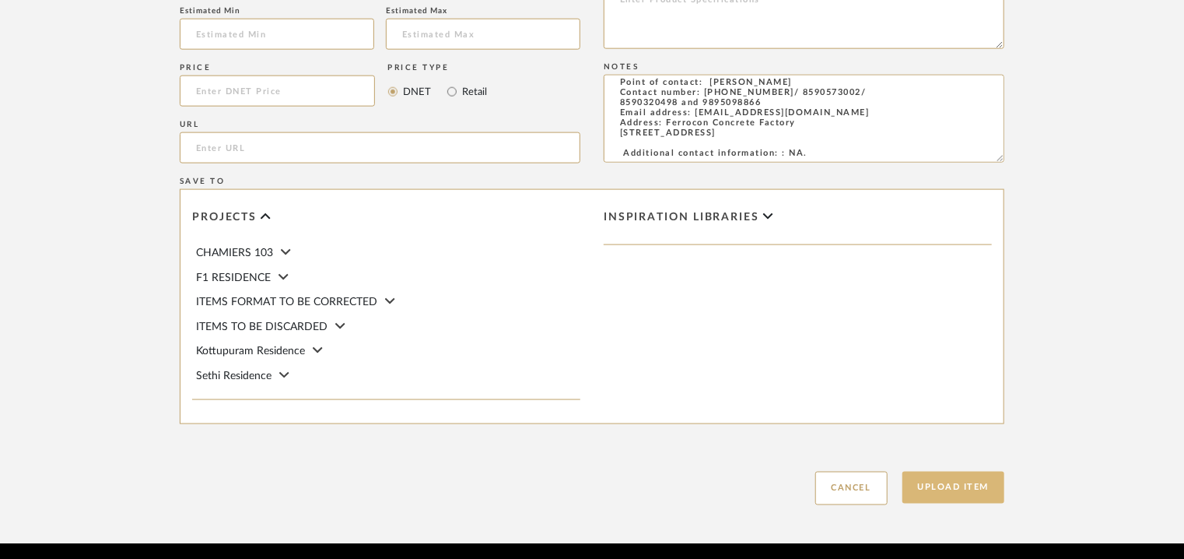
click at [974, 486] on button "Upload Item" at bounding box center [954, 488] width 103 height 32
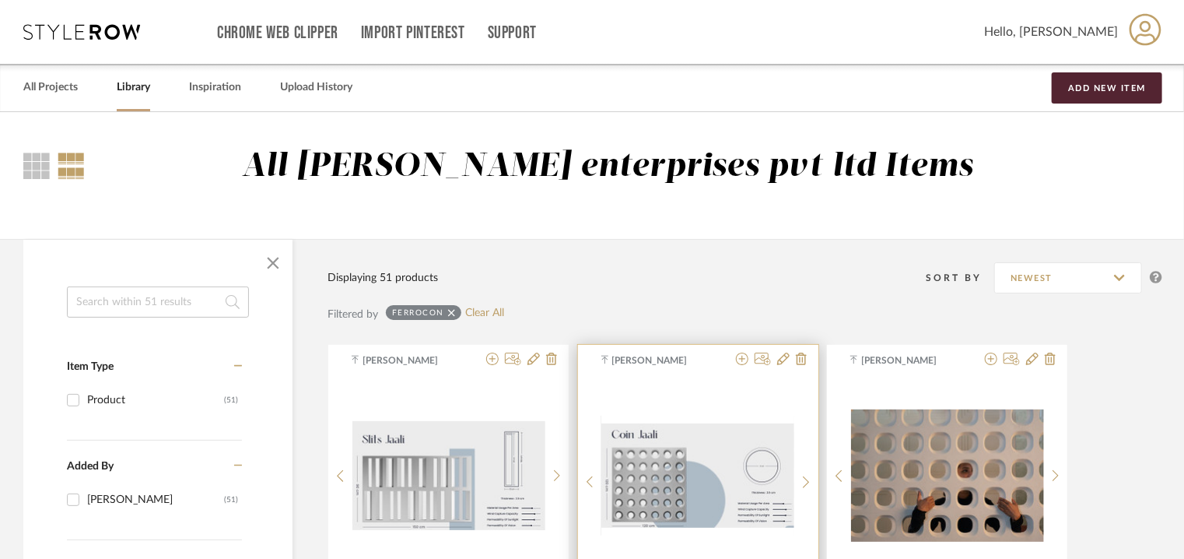
click at [776, 359] on div at bounding box center [768, 360] width 77 height 15
click at [784, 360] on icon at bounding box center [783, 359] width 12 height 12
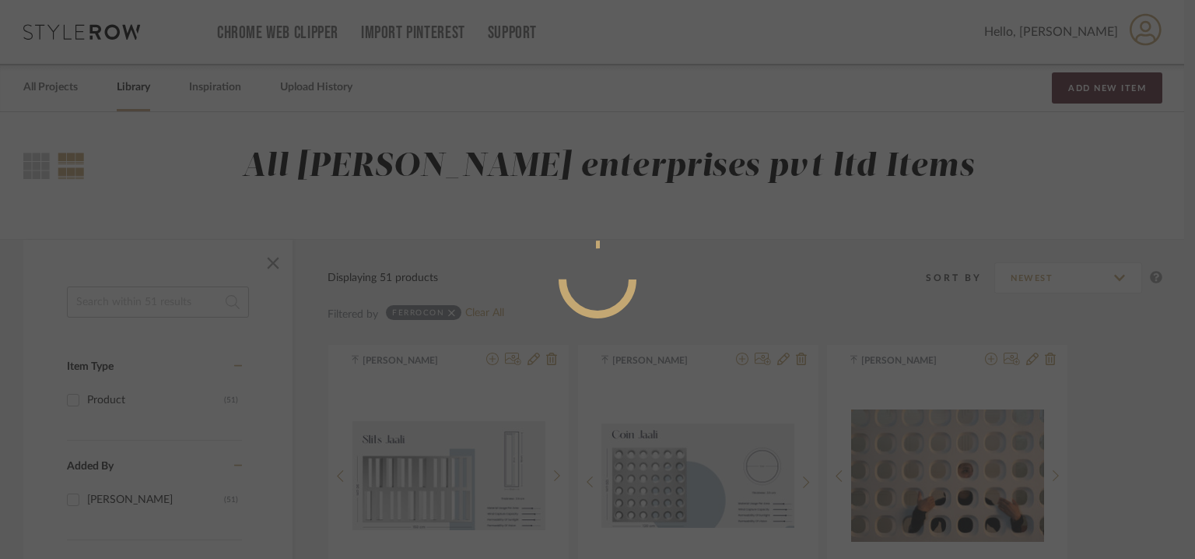
radio input "true"
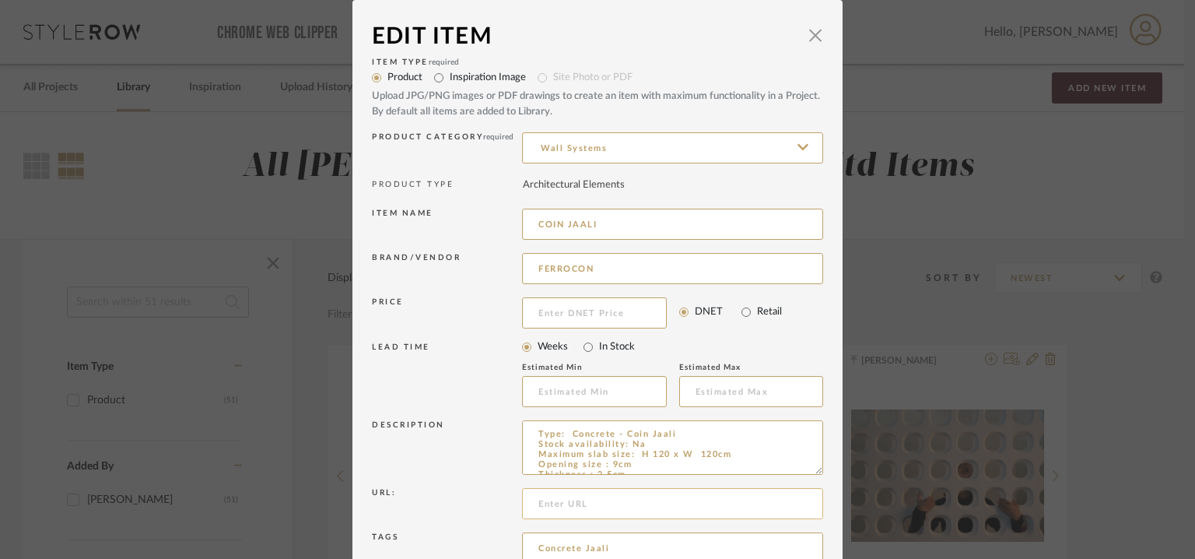
drag, startPoint x: 689, startPoint y: 455, endPoint x: 685, endPoint y: 496, distance: 40.7
click at [689, 459] on textarea "Type: Concrete - Coin Jaali Stock availability: Na Maximum slab size: H 120 x W…" at bounding box center [672, 447] width 301 height 54
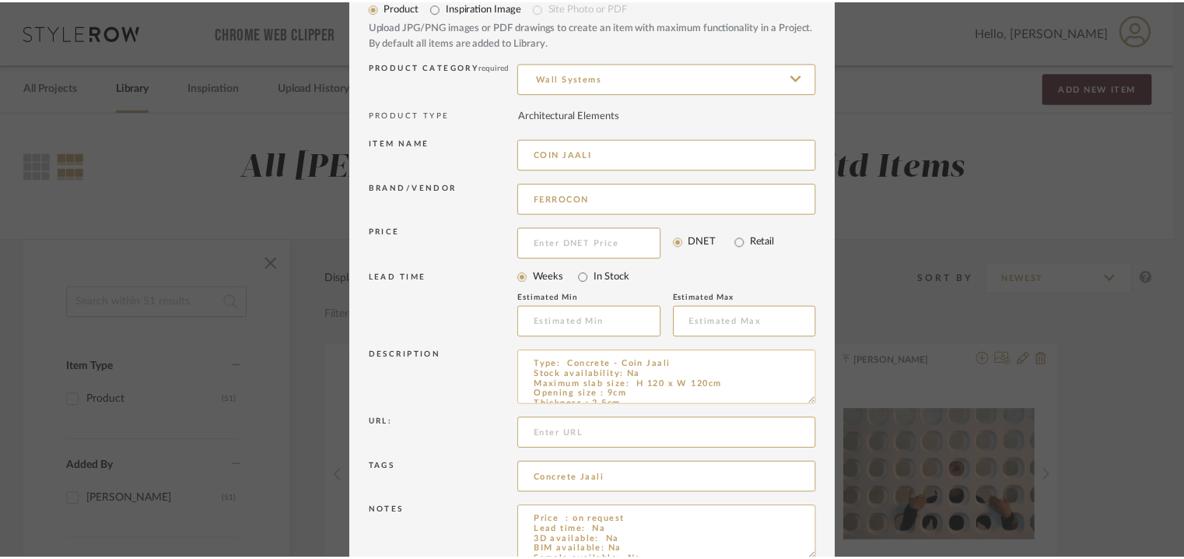
scroll to position [149, 0]
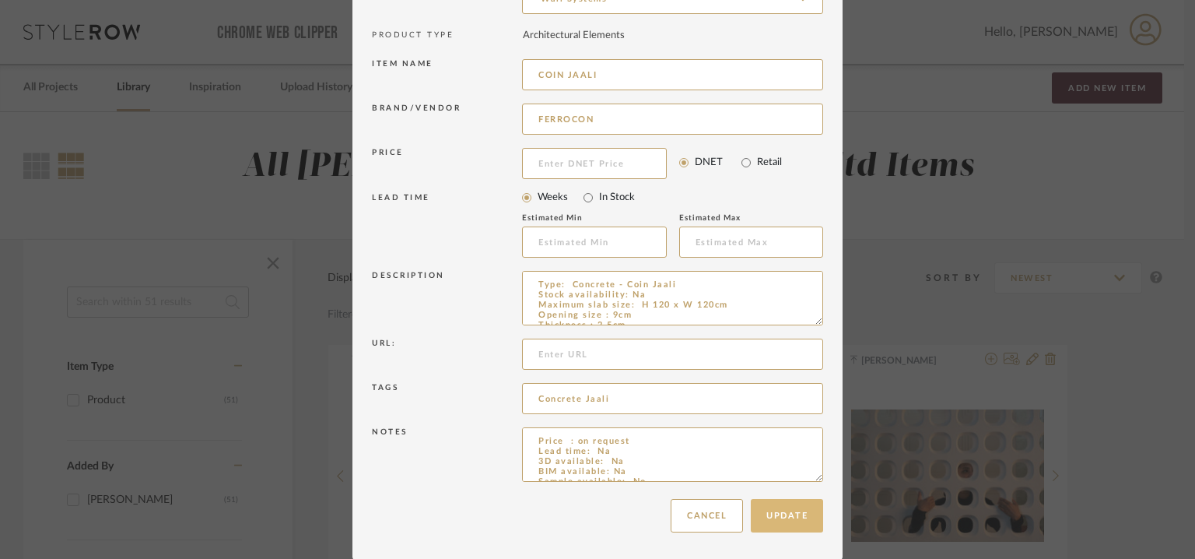
type textarea "Type: Concrete - Coin Jaali Stock availability: Na Maximum slab size: H 120 x W…"
click at [793, 512] on button "Update" at bounding box center [787, 515] width 72 height 33
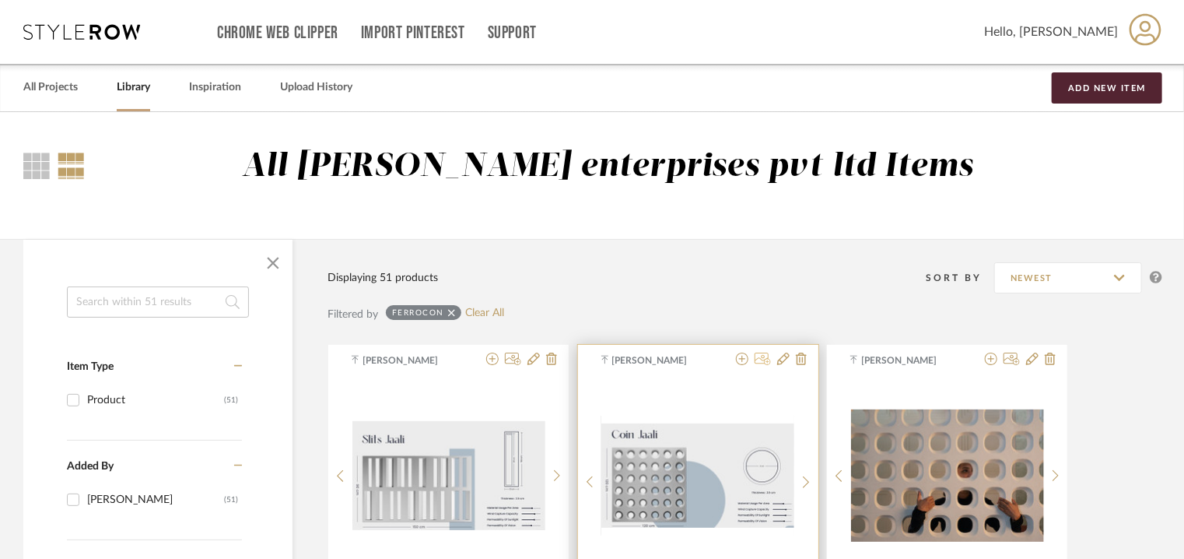
click at [755, 356] on icon at bounding box center [763, 359] width 16 height 12
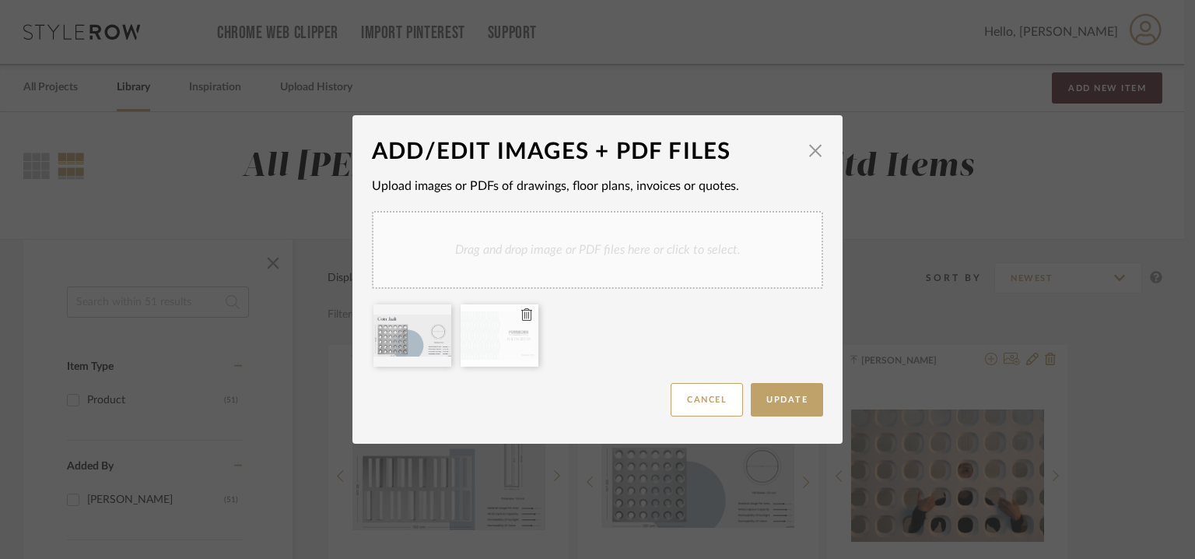
click at [521, 314] on icon at bounding box center [526, 314] width 11 height 12
click at [526, 268] on div "Drag and drop image or PDF files here or click to select." at bounding box center [597, 250] width 451 height 78
click at [796, 402] on span "Update" at bounding box center [787, 399] width 41 height 9
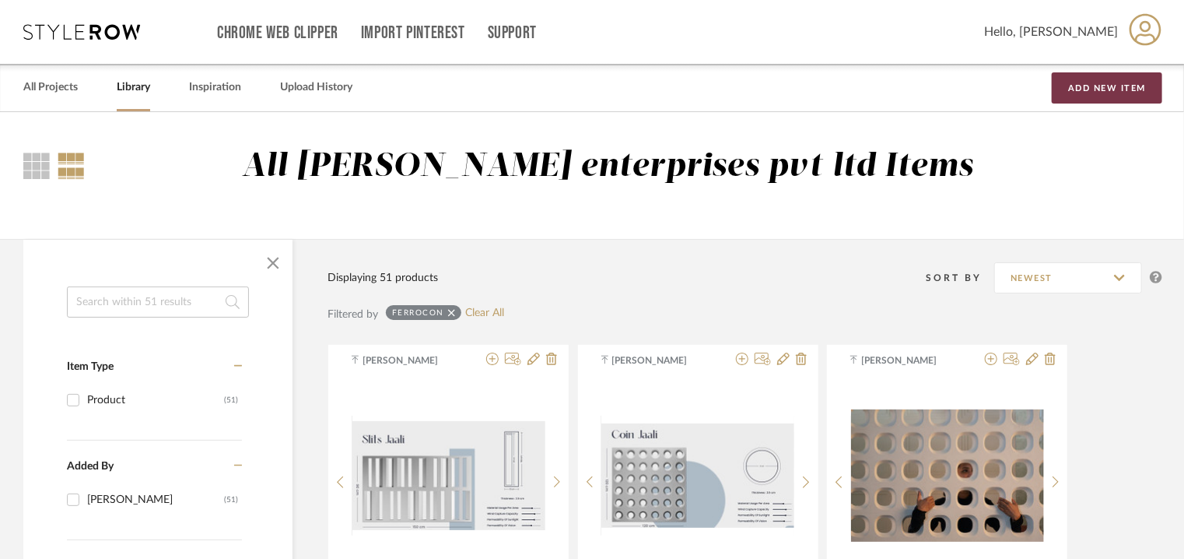
click at [1091, 99] on button "Add New Item" at bounding box center [1107, 87] width 111 height 31
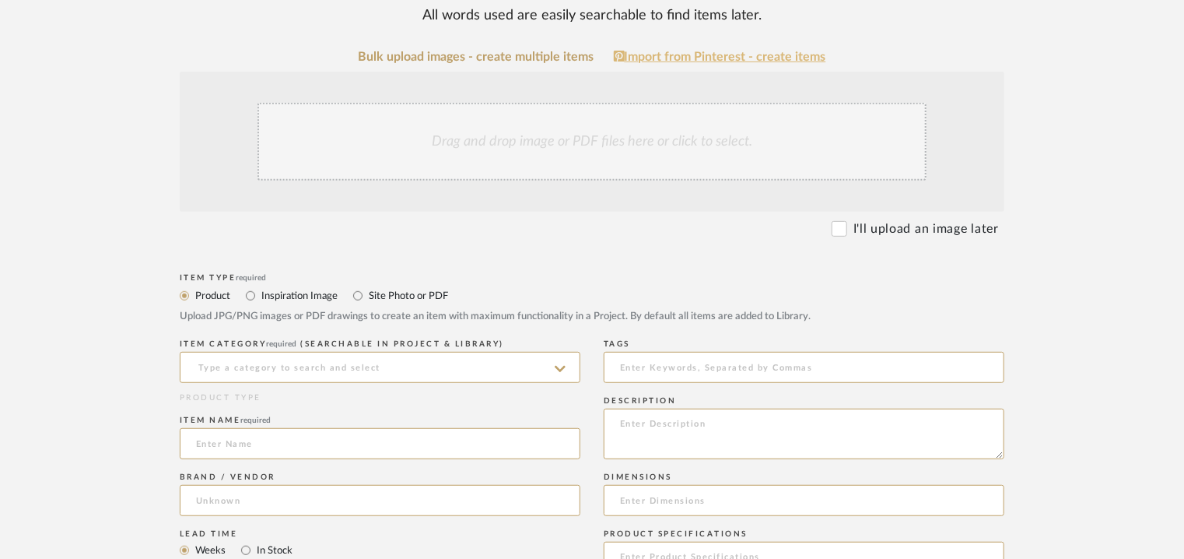
scroll to position [311, 0]
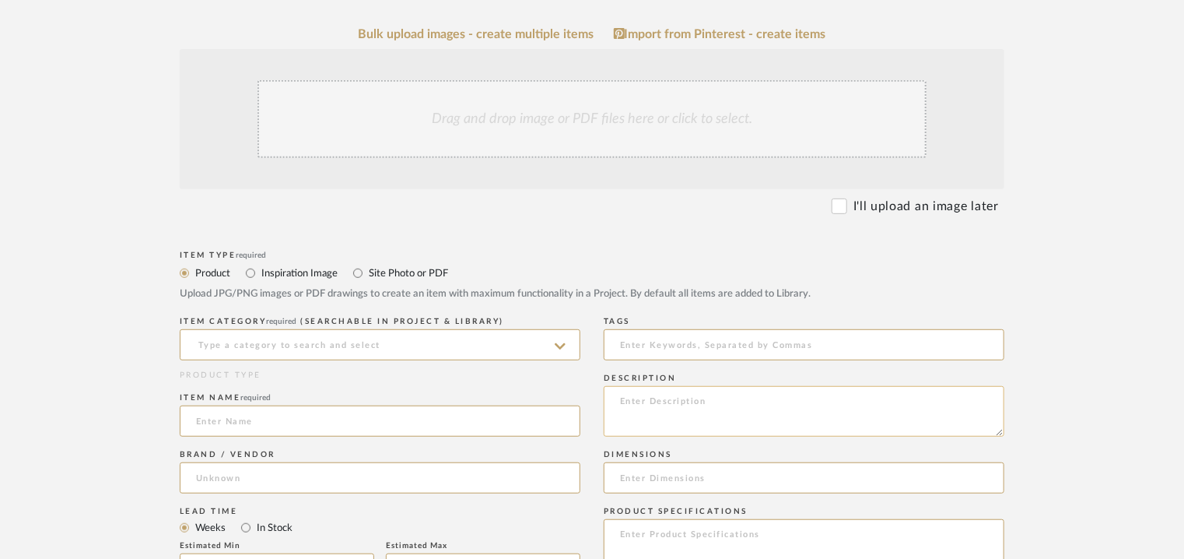
paste textarea "Type: Concrete - Onyx Jaali Stock availability: Na Maximum slab size: H 120 x W…"
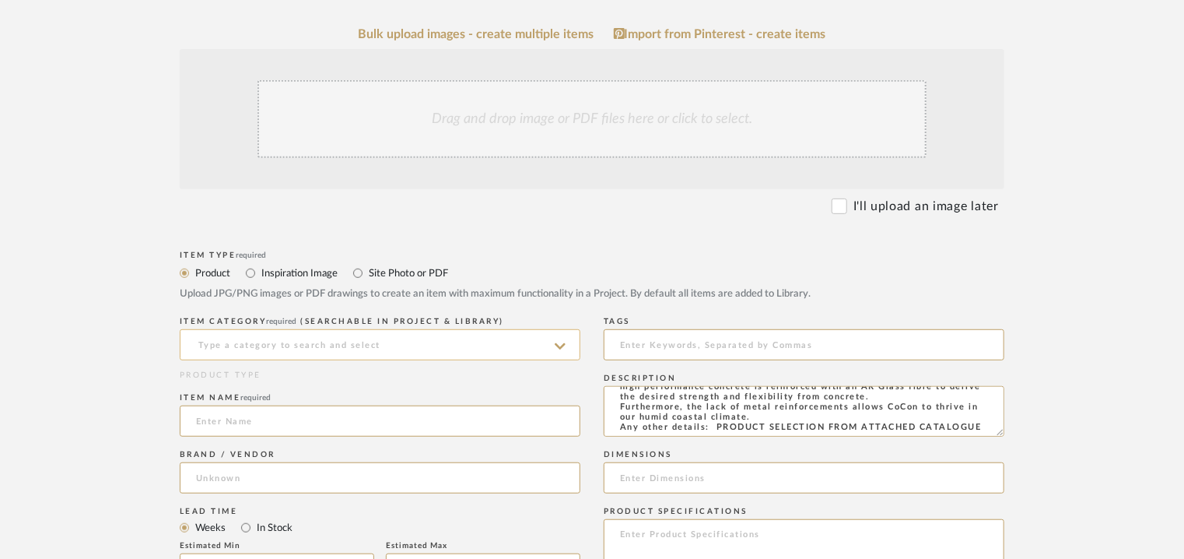
type textarea "Type: Concrete - Onyx Jaali Stock availability: Na Maximum slab size: H 120 x W…"
click at [483, 331] on input at bounding box center [380, 344] width 401 height 31
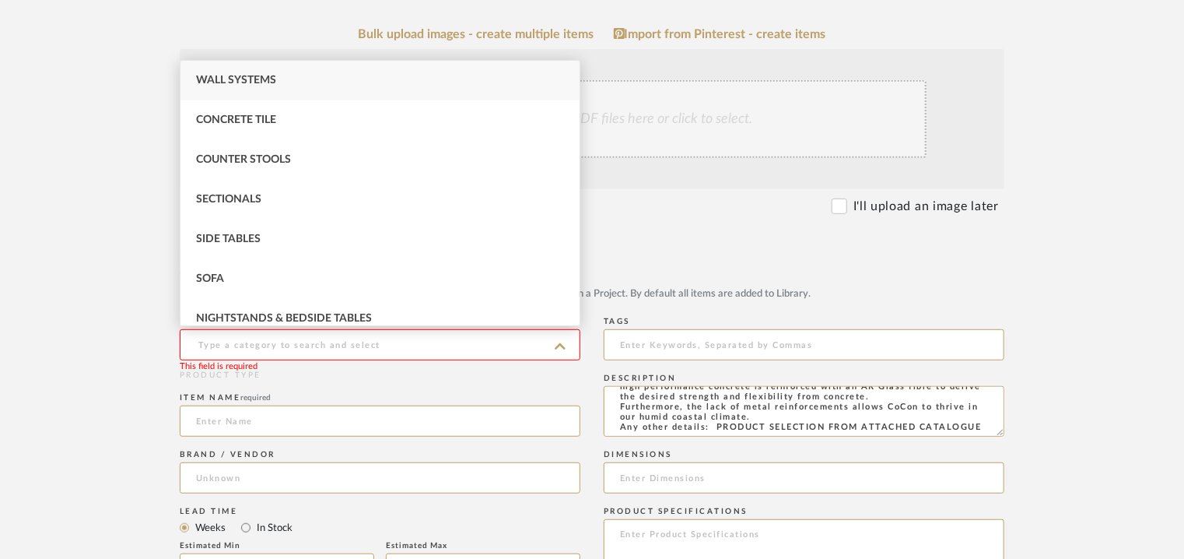
click at [229, 81] on span "Wall Systems" at bounding box center [236, 80] width 80 height 11
type input "Wall Systems"
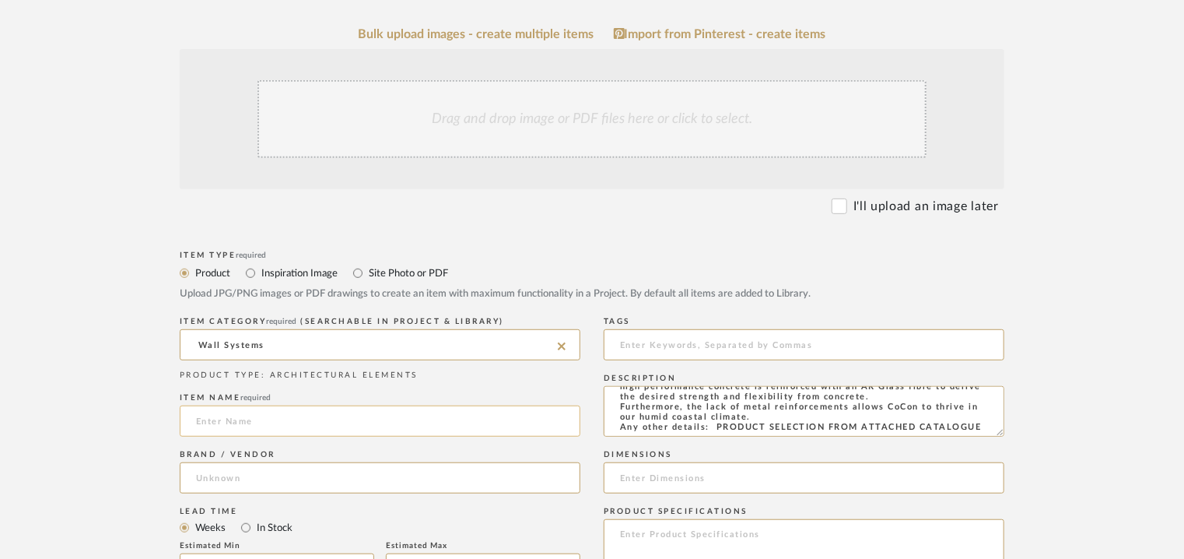
click at [241, 421] on input at bounding box center [380, 420] width 401 height 31
type input "ONYX JAALI"
click at [247, 477] on input at bounding box center [380, 477] width 401 height 31
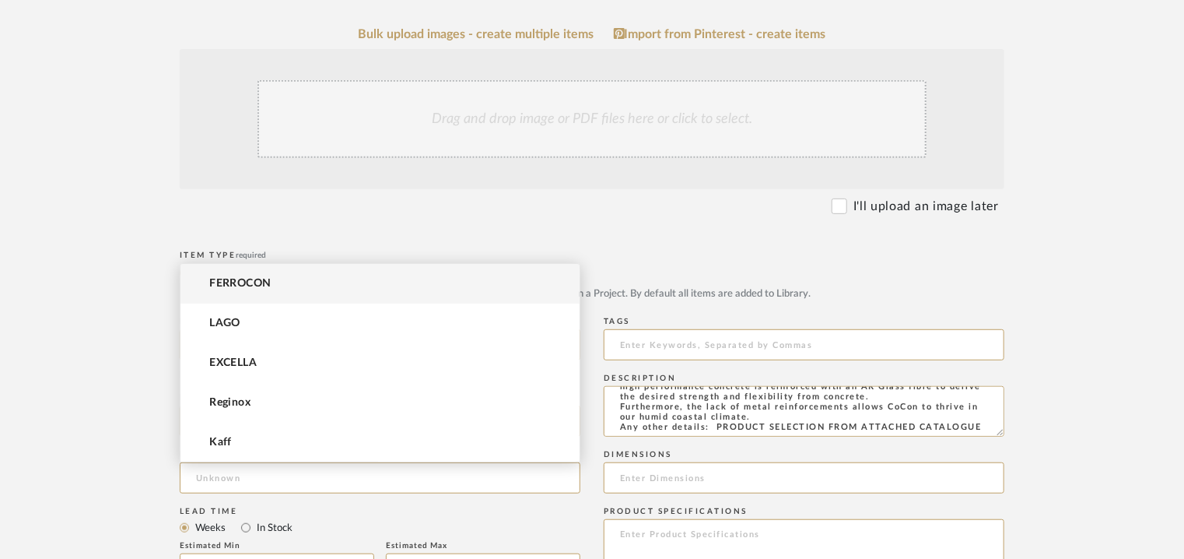
click at [268, 286] on span "FERROCON" at bounding box center [240, 283] width 62 height 13
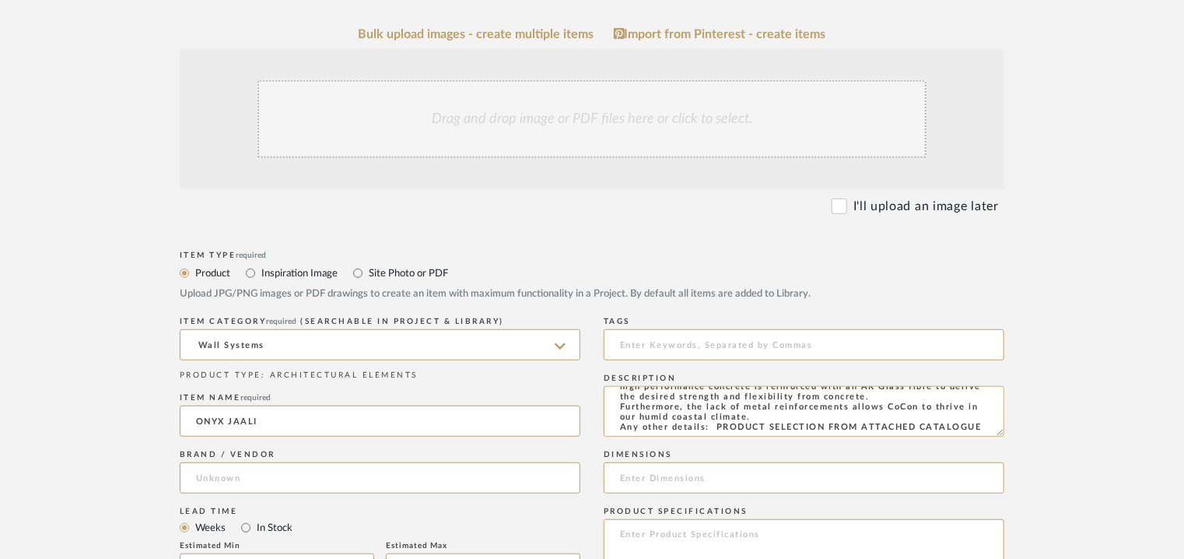
type input "FERROCON"
click at [682, 345] on input at bounding box center [804, 344] width 401 height 31
type input "o"
type input "concrete, jaali,"
click at [651, 107] on div "Drag and drop image or PDF files here or click to select." at bounding box center [592, 119] width 669 height 78
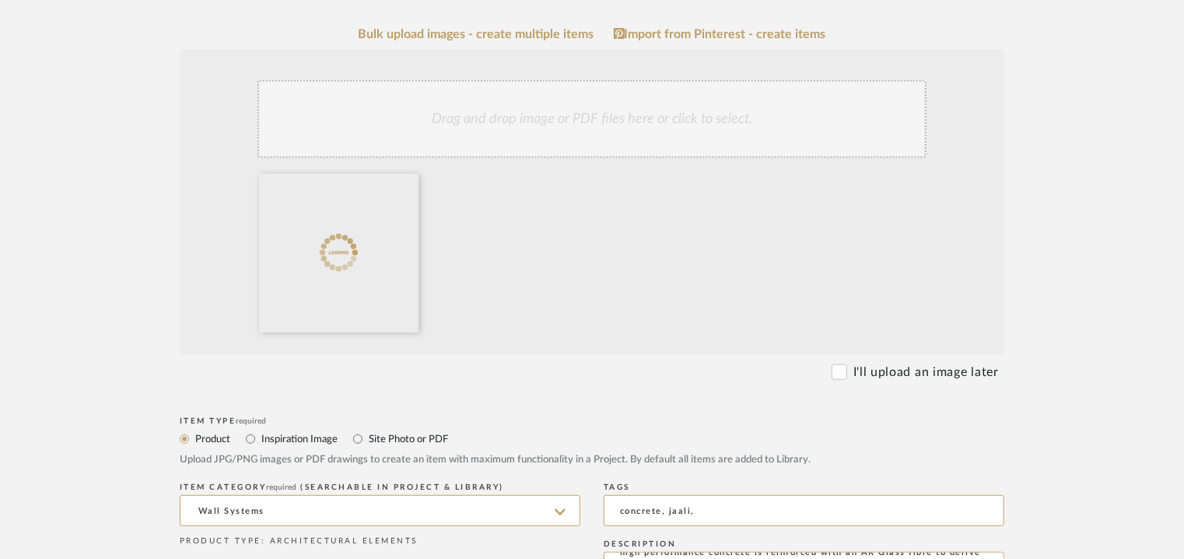
click at [591, 132] on div "Drag and drop image or PDF files here or click to select." at bounding box center [592, 119] width 669 height 78
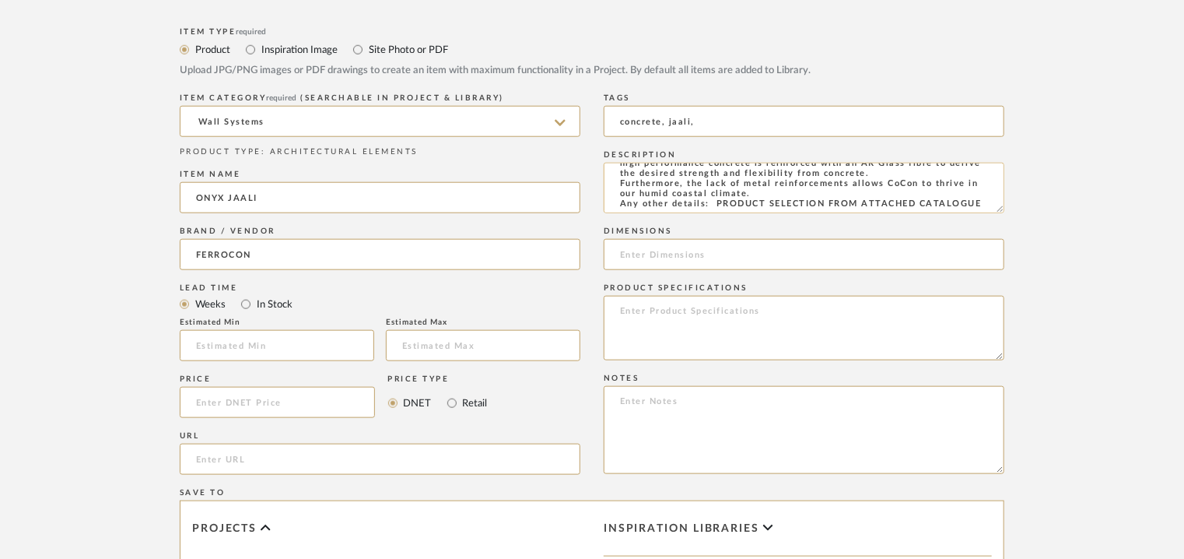
scroll to position [0, 0]
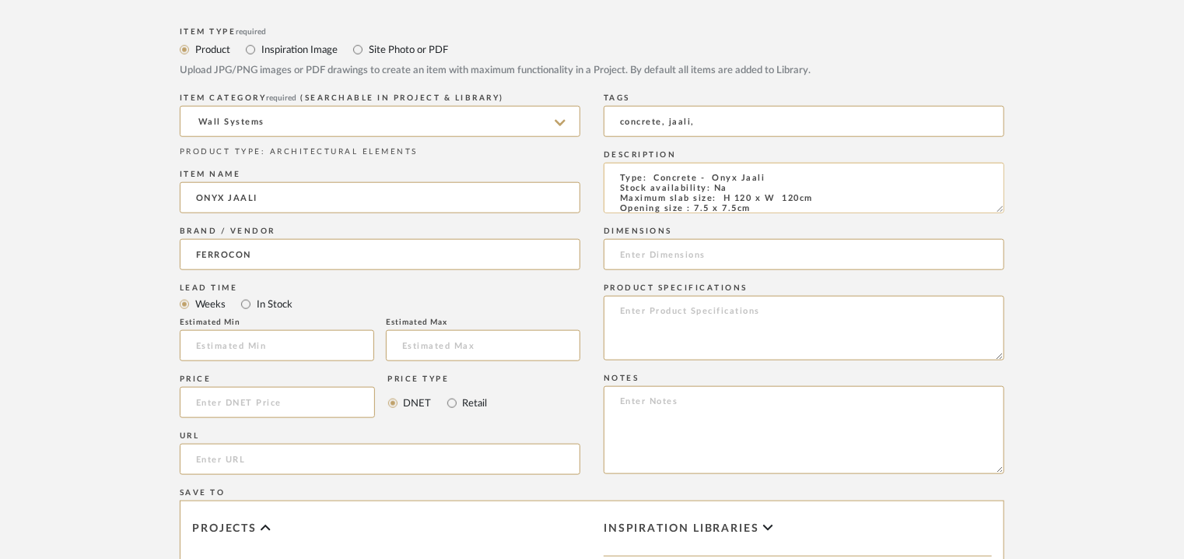
drag, startPoint x: 822, startPoint y: 197, endPoint x: 718, endPoint y: 195, distance: 103.5
click at [718, 195] on textarea "Type: Concrete - Onyx Jaali Stock availability: Na Maximum slab size: H 120 x W…" at bounding box center [804, 188] width 401 height 51
paste input "H 120 x W 120cm"
click at [676, 253] on input "H 120 x W 120cm" at bounding box center [804, 254] width 401 height 31
type input "H 120 x W 120cm"
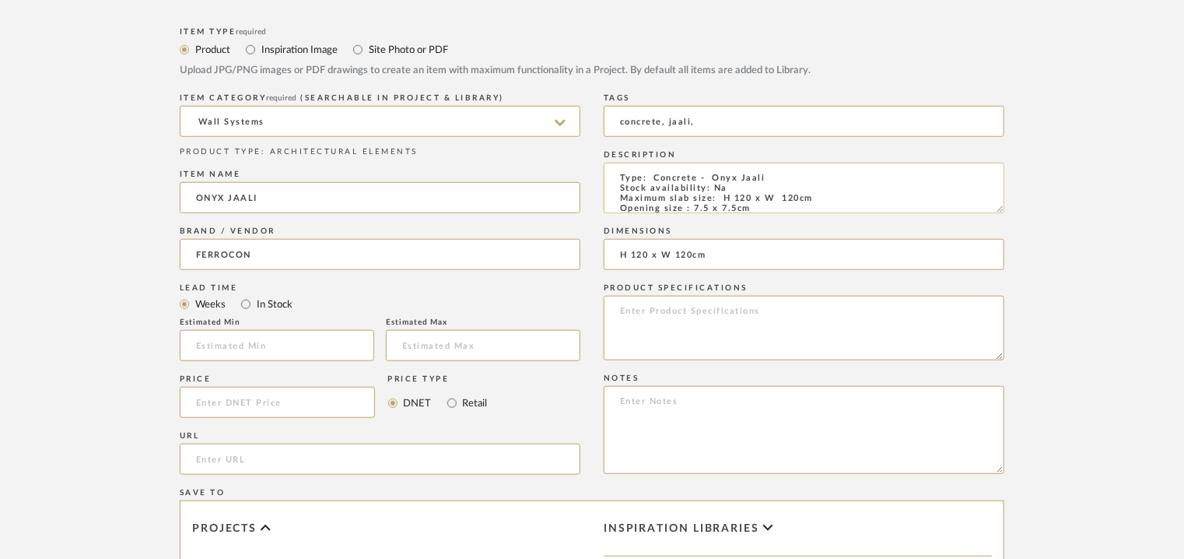
click at [775, 200] on textarea "Type: Concrete - Onyx Jaali Stock availability: Na Maximum slab size: H 120 x W…" at bounding box center [804, 188] width 401 height 51
type textarea "Type: Concrete - Onyx Jaali Stock availability: Na Maximum slab size: H 120 x W…"
click at [784, 411] on textarea at bounding box center [804, 430] width 401 height 88
paste textarea "Price : on request Lead time: Na 3D available: Na BIM available: Na Sample avai…"
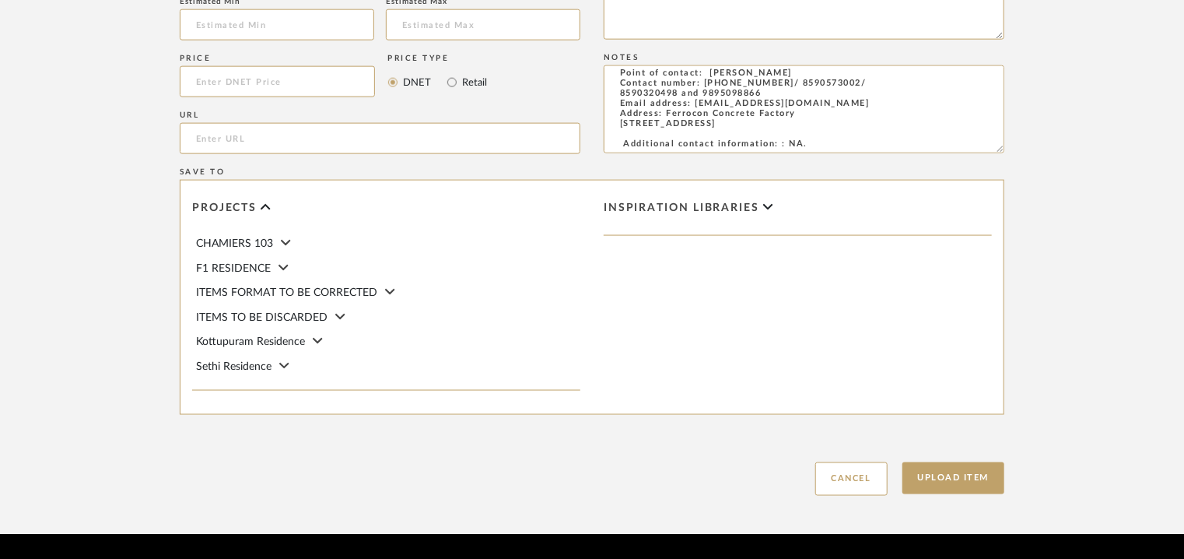
scroll to position [1068, 0]
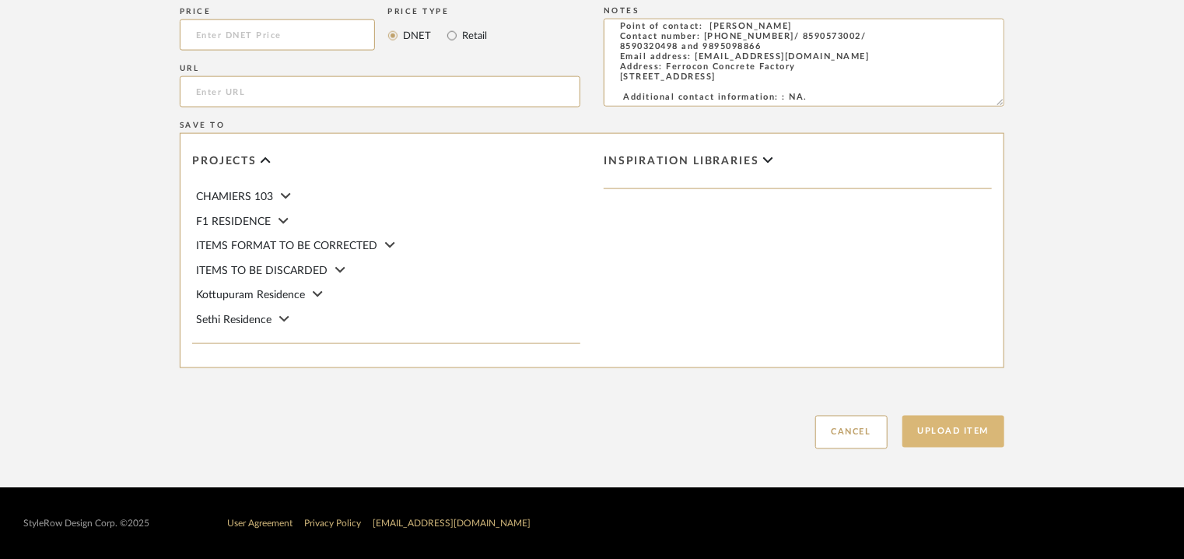
type textarea "Price : on request Lead time: Na 3D available: Na BIM available: Na Sample avai…"
click at [996, 422] on button "Upload Item" at bounding box center [954, 432] width 103 height 32
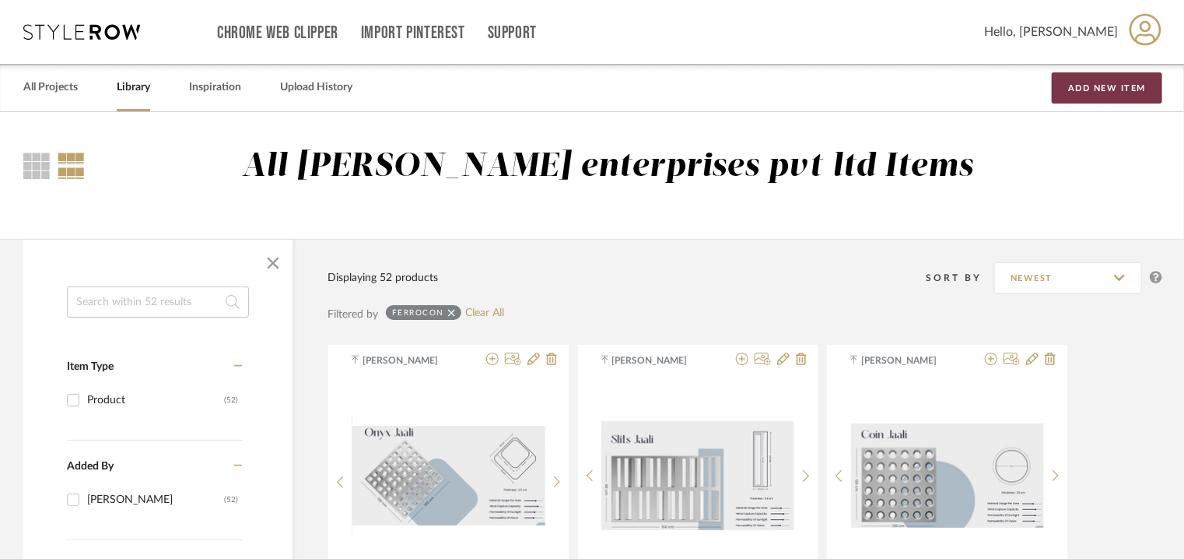
click at [1119, 89] on button "Add New Item" at bounding box center [1107, 87] width 111 height 31
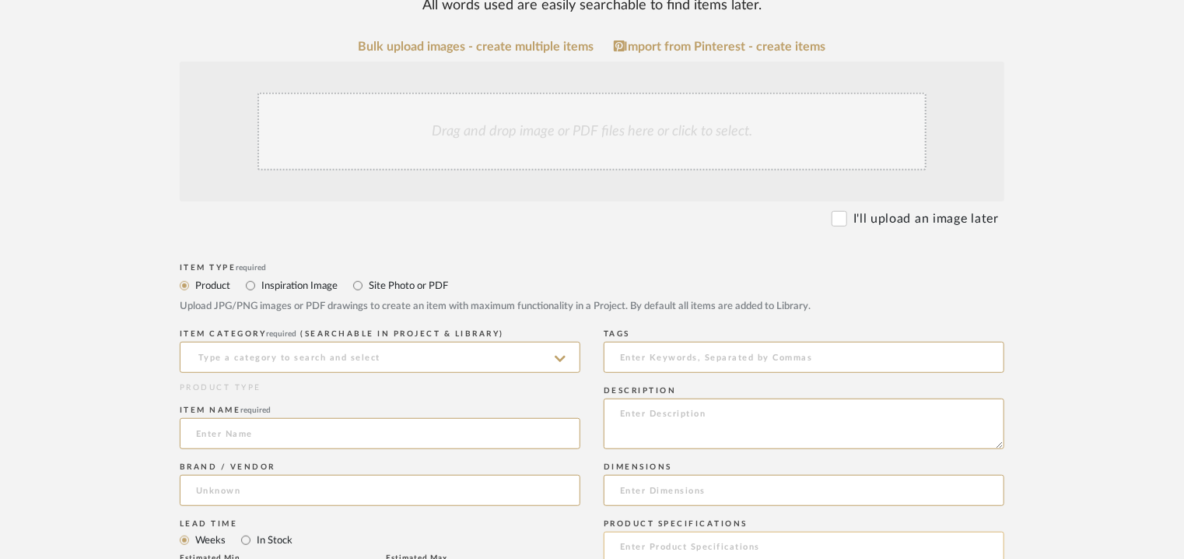
scroll to position [467, 0]
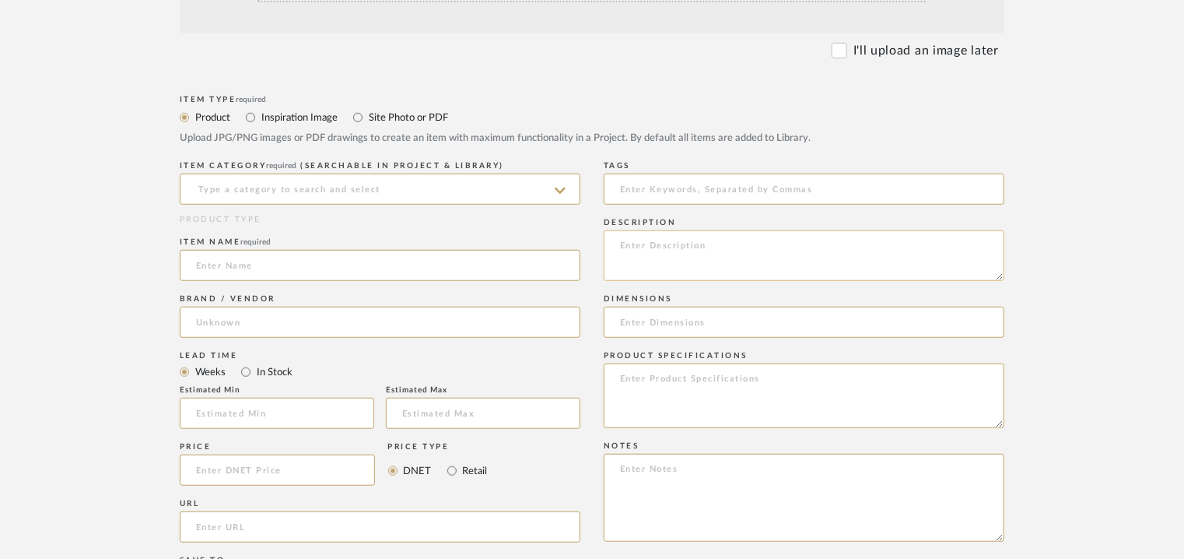
paste textarea "Type: Concrete - Dots Jaali Stock availability: Na Maximum slab size: H 150 x W…"
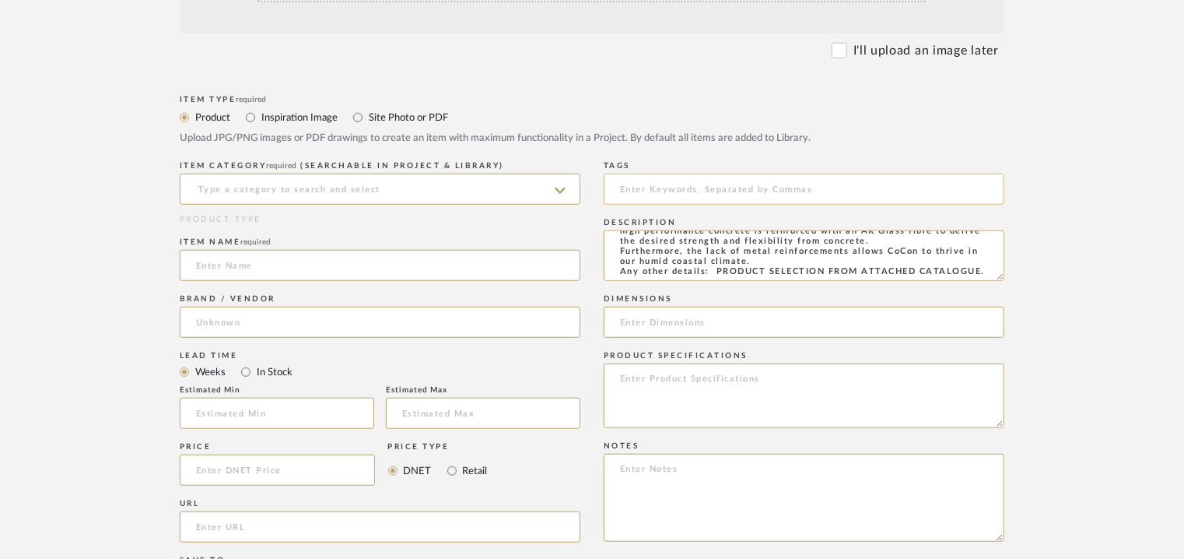
type textarea "Type: Concrete - Dots Jaali Stock availability: Na Maximum slab size: H 150 x W…"
click at [658, 185] on input at bounding box center [804, 189] width 401 height 31
type input "concrete, jaali,"
click at [452, 193] on input at bounding box center [380, 189] width 401 height 31
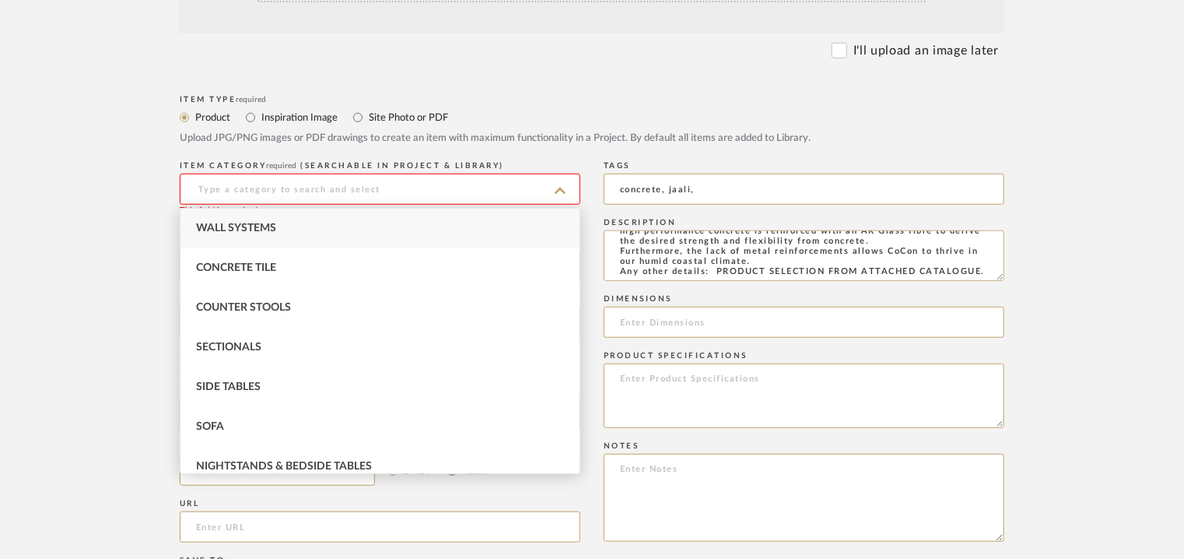
click at [319, 235] on div "Wall Systems" at bounding box center [380, 229] width 399 height 40
type input "Wall Systems"
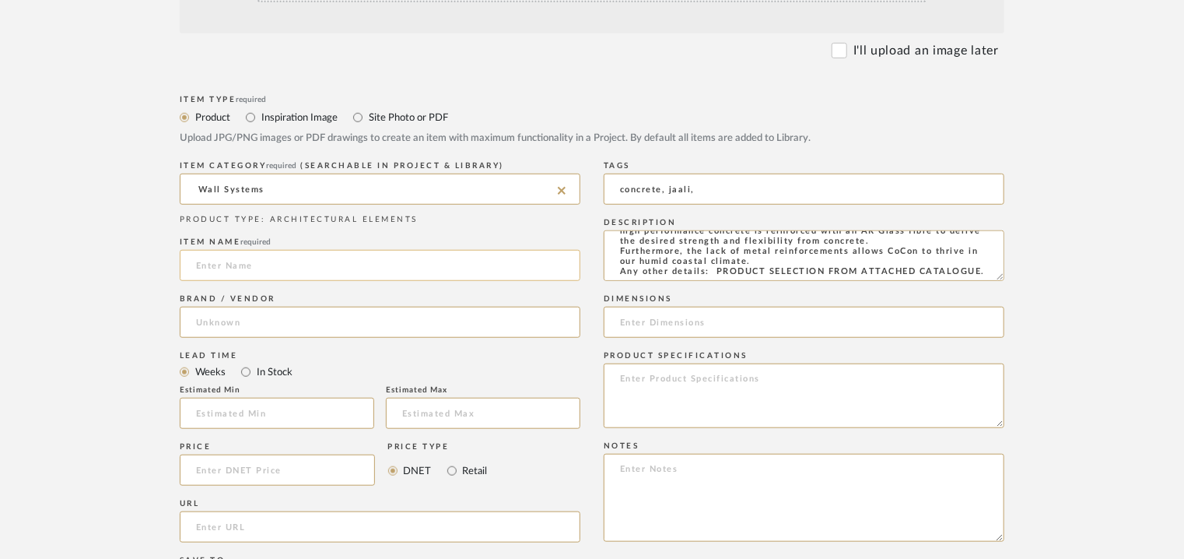
click at [305, 258] on input at bounding box center [380, 265] width 401 height 31
type input "DOTS JAALI"
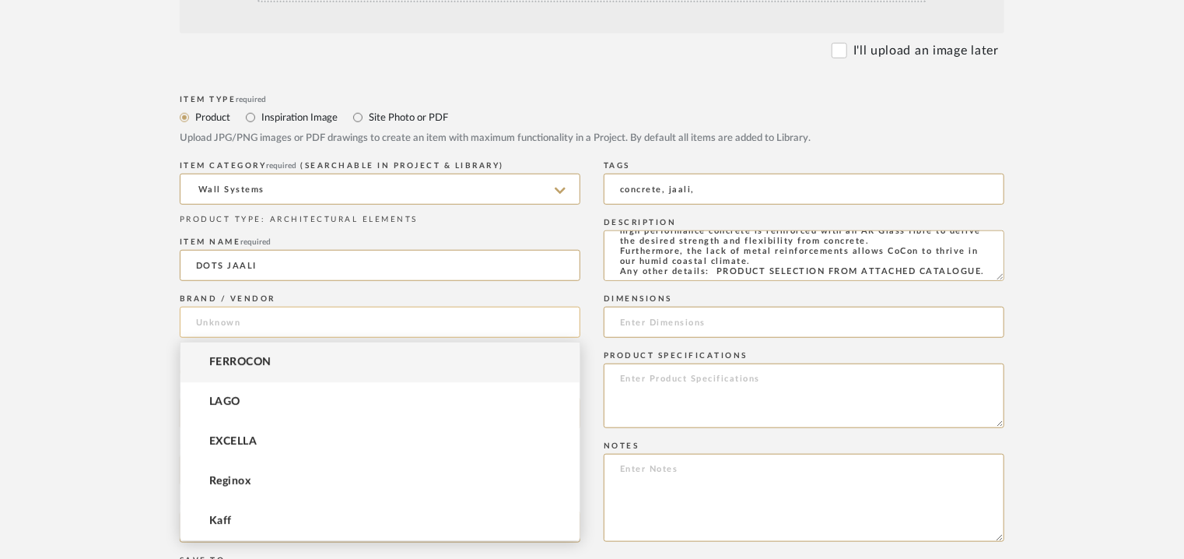
click at [296, 335] on input at bounding box center [380, 322] width 401 height 31
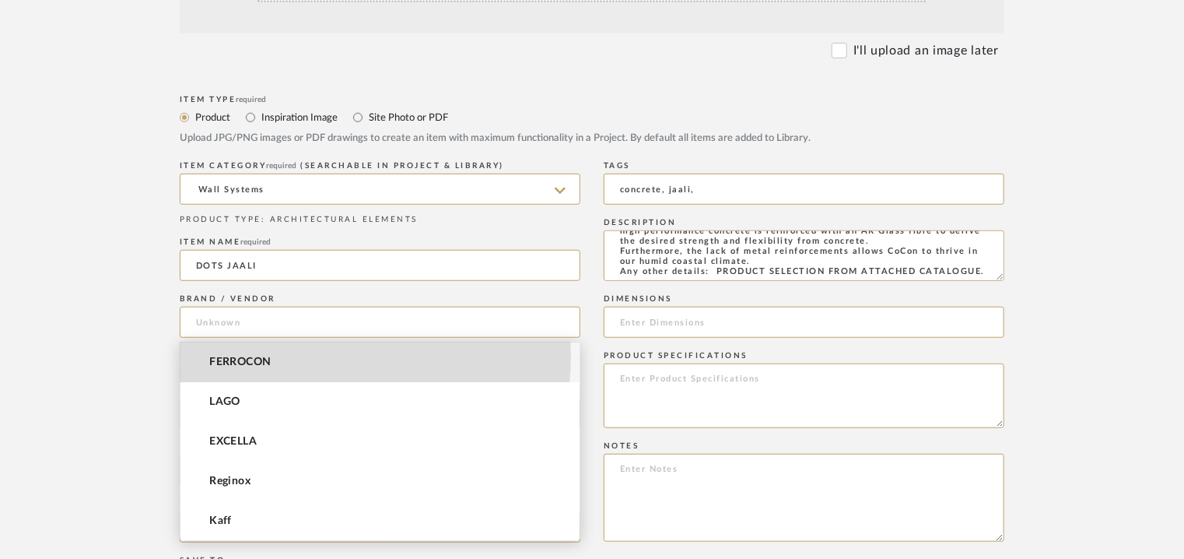
click at [296, 356] on mat-option "FERROCON" at bounding box center [380, 362] width 399 height 40
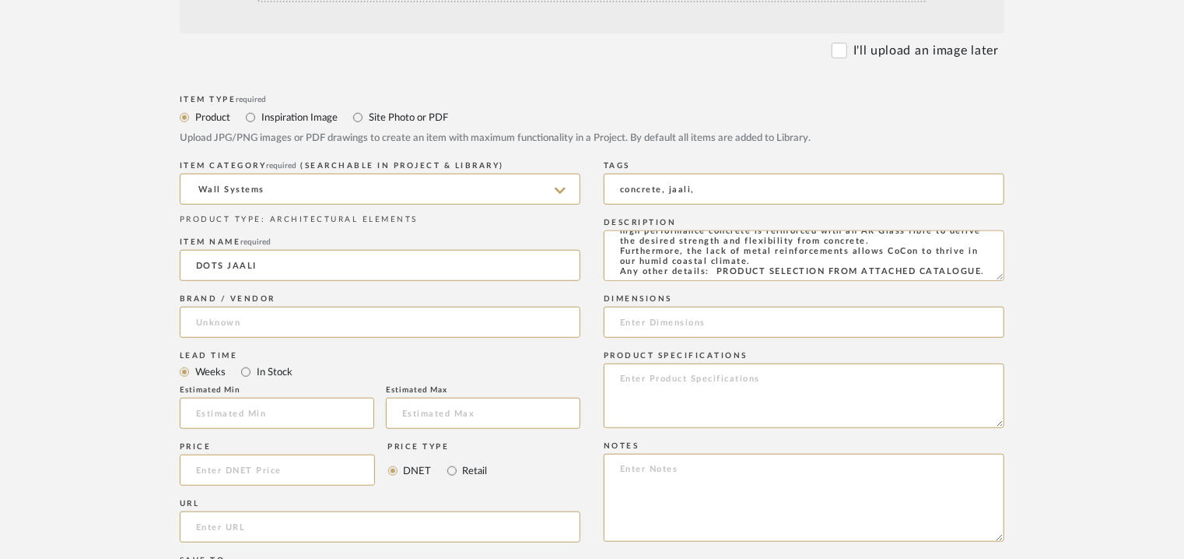
type input "FERROCON"
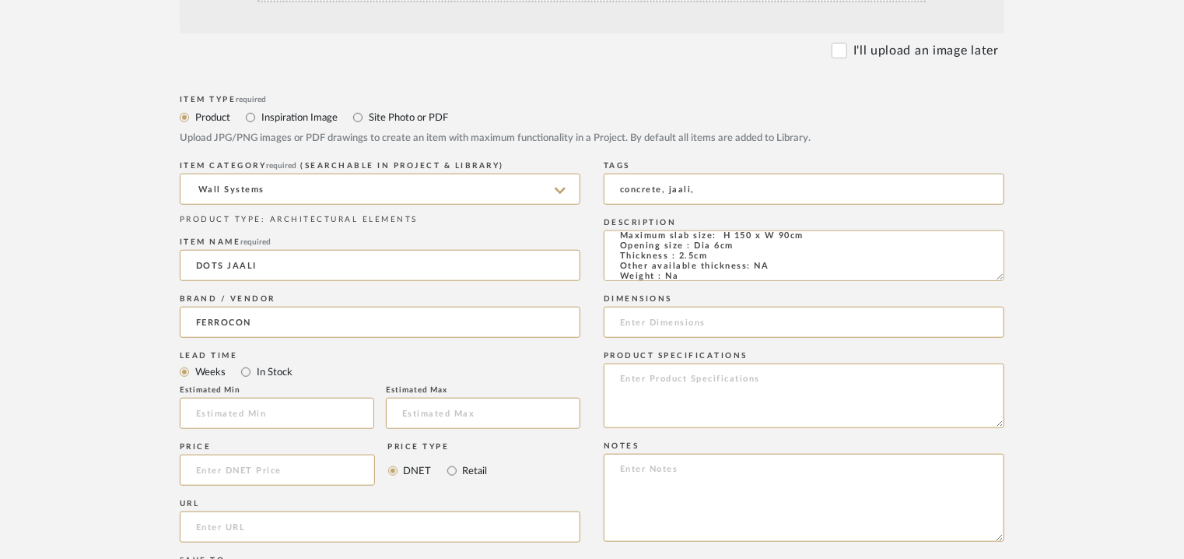
scroll to position [0, 0]
drag, startPoint x: 811, startPoint y: 265, endPoint x: 722, endPoint y: 262, distance: 88.8
click at [722, 262] on textarea "Type: Concrete - Dots Jaali Stock availability: Na Maximum slab size: H 150 x W…" at bounding box center [804, 255] width 401 height 51
paste input "H 150 x W 90cm"
type input "H 150 x W 90cm"
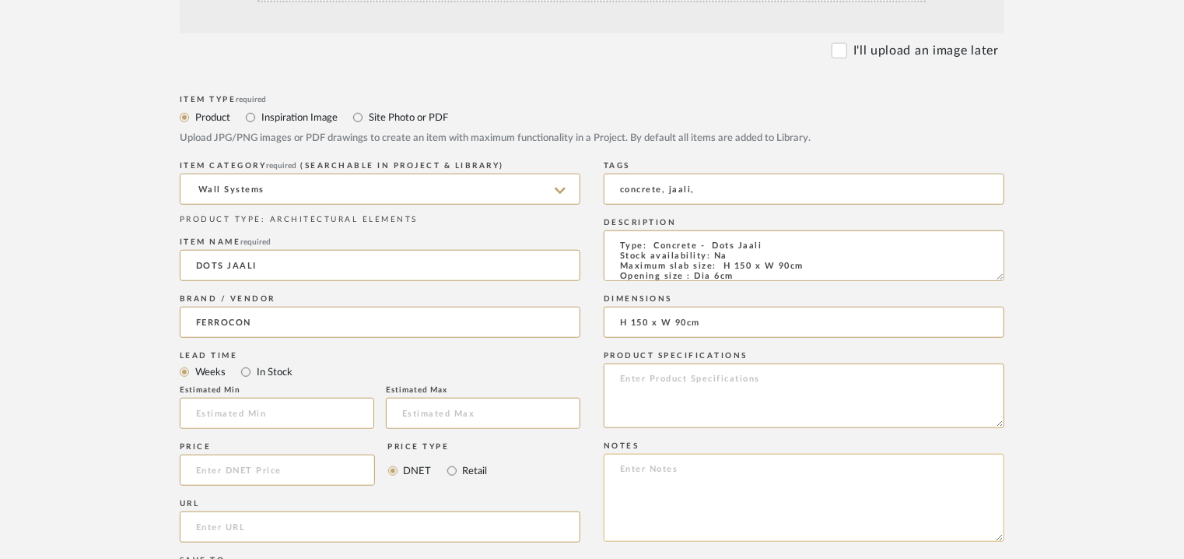
click at [862, 495] on textarea at bounding box center [804, 498] width 401 height 88
paste textarea "Price : on request Lead time: Na 3D available: Na BIM available: Na Sample avai…"
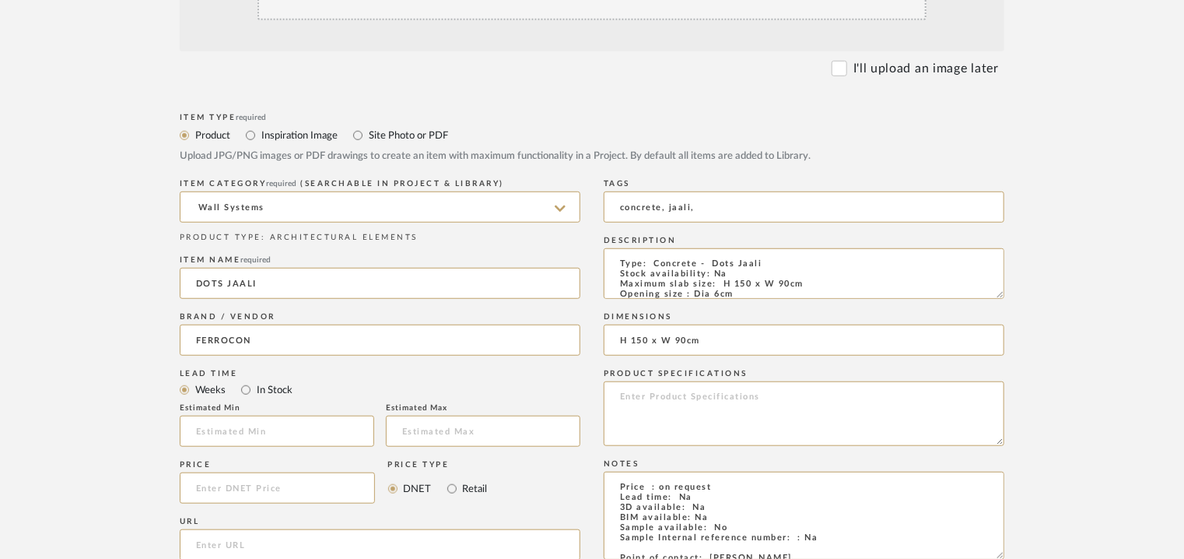
scroll to position [358, 0]
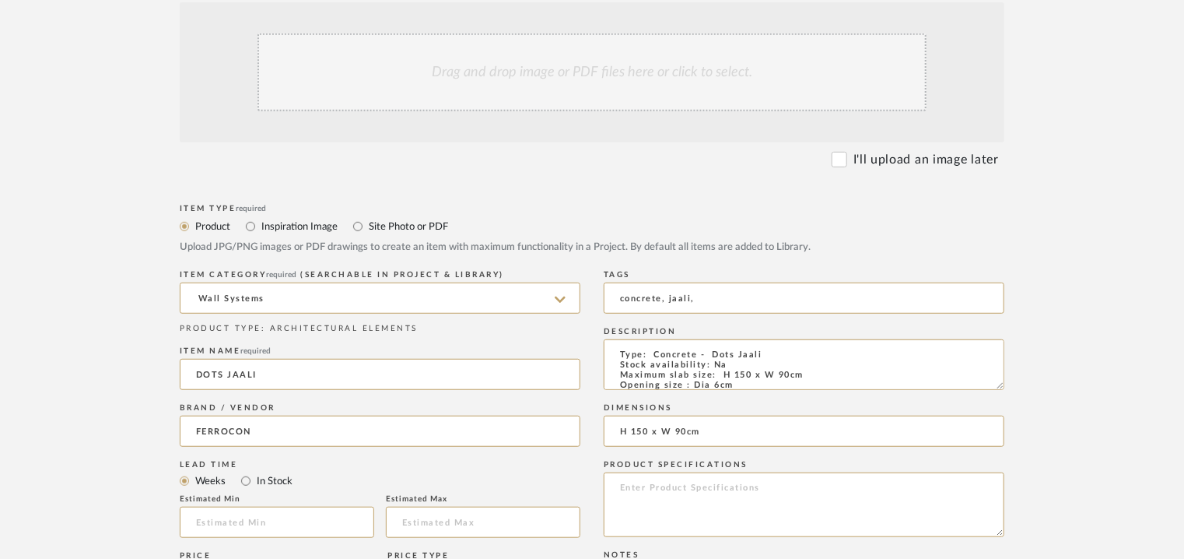
type textarea "Price : on request Lead time: Na 3D available: Na BIM available: Na Sample avai…"
click at [558, 54] on div "Drag and drop image or PDF files here or click to select." at bounding box center [592, 72] width 669 height 78
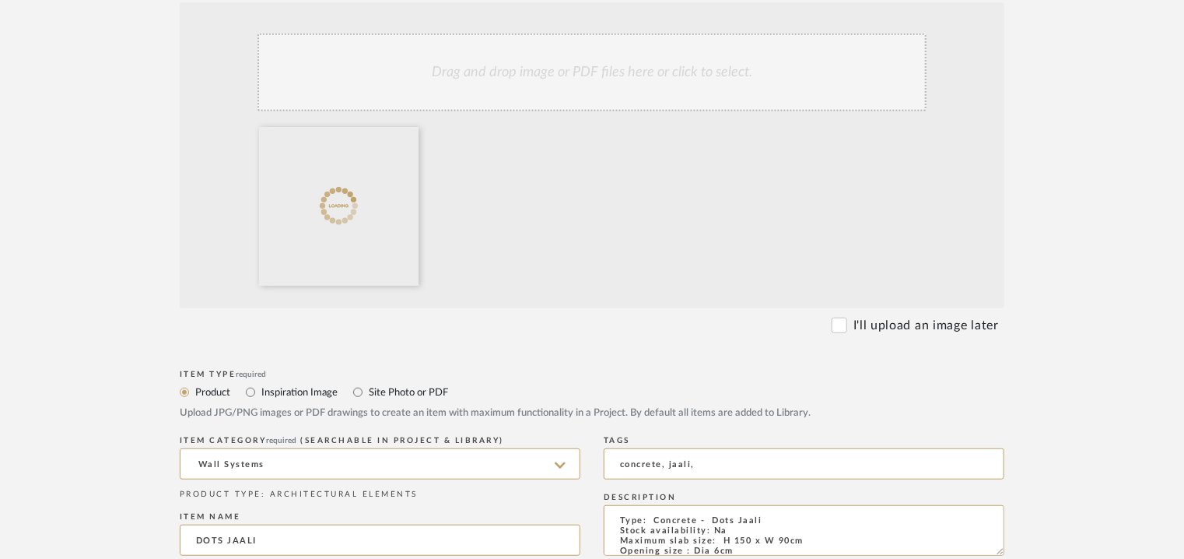
click at [628, 68] on div "Drag and drop image or PDF files here or click to select." at bounding box center [592, 72] width 669 height 78
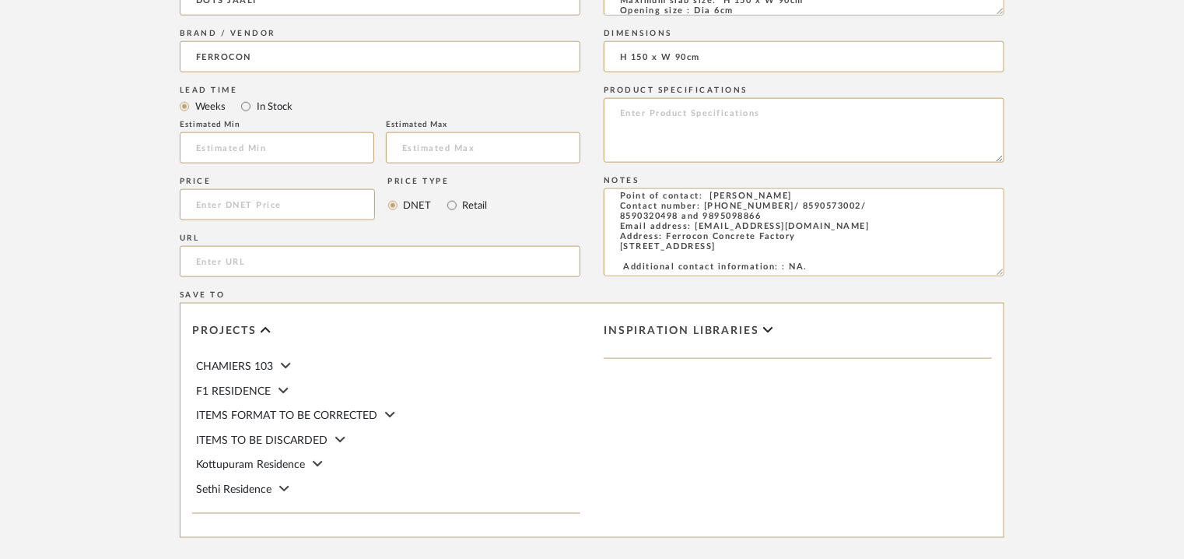
scroll to position [1068, 0]
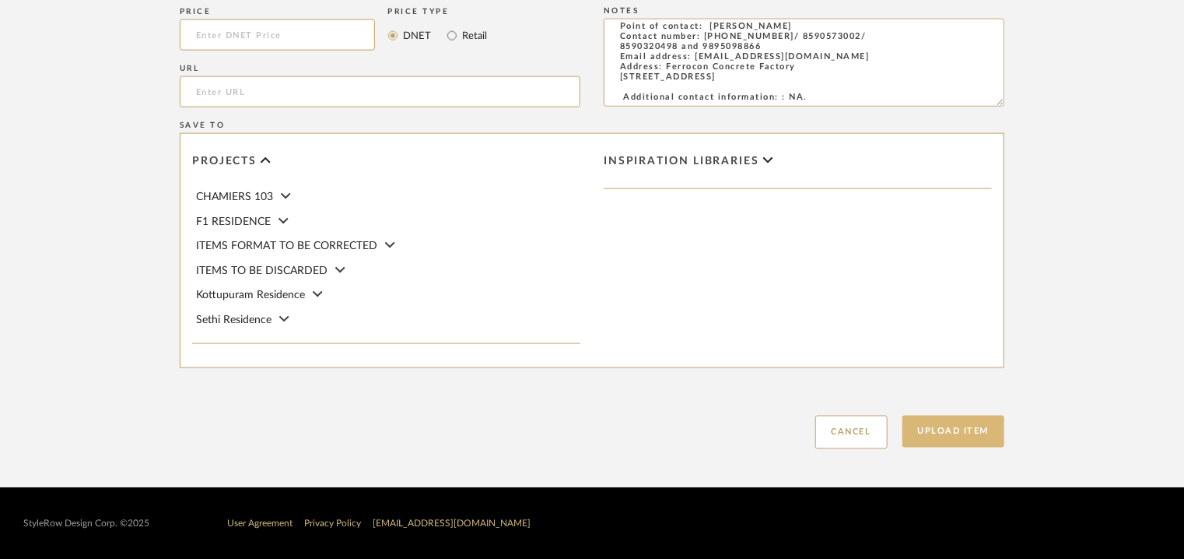
click at [946, 423] on button "Upload Item" at bounding box center [954, 432] width 103 height 32
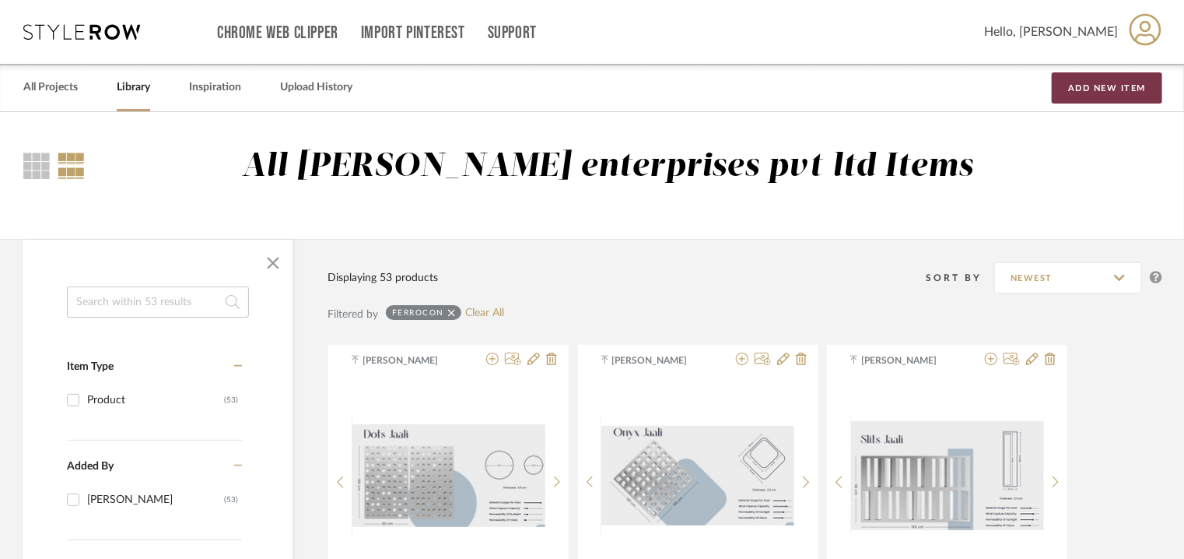
drag, startPoint x: 1146, startPoint y: 90, endPoint x: 988, endPoint y: 128, distance: 163.3
click at [1139, 91] on button "Add New Item" at bounding box center [1107, 87] width 111 height 31
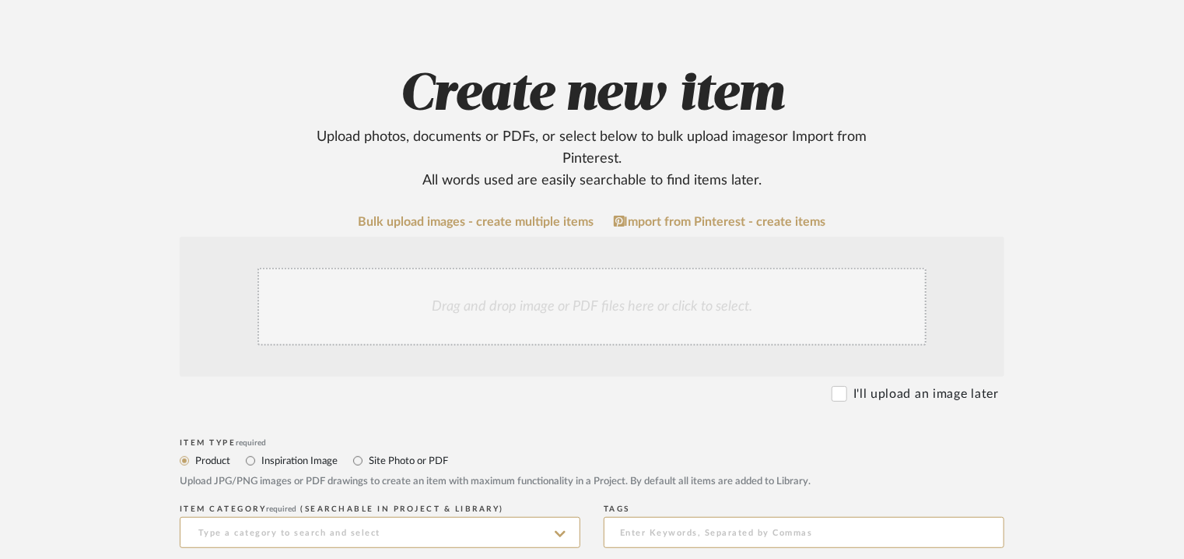
scroll to position [389, 0]
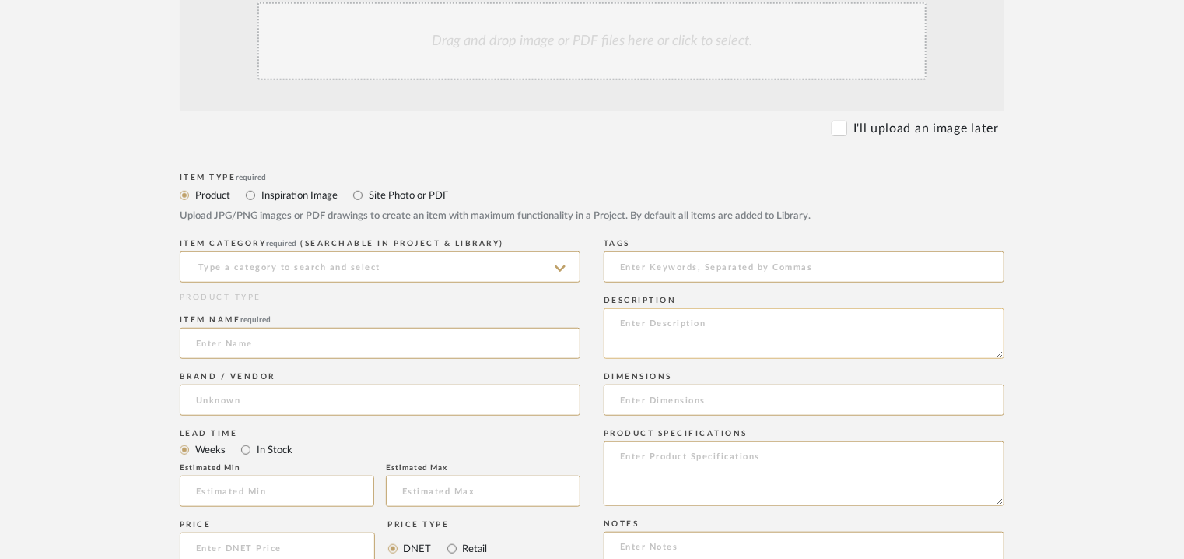
paste textarea "Type: Concrete - Oval Jaali Stock availability: Na Maximum slab size: H 140 x W…"
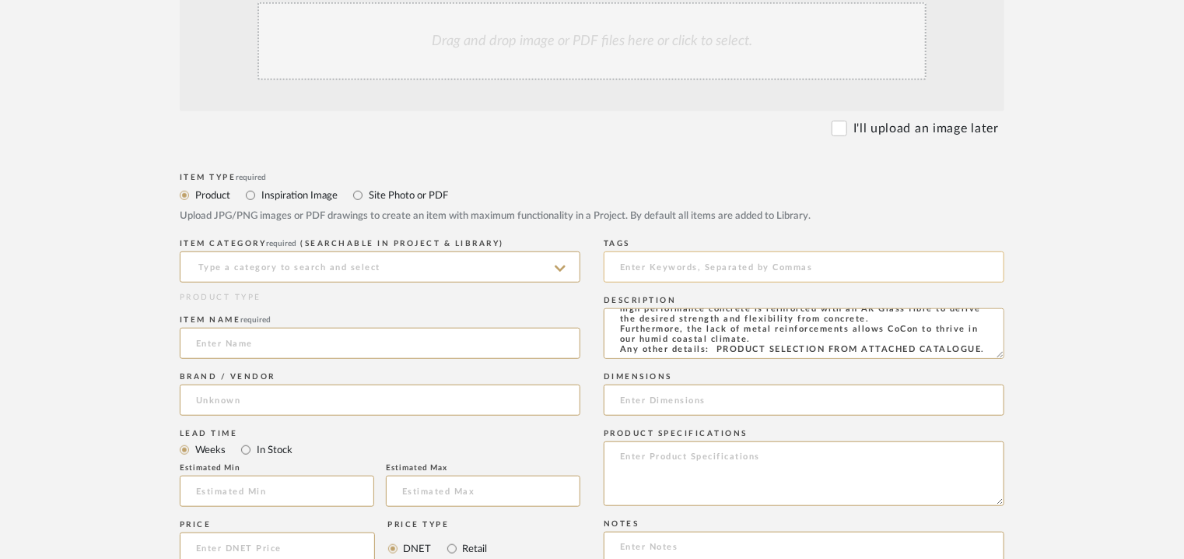
type textarea "Type: Concrete - Oval Jaali Stock availability: Na Maximum slab size: H 140 x W…"
click at [679, 260] on input at bounding box center [804, 266] width 401 height 31
type input "C"
type input "concrete, jaali,"
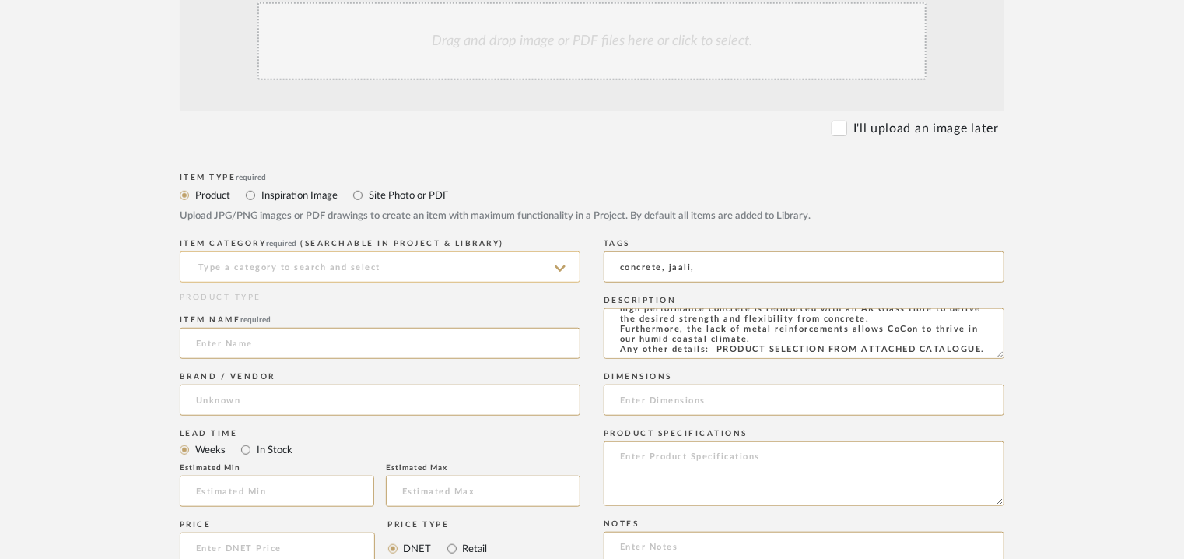
click at [339, 275] on input at bounding box center [380, 266] width 401 height 31
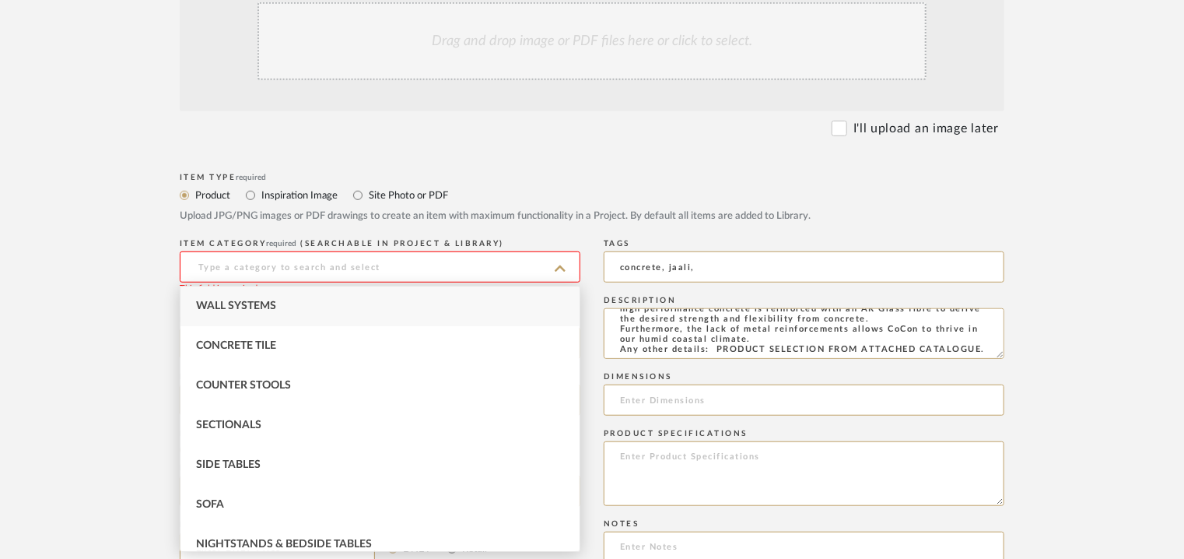
click at [250, 300] on div "Wall Systems" at bounding box center [380, 306] width 399 height 40
type input "Wall Systems"
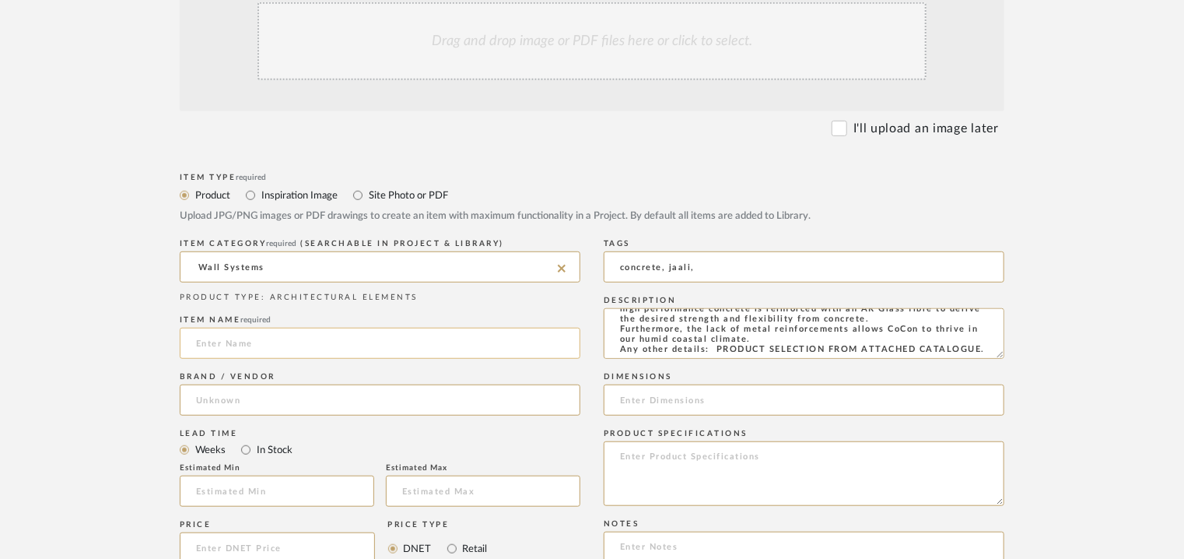
click at [224, 332] on input at bounding box center [380, 343] width 401 height 31
type input "OVAL JAALI"
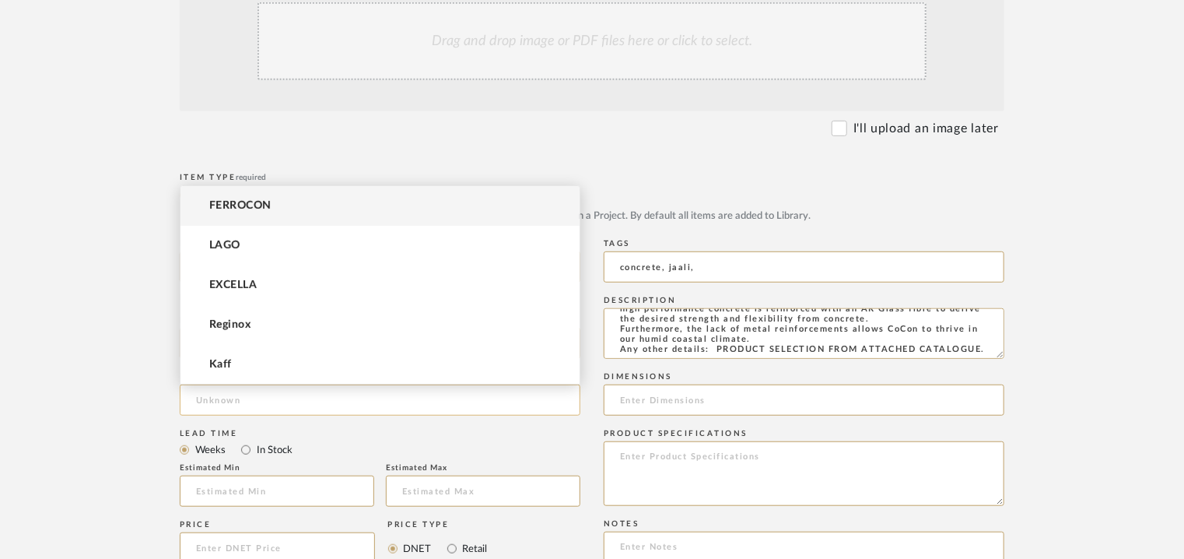
click at [312, 402] on input at bounding box center [380, 399] width 401 height 31
click at [271, 209] on mat-option "FERROCON" at bounding box center [380, 206] width 399 height 40
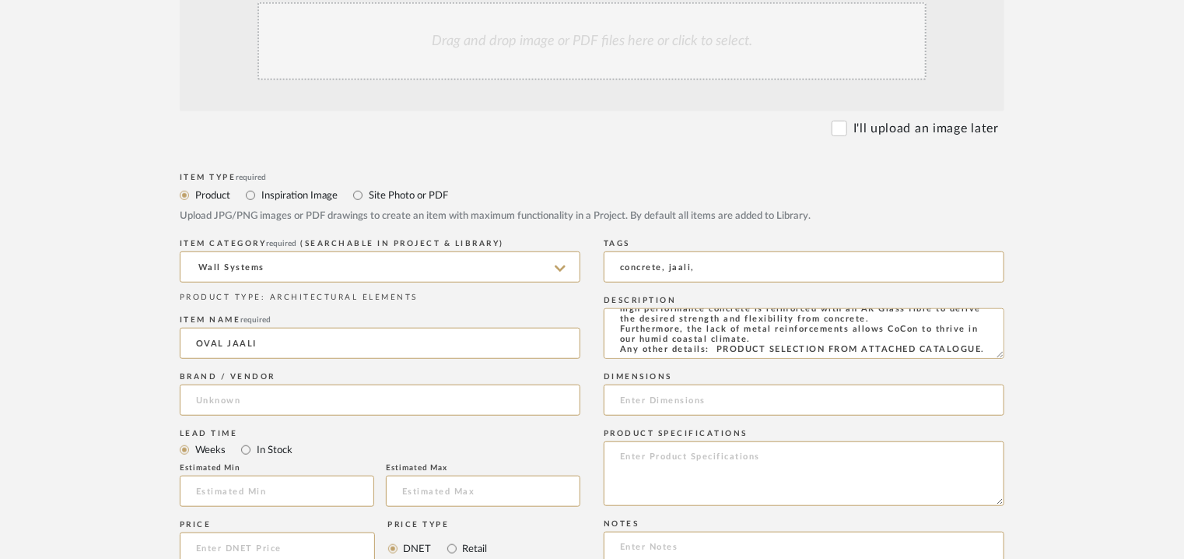
type input "FERROCON"
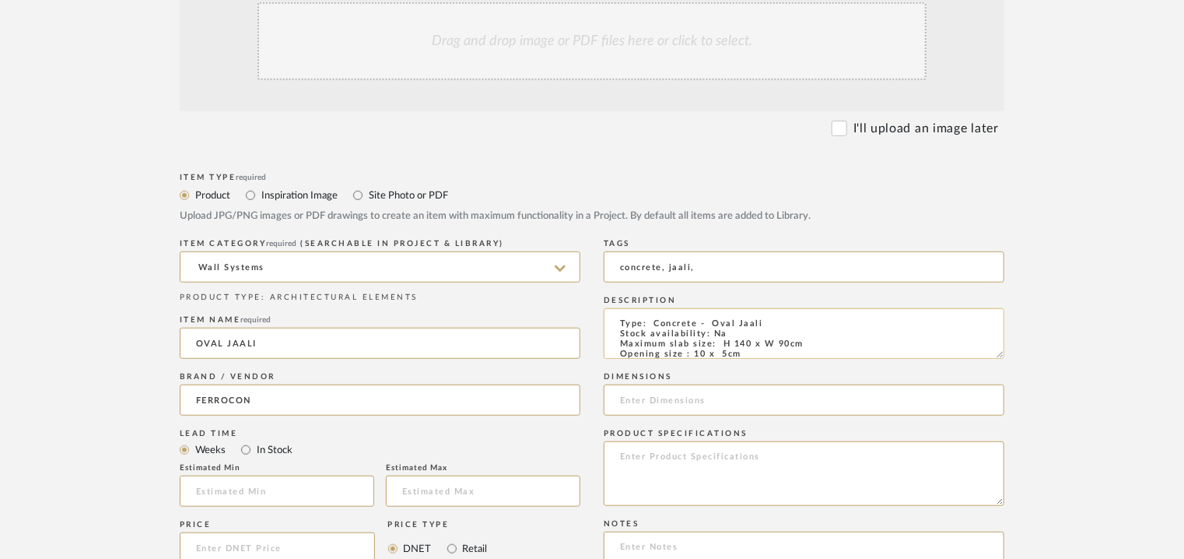
drag, startPoint x: 805, startPoint y: 346, endPoint x: 721, endPoint y: 346, distance: 84.0
click at [721, 346] on textarea "Type: Concrete - Oval Jaali Stock availability: Na Maximum slab size: H 140 x W…" at bounding box center [804, 333] width 401 height 51
click at [705, 405] on input at bounding box center [804, 399] width 401 height 31
paste input "H 140 x W 90cm"
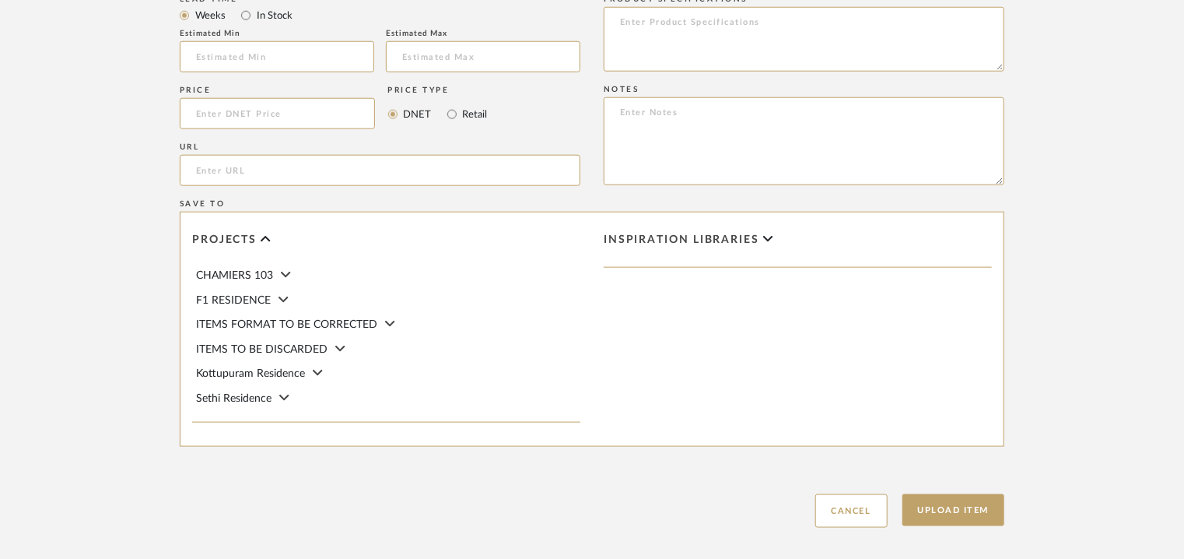
scroll to position [856, 0]
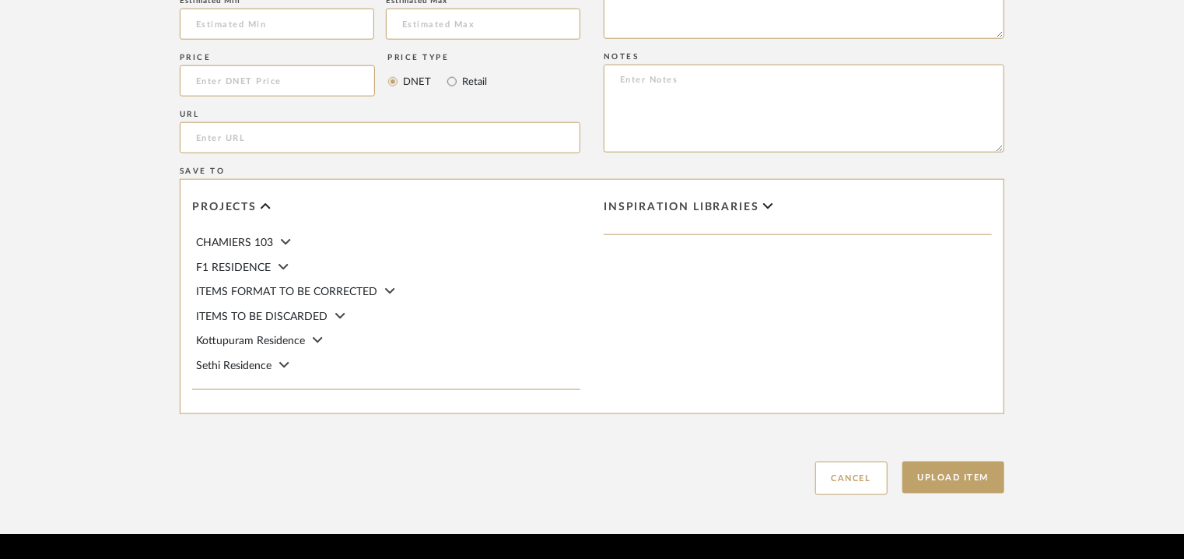
type input "H 140 x W 90cm"
paste textarea "Price : on request Lead time: Na 3D available: Na BIM available: Na Sample avai…"
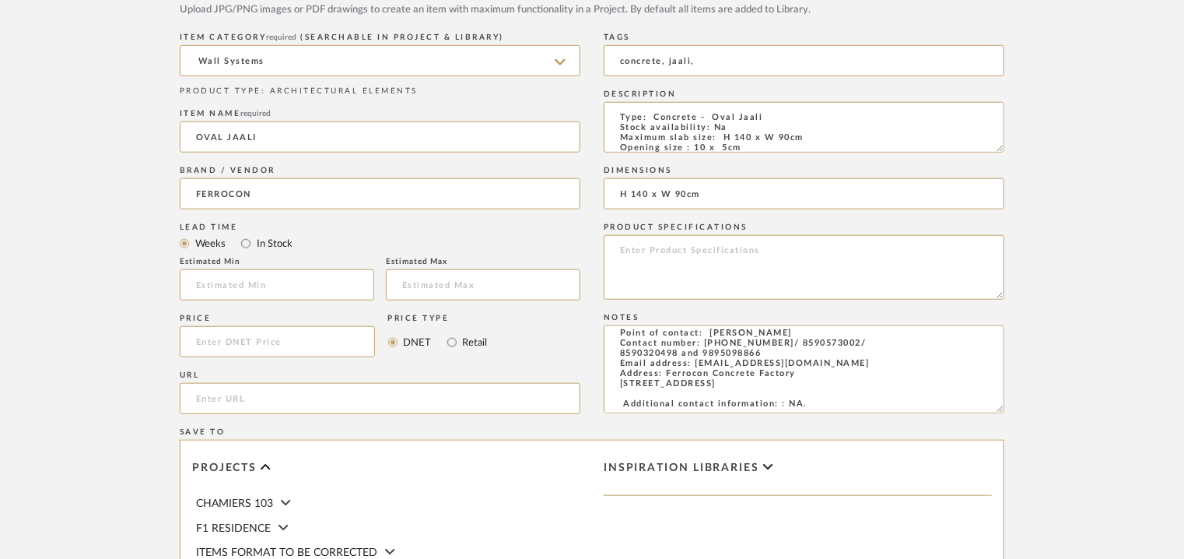
scroll to position [311, 0]
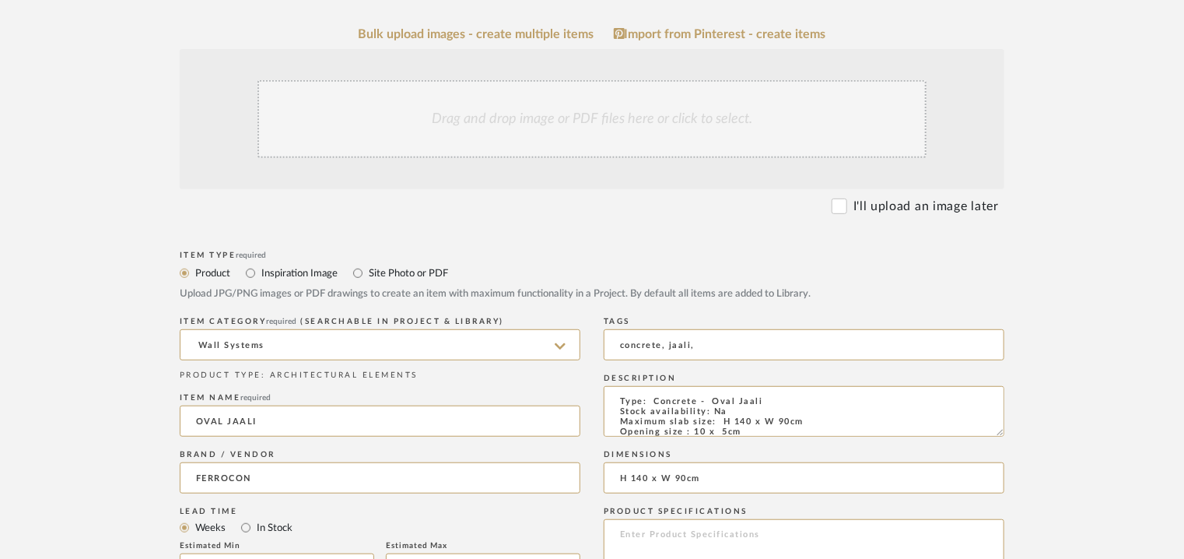
type textarea "Price : on request Lead time: Na 3D available: Na BIM available: Na Sample avai…"
click at [654, 109] on div "Drag and drop image or PDF files here or click to select." at bounding box center [592, 119] width 669 height 78
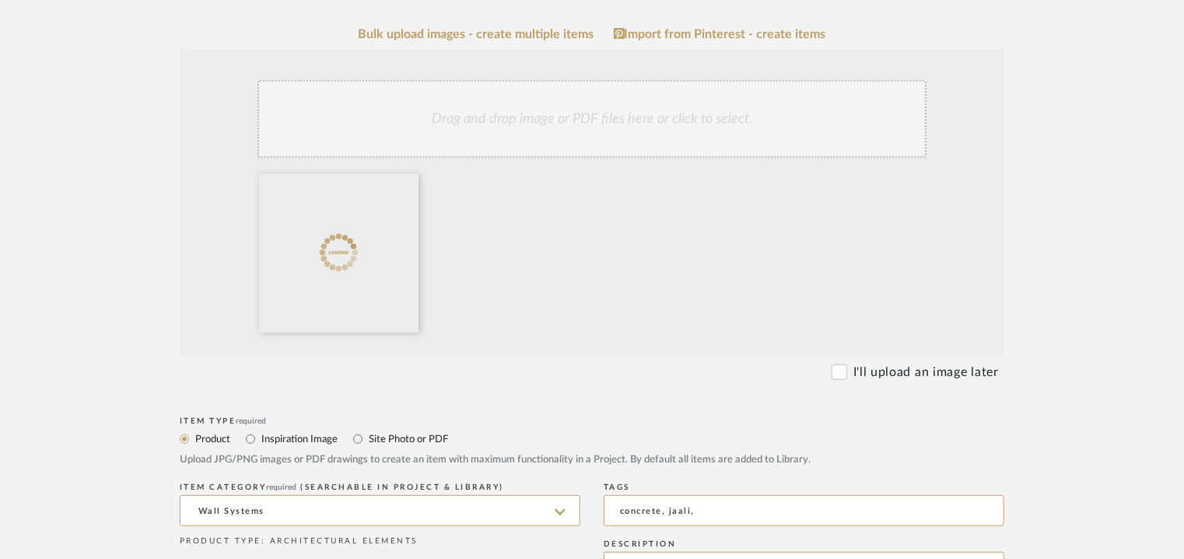
click at [640, 117] on div "Drag and drop image or PDF files here or click to select." at bounding box center [592, 119] width 669 height 78
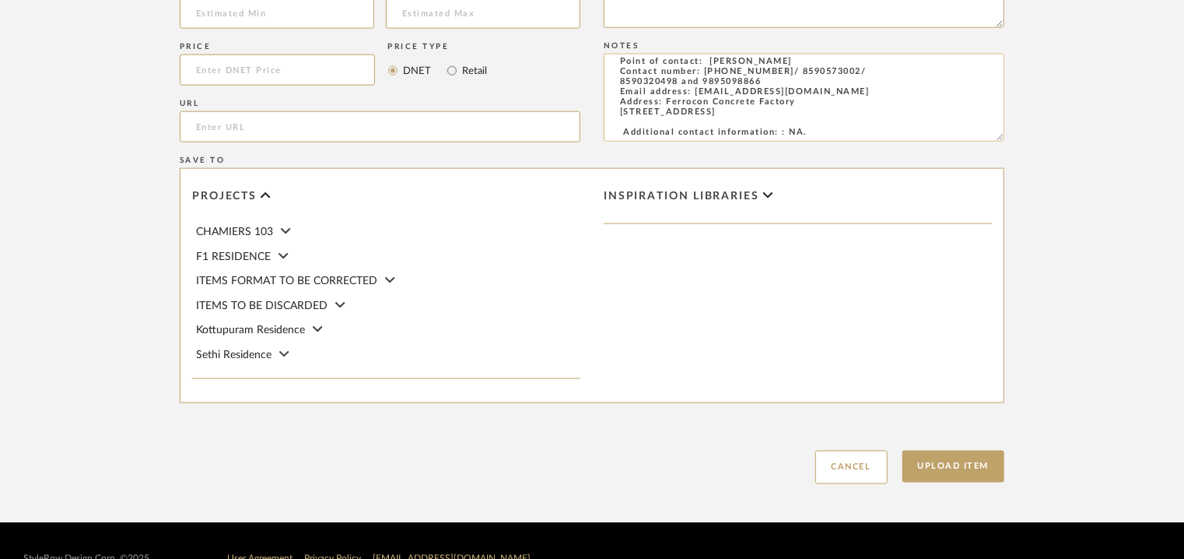
scroll to position [1068, 0]
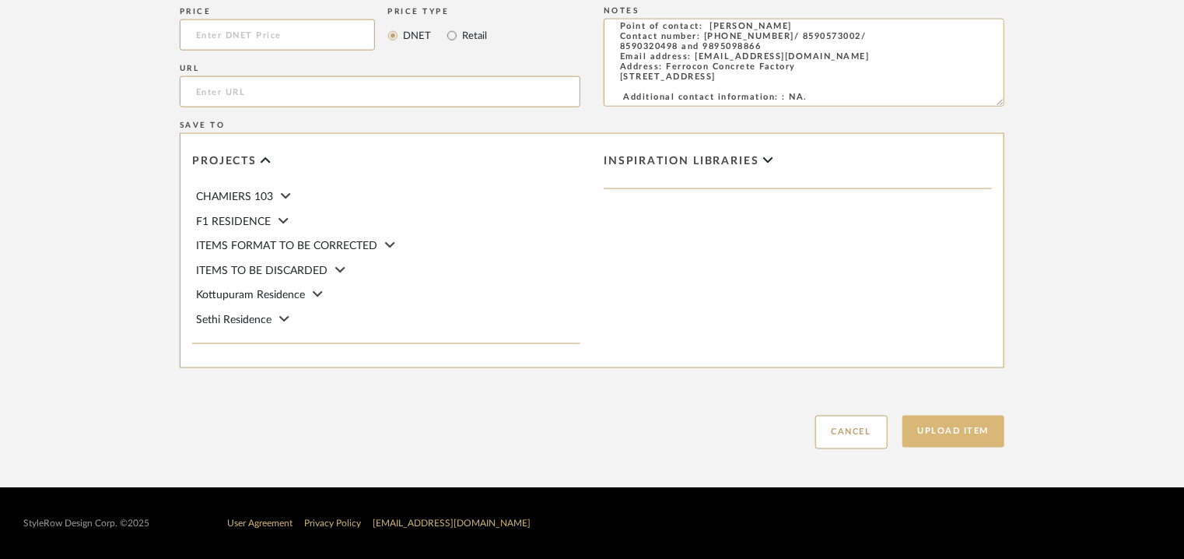
click at [963, 438] on button "Upload Item" at bounding box center [954, 432] width 103 height 32
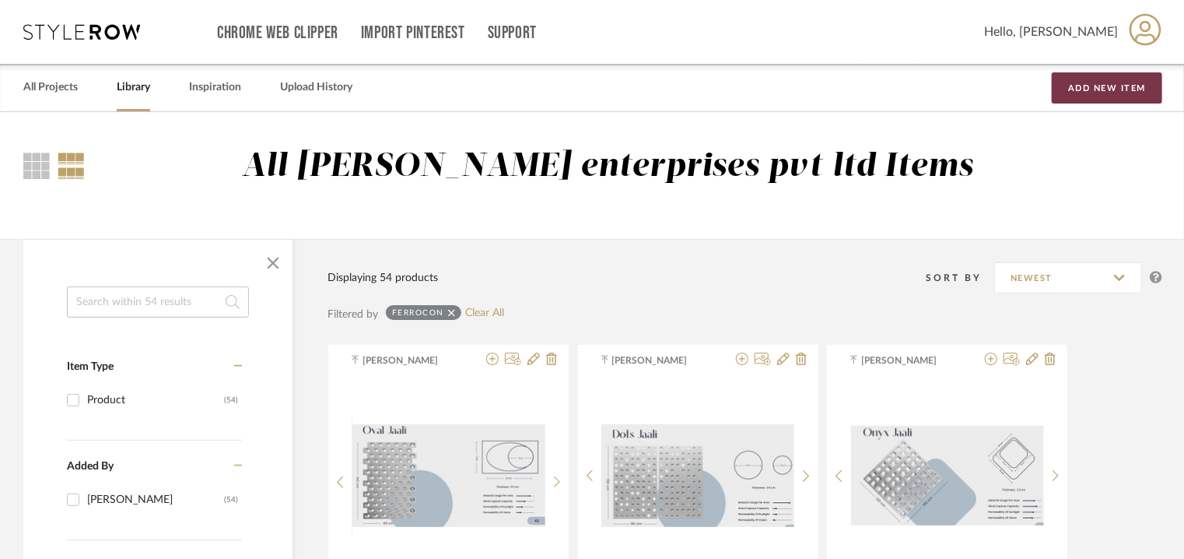
click at [1089, 85] on button "Add New Item" at bounding box center [1107, 87] width 111 height 31
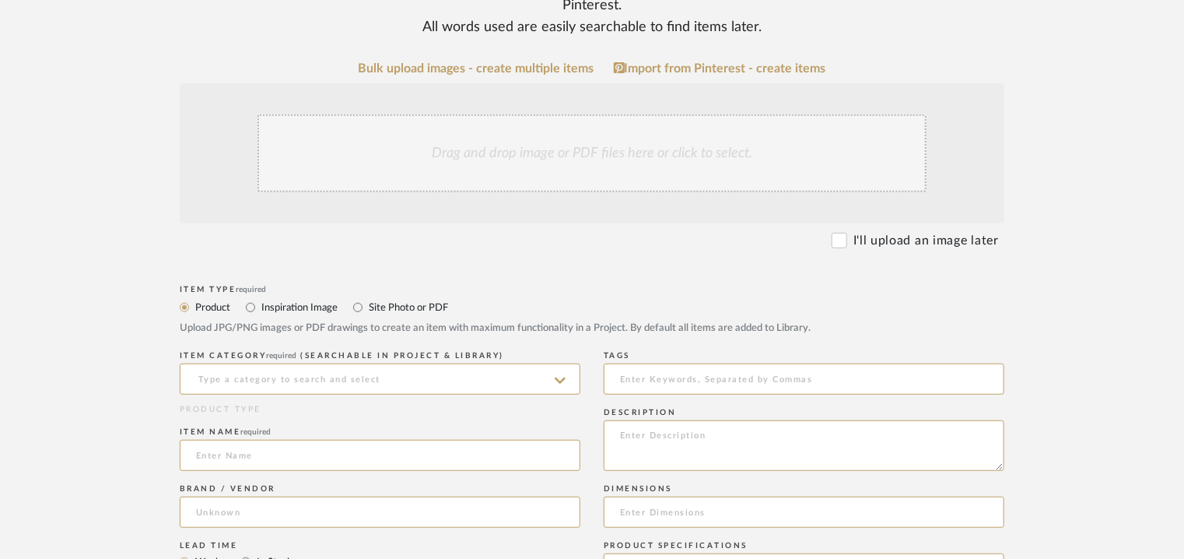
scroll to position [311, 0]
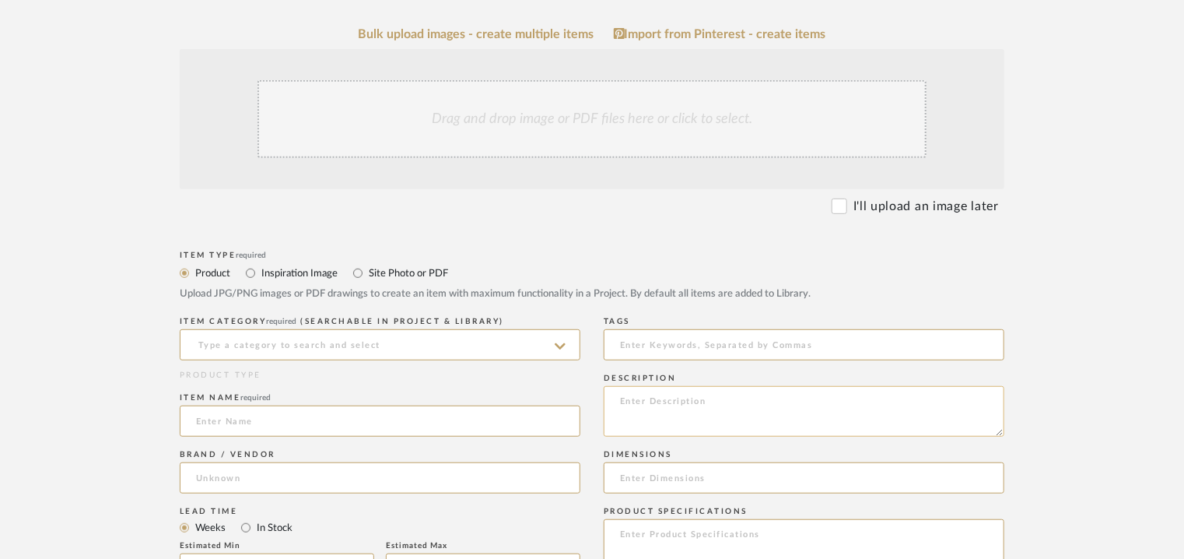
paste textarea "Type: Concrete - Rombus Jaali Stock availability: Na Maximum slab size: H 137.2…"
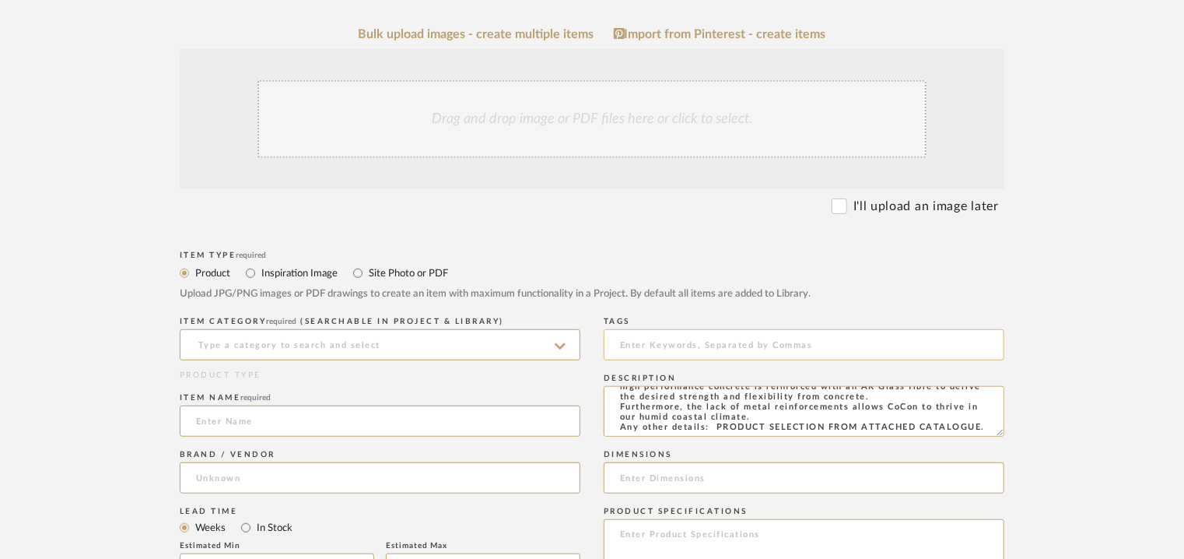
type textarea "Type: Concrete - Rombus Jaali Stock availability: Na Maximum slab size: H 137.2…"
click at [655, 342] on input at bounding box center [804, 344] width 401 height 31
type input "concrete, jaali"
click at [225, 342] on input at bounding box center [380, 344] width 401 height 31
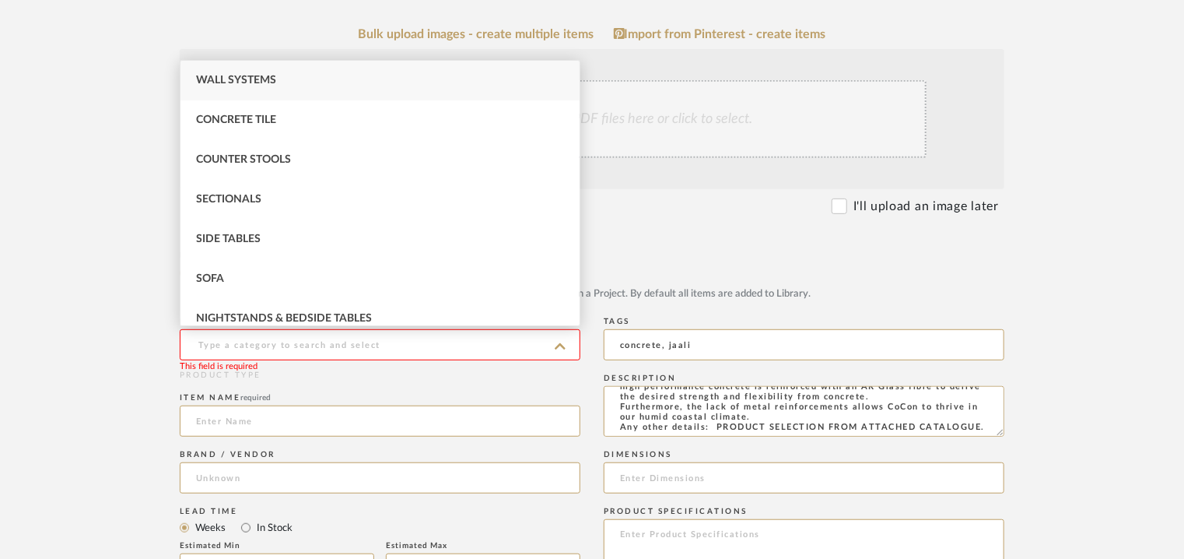
click at [268, 87] on div "Wall Systems" at bounding box center [380, 81] width 399 height 40
type input "Wall Systems"
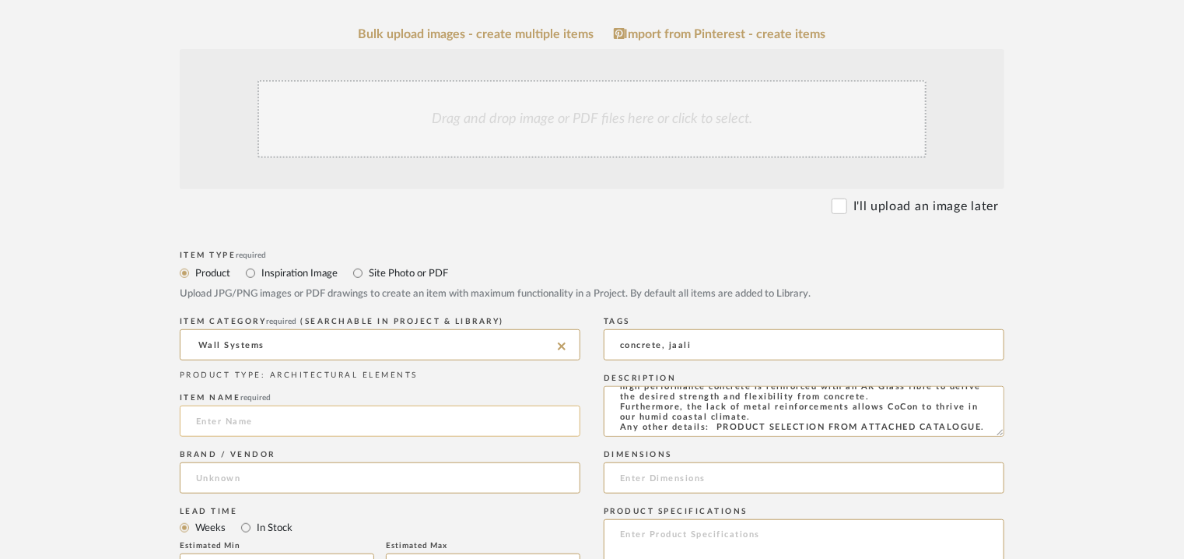
click at [275, 432] on input at bounding box center [380, 420] width 401 height 31
type input "[PERSON_NAME]"
click at [311, 465] on input at bounding box center [380, 477] width 401 height 31
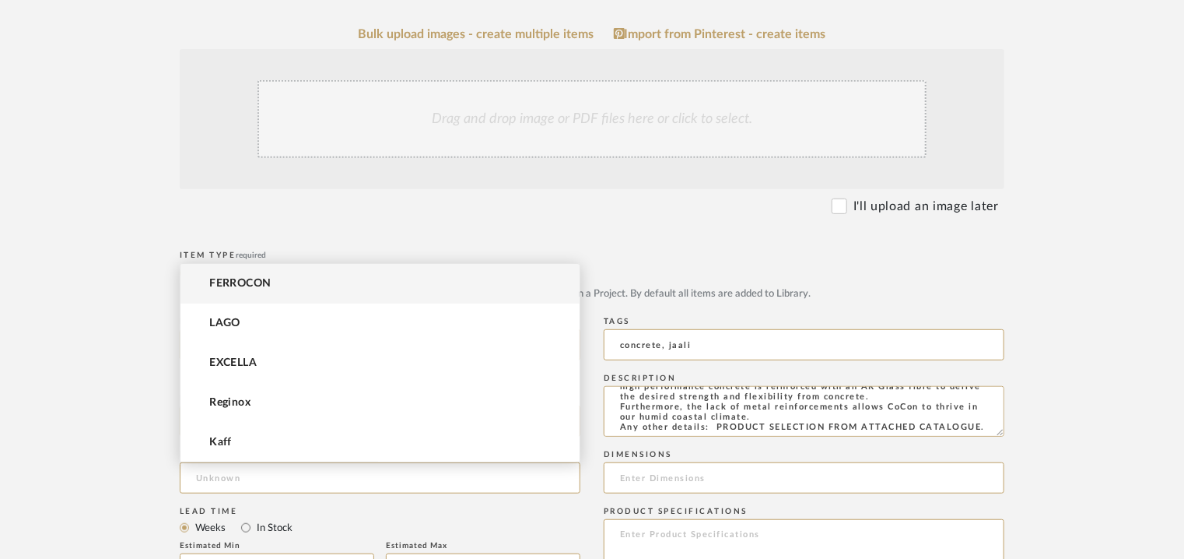
click at [318, 279] on mat-option "FERROCON" at bounding box center [380, 284] width 399 height 40
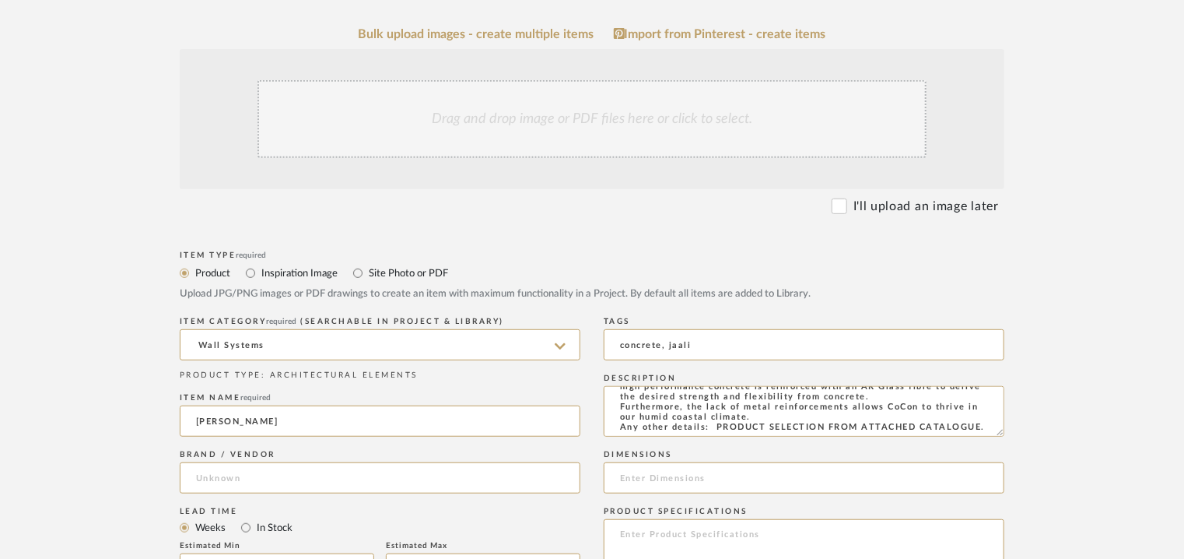
type input "FERROCON"
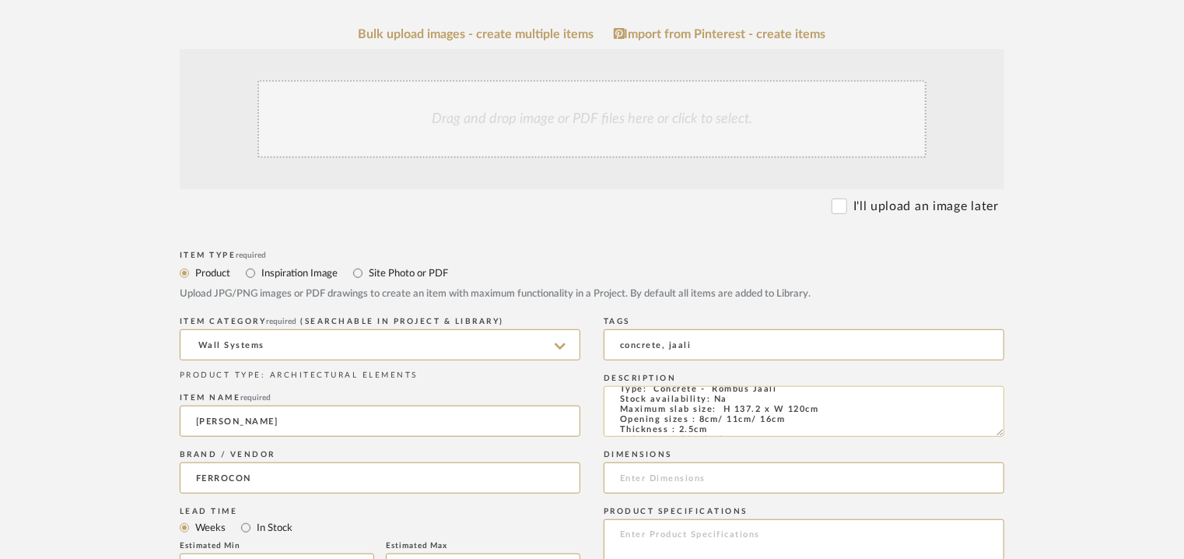
scroll to position [16, 0]
drag, startPoint x: 816, startPoint y: 424, endPoint x: 723, endPoint y: 406, distance: 94.3
click at [723, 406] on textarea "Type: Concrete - Rombus Jaali Stock availability: Na Maximum slab size: H 137.2…" at bounding box center [804, 411] width 401 height 51
click at [653, 479] on input at bounding box center [804, 477] width 401 height 31
paste input "H 137.2 x W 120cm"
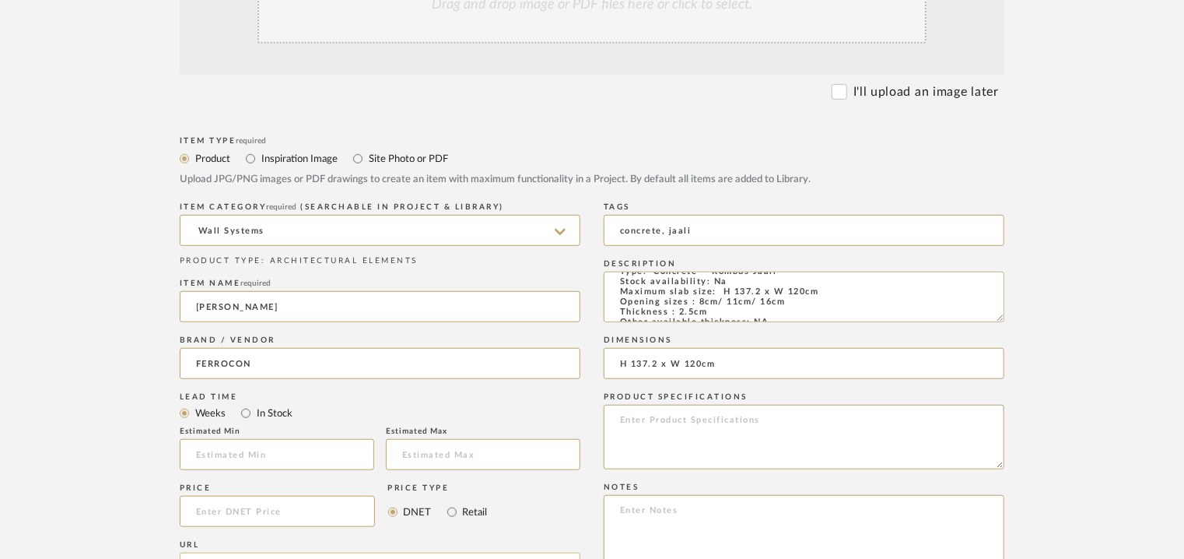
scroll to position [467, 0]
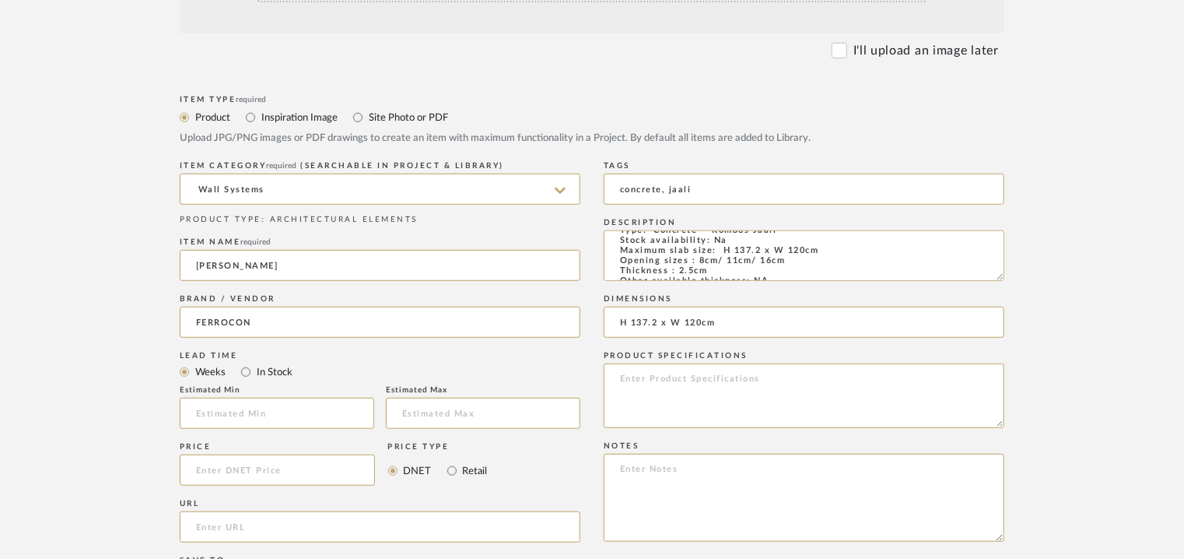
type input "H 137.2 x W 120cm"
click at [657, 474] on textarea at bounding box center [804, 498] width 401 height 88
paste textarea "Price : on request Lead time: Na 3D available: Na BIM available: Na Sample avai…"
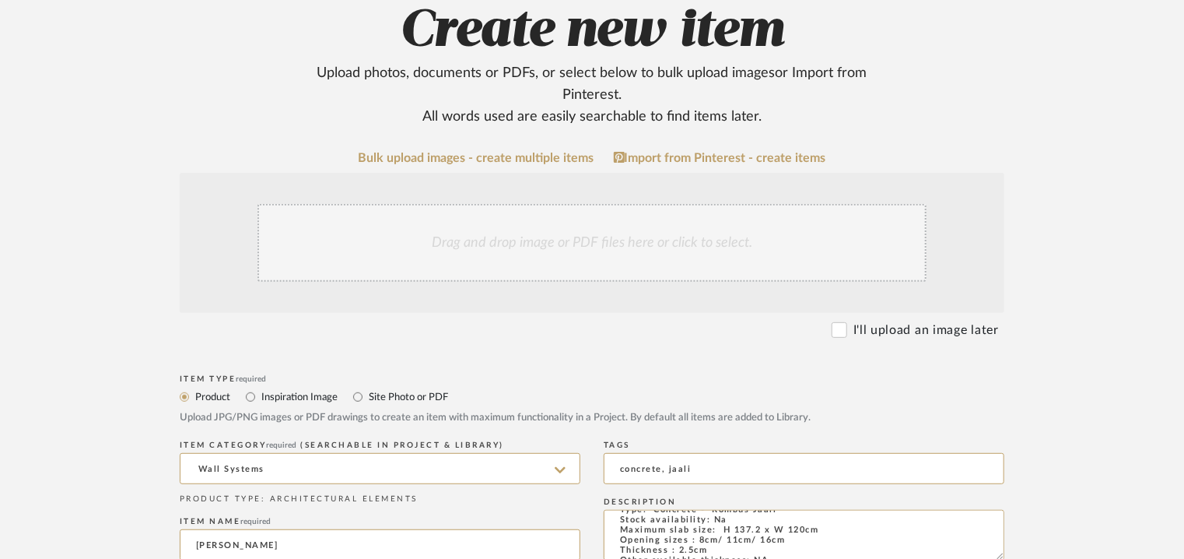
scroll to position [0, 0]
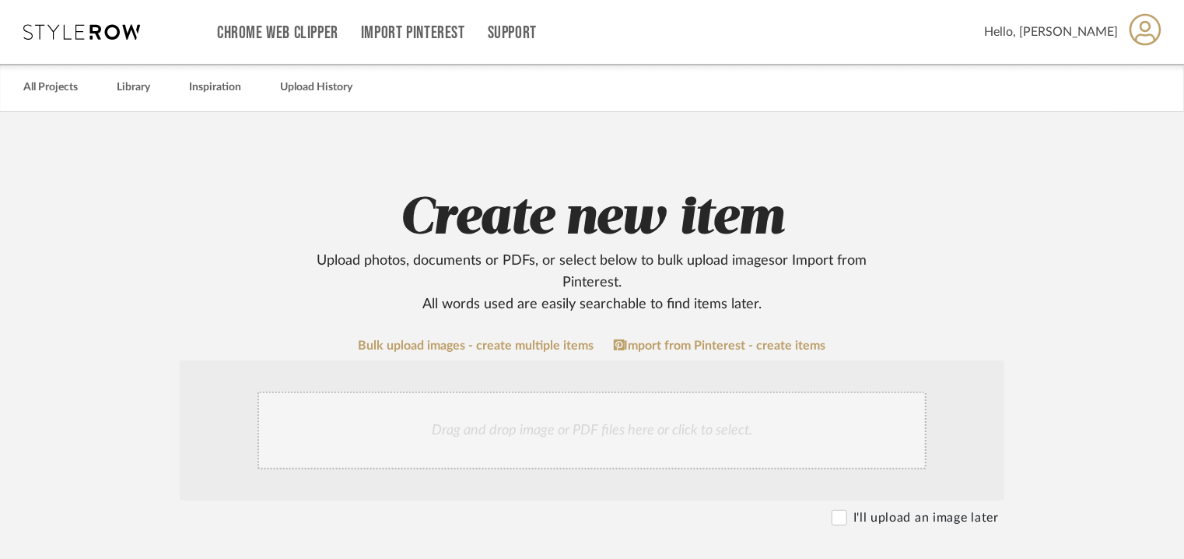
type textarea "Price : on request Lead time: Na 3D available: Na BIM available: Na Sample avai…"
click at [513, 445] on div "Drag and drop image or PDF files here or click to select." at bounding box center [592, 430] width 669 height 78
click at [641, 418] on div "Drag and drop image or PDF files here or click to select." at bounding box center [592, 430] width 669 height 78
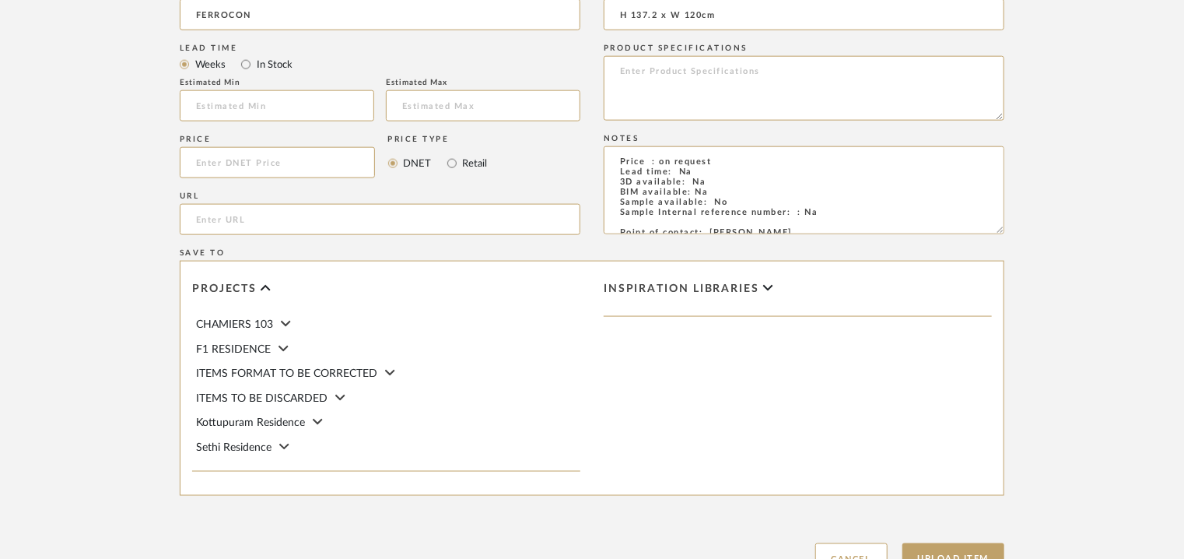
scroll to position [1068, 0]
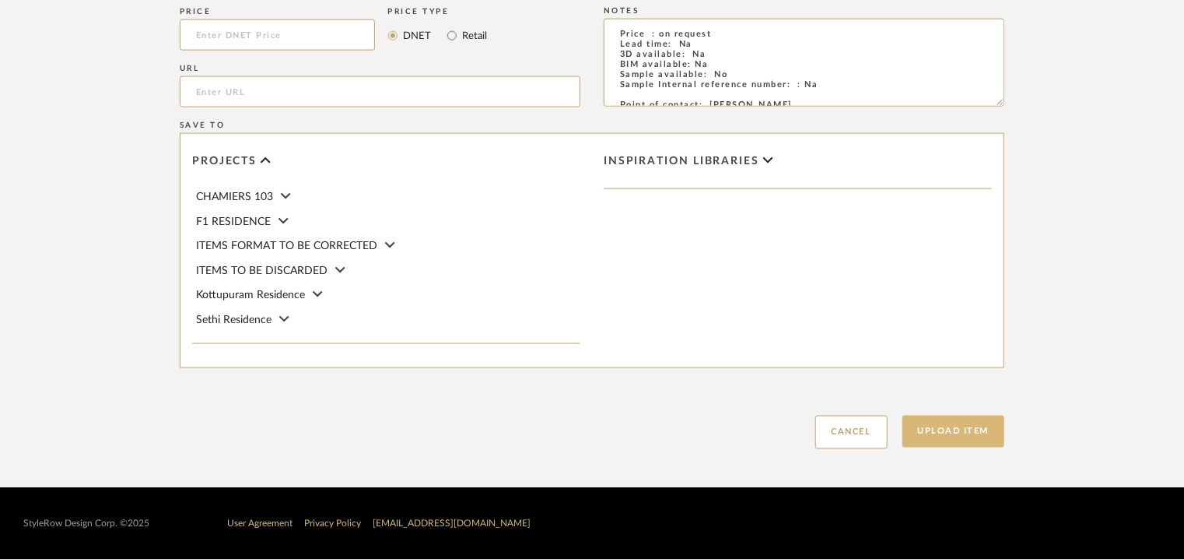
click at [930, 423] on button "Upload Item" at bounding box center [954, 432] width 103 height 32
